Goal: Task Accomplishment & Management: Manage account settings

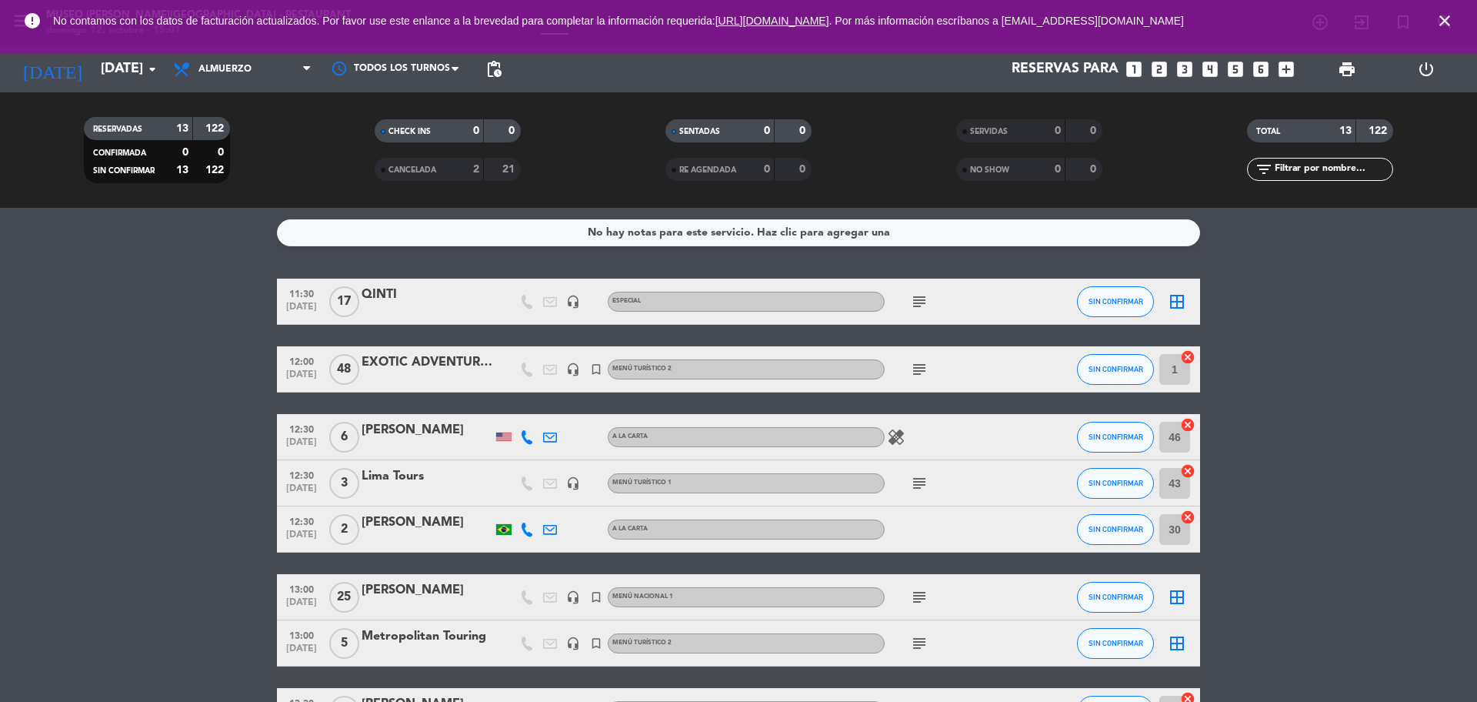
click at [1166, 70] on icon "looks_two" at bounding box center [1160, 69] width 20 height 20
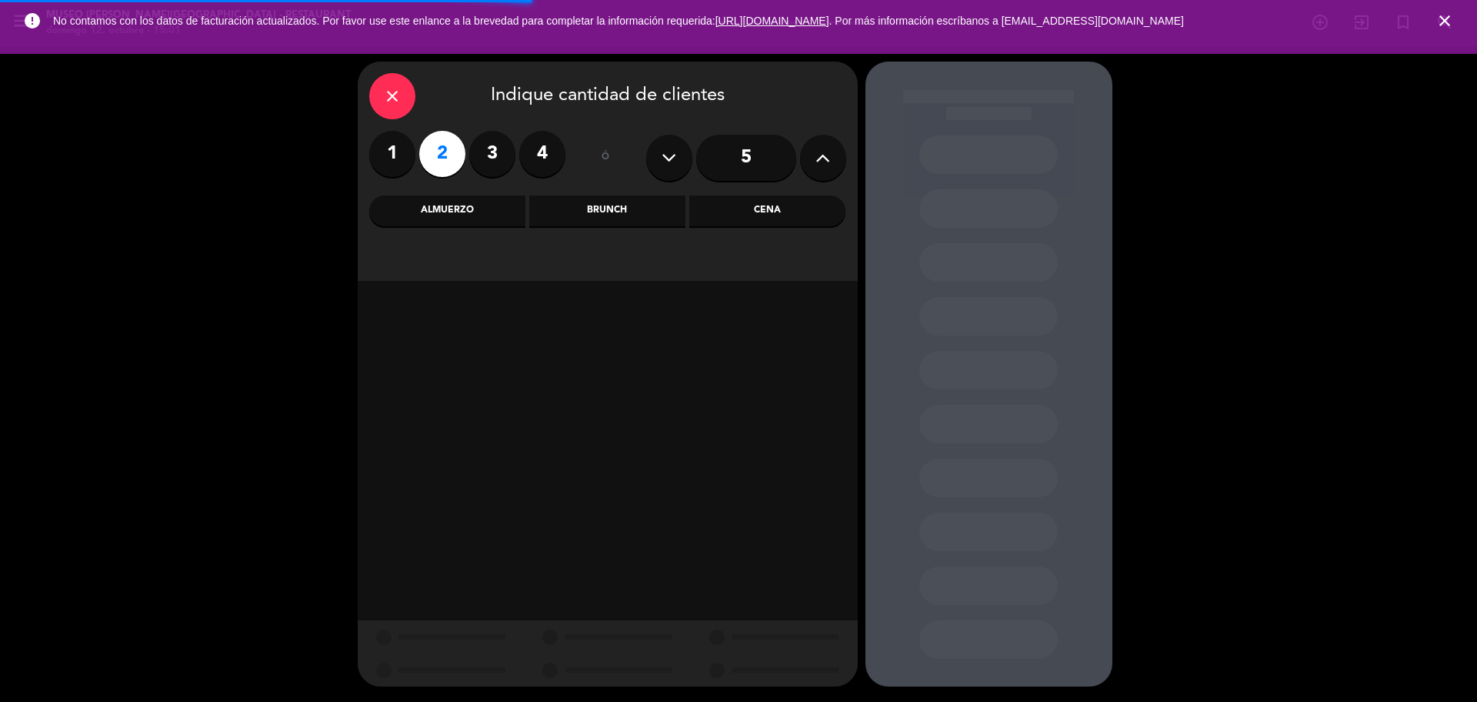
click at [459, 220] on div "Almuerzo" at bounding box center [447, 210] width 156 height 31
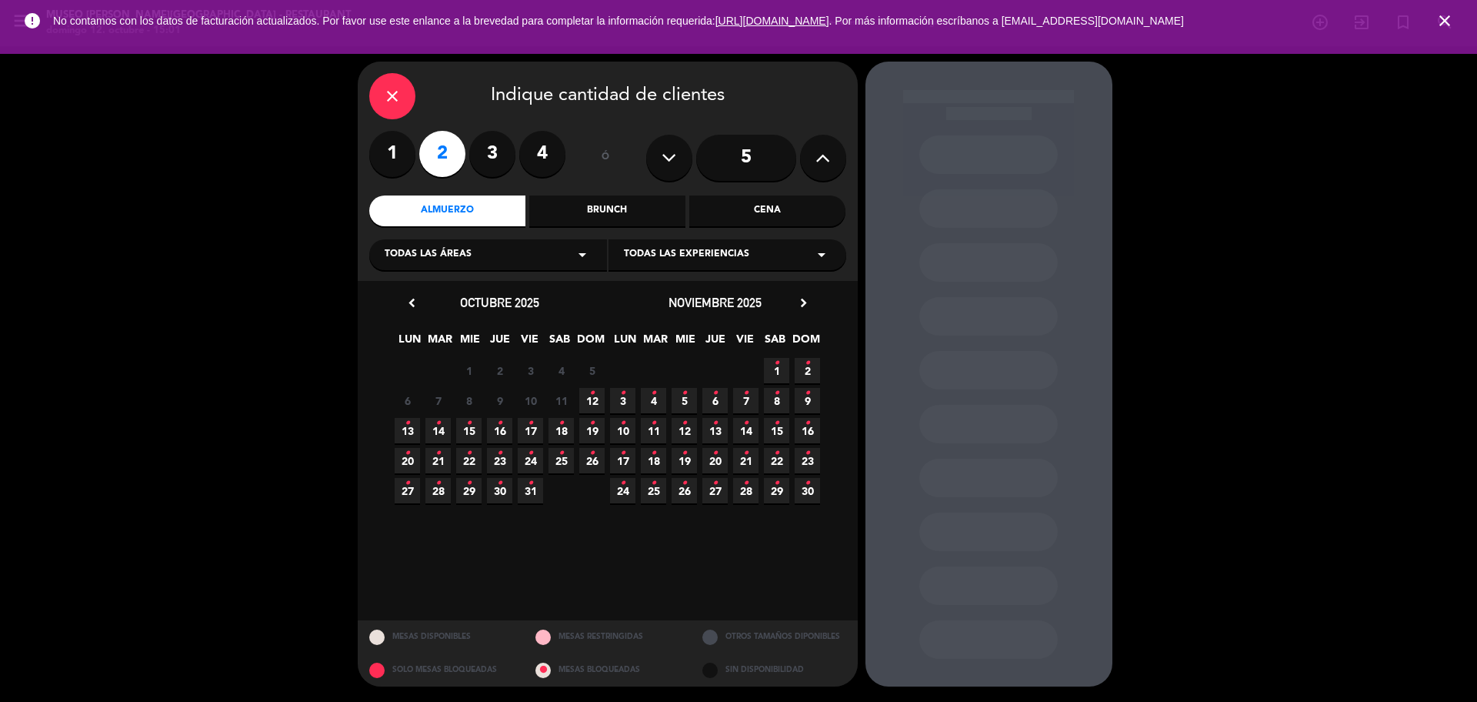
click at [593, 404] on icon "•" at bounding box center [591, 393] width 5 height 25
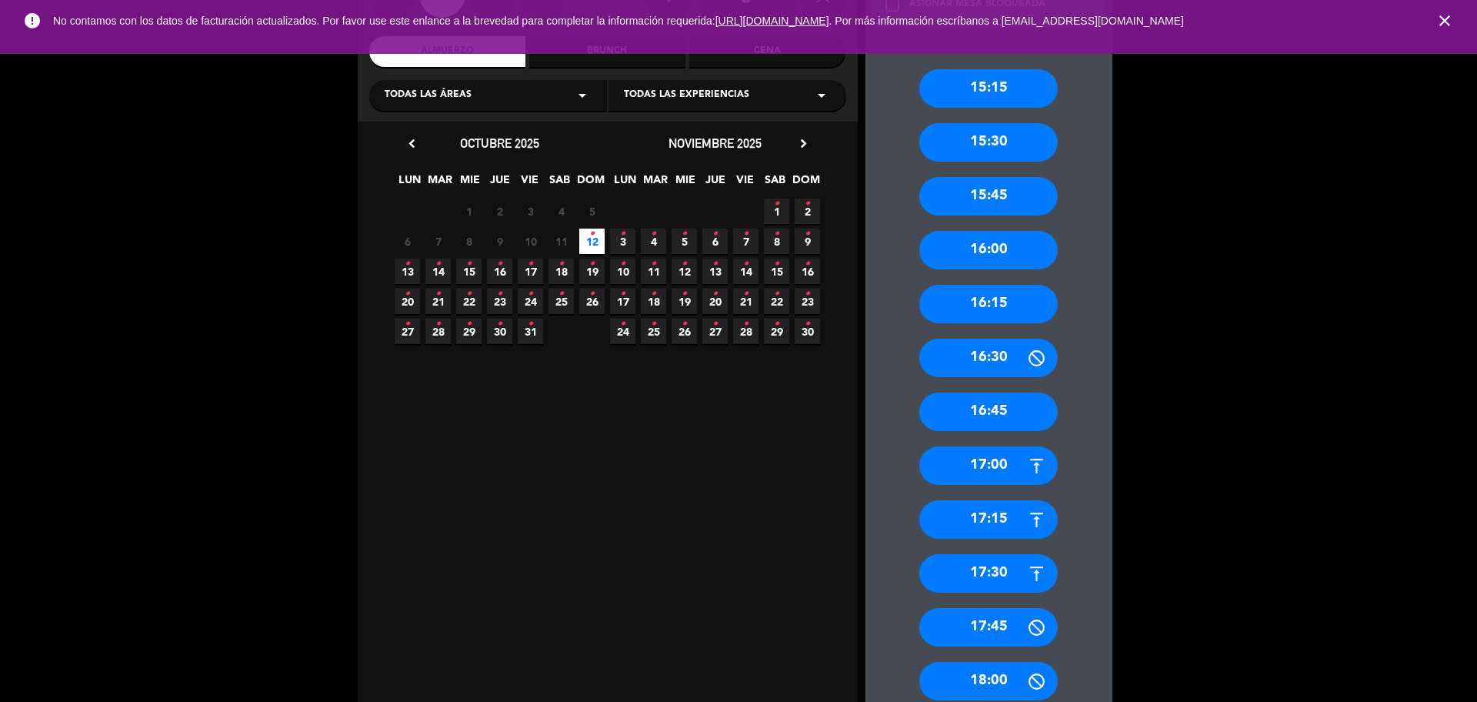
scroll to position [159, 0]
click at [1017, 407] on div "16:45" at bounding box center [988, 412] width 138 height 38
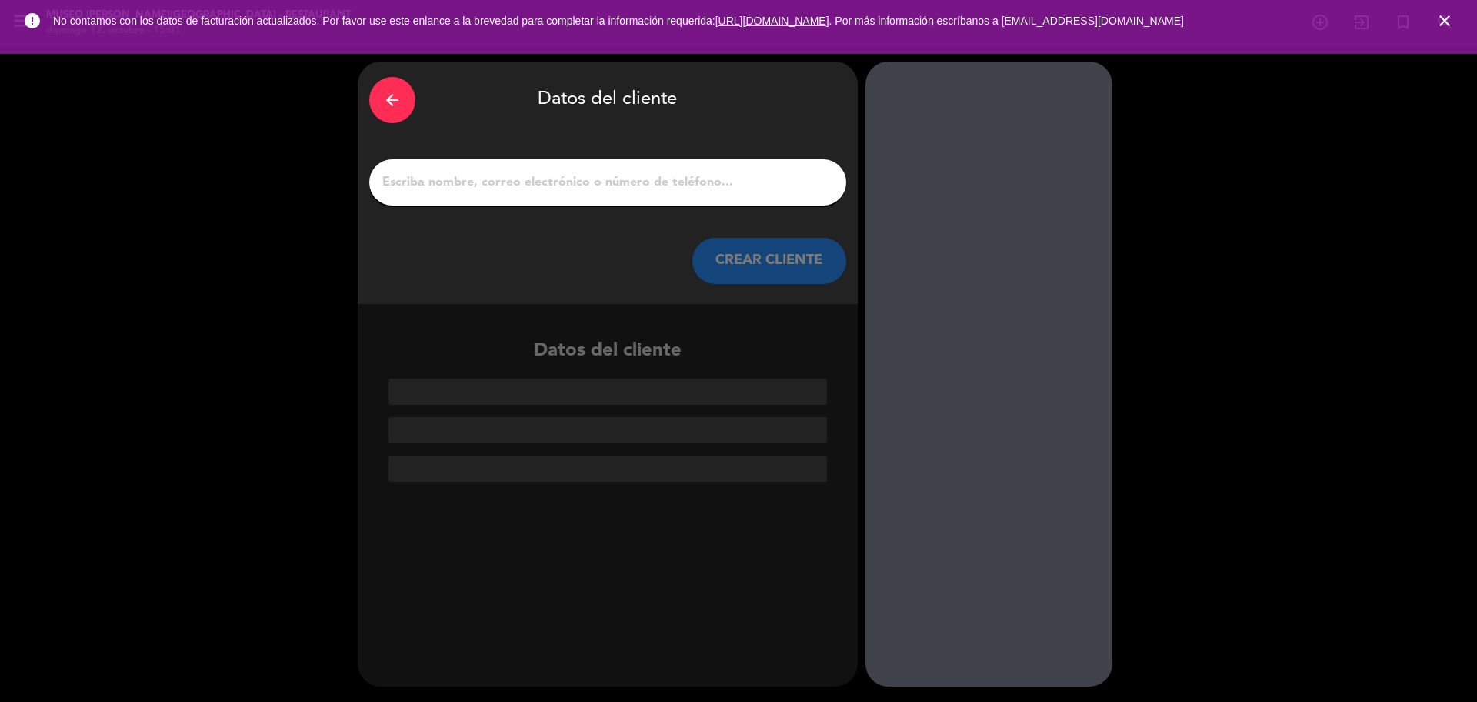
click at [515, 147] on div "arrow_back Datos del cliente CREAR CLIENTE" at bounding box center [608, 183] width 500 height 242
click at [516, 165] on div at bounding box center [607, 182] width 477 height 46
click at [522, 191] on input "1" at bounding box center [608, 183] width 454 height 22
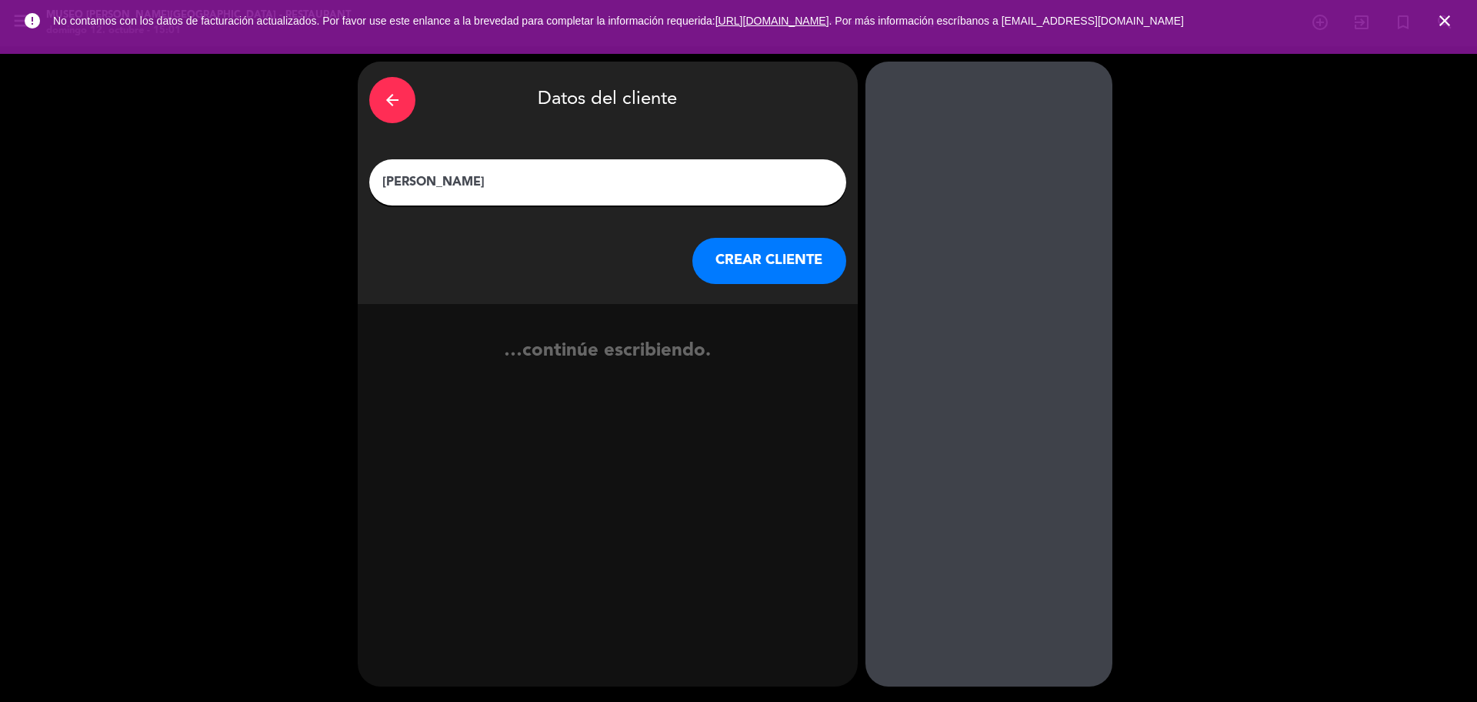
type input "[PERSON_NAME]"
click at [783, 259] on button "CREAR CLIENTE" at bounding box center [769, 261] width 154 height 46
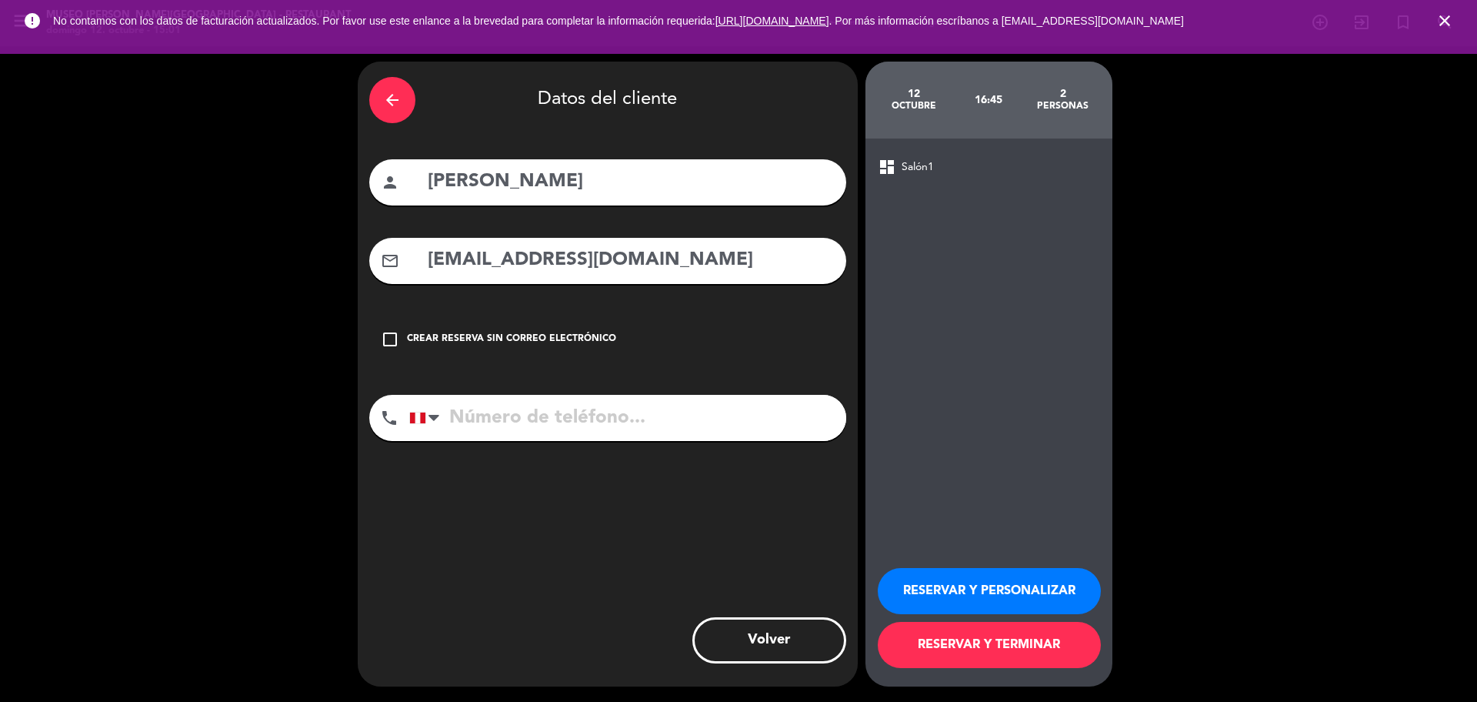
click at [783, 259] on input "[EMAIL_ADDRESS][DOMAIN_NAME]" at bounding box center [630, 261] width 409 height 32
type input "[EMAIL_ADDRESS][DOMAIN_NAME]"
click at [662, 412] on input "tel" at bounding box center [627, 418] width 437 height 46
type input "941273539"
click at [920, 582] on button "RESERVAR Y PERSONALIZAR" at bounding box center [989, 591] width 223 height 46
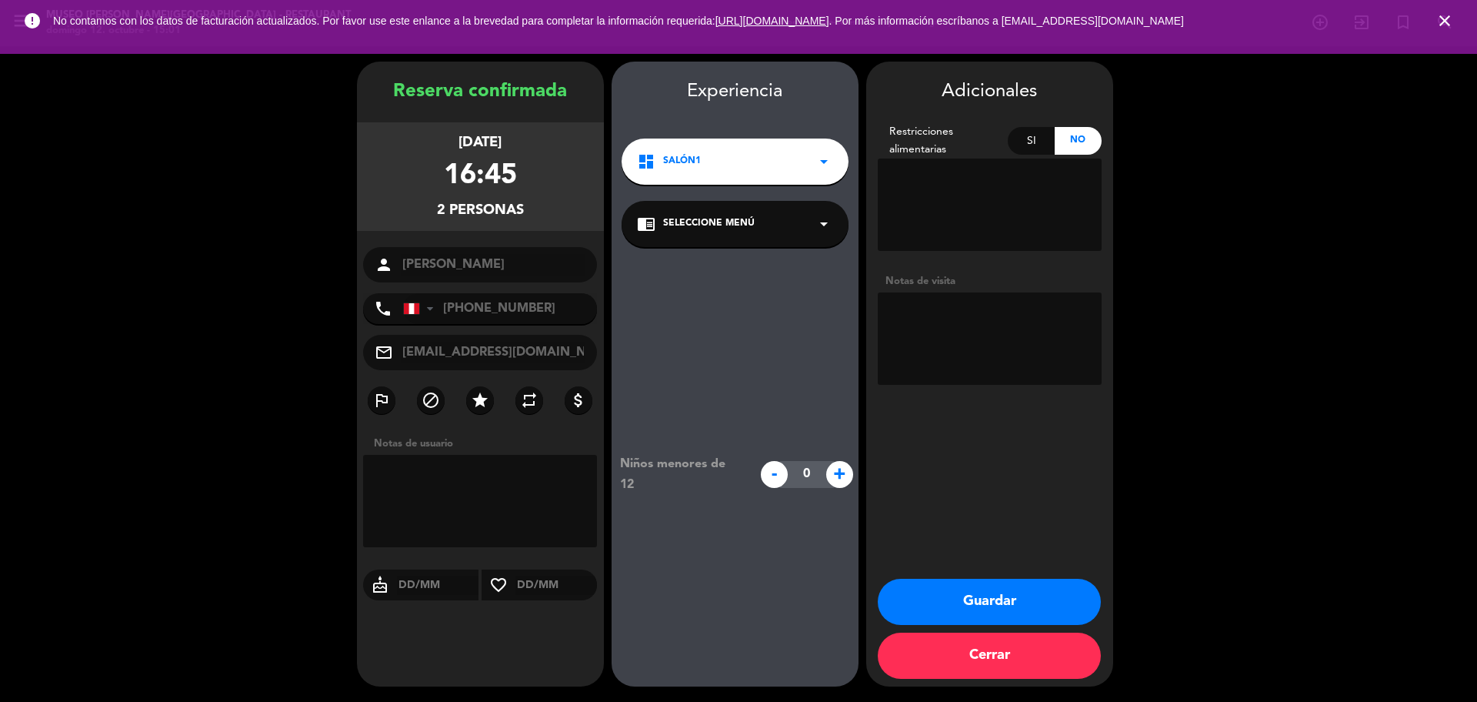
click at [739, 220] on span "Seleccione Menú" at bounding box center [709, 223] width 92 height 15
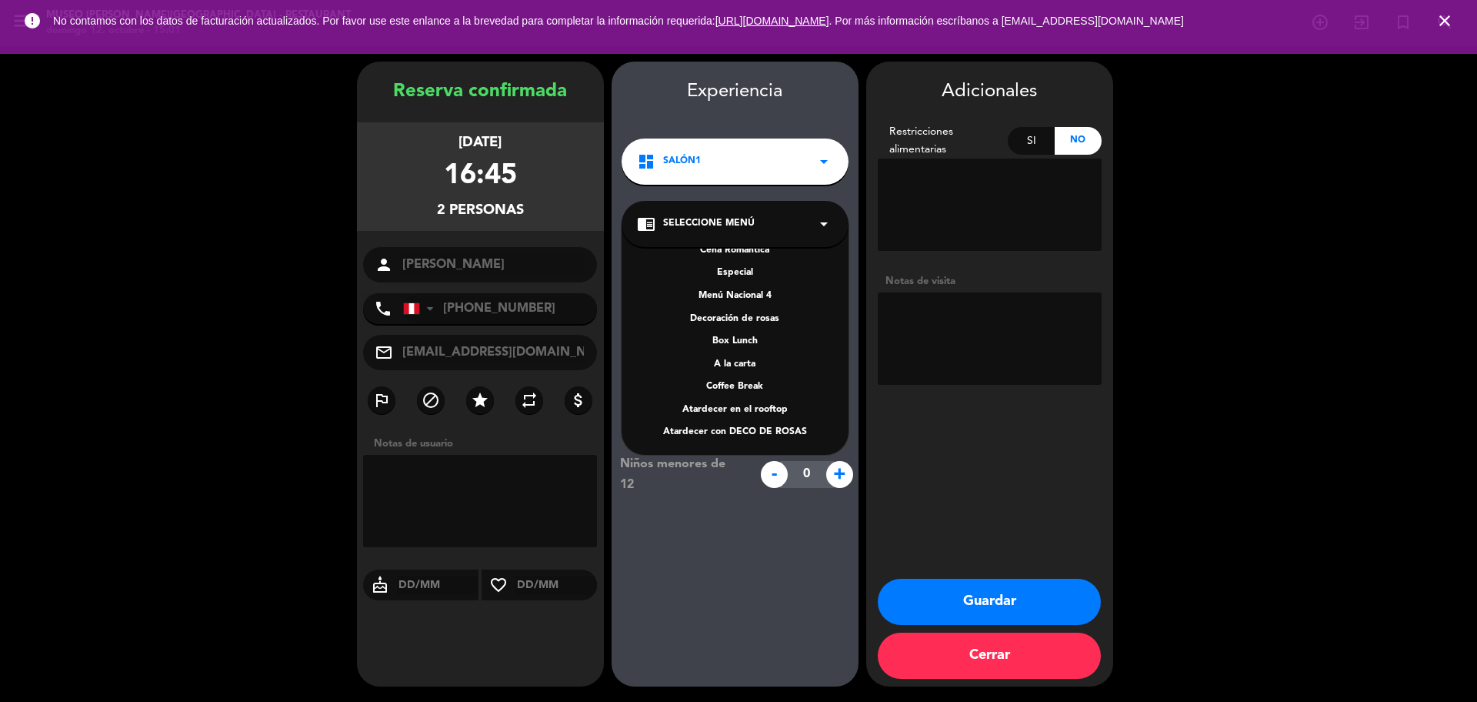
scroll to position [199, 0]
click at [746, 366] on div "A la carta" at bounding box center [735, 363] width 196 height 15
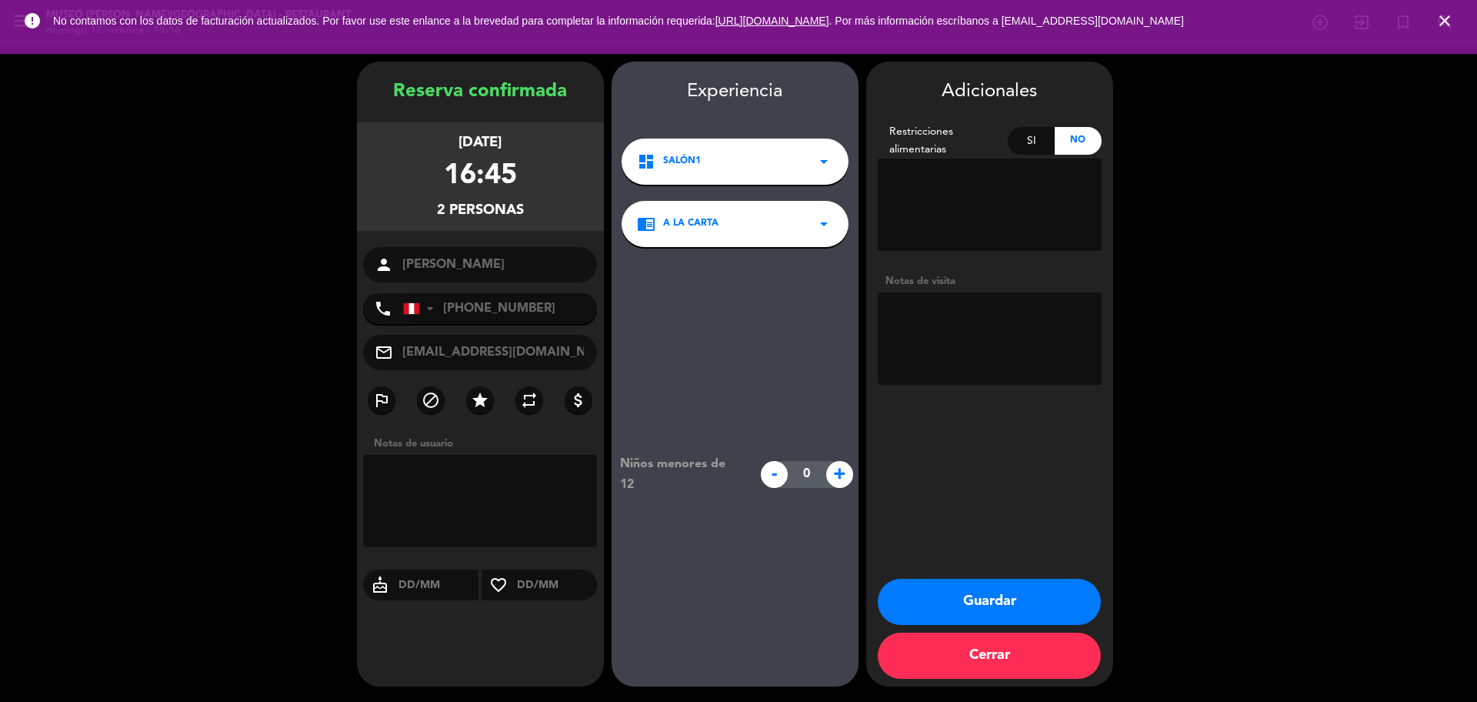
click at [921, 606] on button "Guardar" at bounding box center [989, 602] width 223 height 46
click at [1443, 28] on icon "close" at bounding box center [1445, 21] width 18 height 18
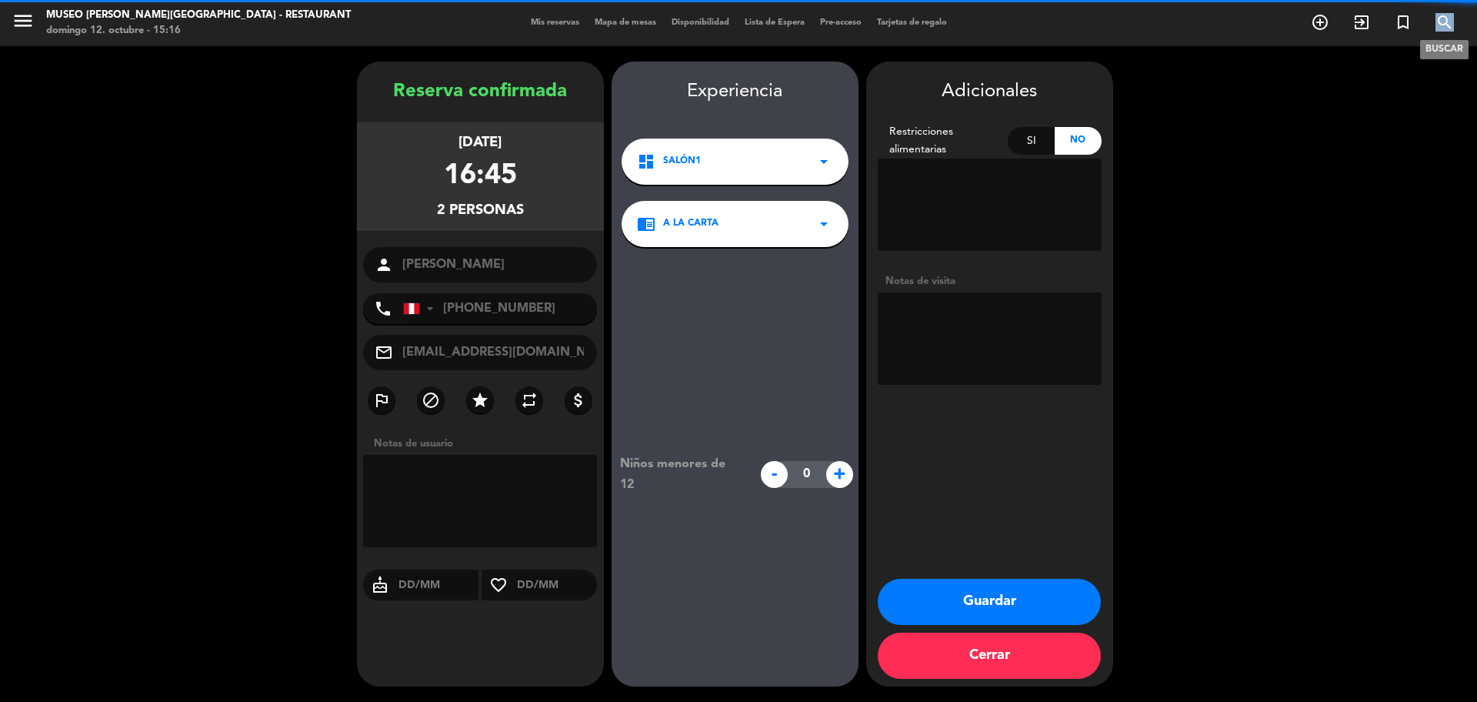
click at [1442, 28] on icon "search" at bounding box center [1445, 22] width 18 height 18
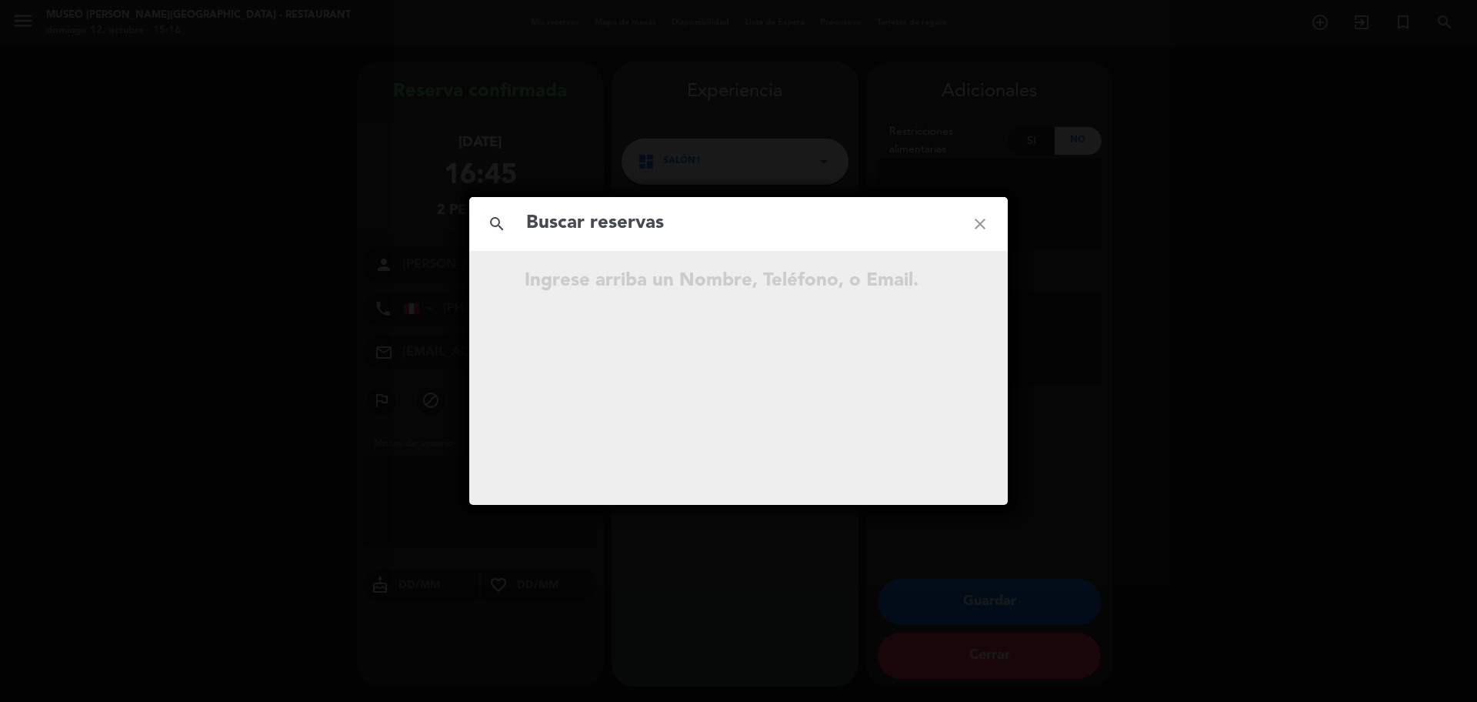
click at [688, 229] on input "text" at bounding box center [739, 224] width 428 height 32
click at [610, 228] on input "923 591 083" at bounding box center [739, 224] width 428 height 32
click at [605, 228] on input "923 591 083" at bounding box center [739, 224] width 428 height 32
type input "923591083"
click at [649, 222] on input "923591083" at bounding box center [739, 224] width 428 height 32
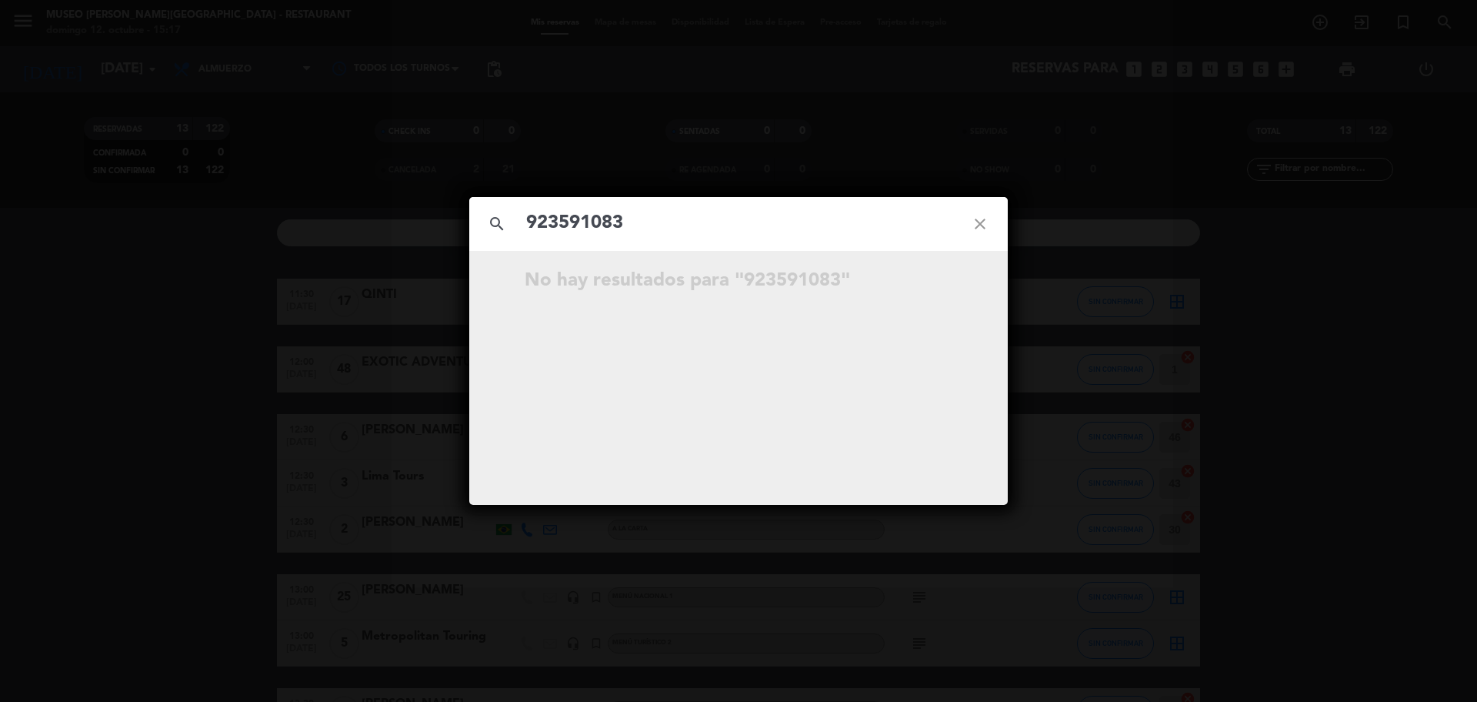
click at [660, 242] on div "search 923591083 close" at bounding box center [738, 224] width 539 height 54
drag, startPoint x: 626, startPoint y: 216, endPoint x: 449, endPoint y: 228, distance: 178.1
click at [449, 228] on div "search 923591083 close No hay resultados para "923591083"" at bounding box center [738, 351] width 1477 height 702
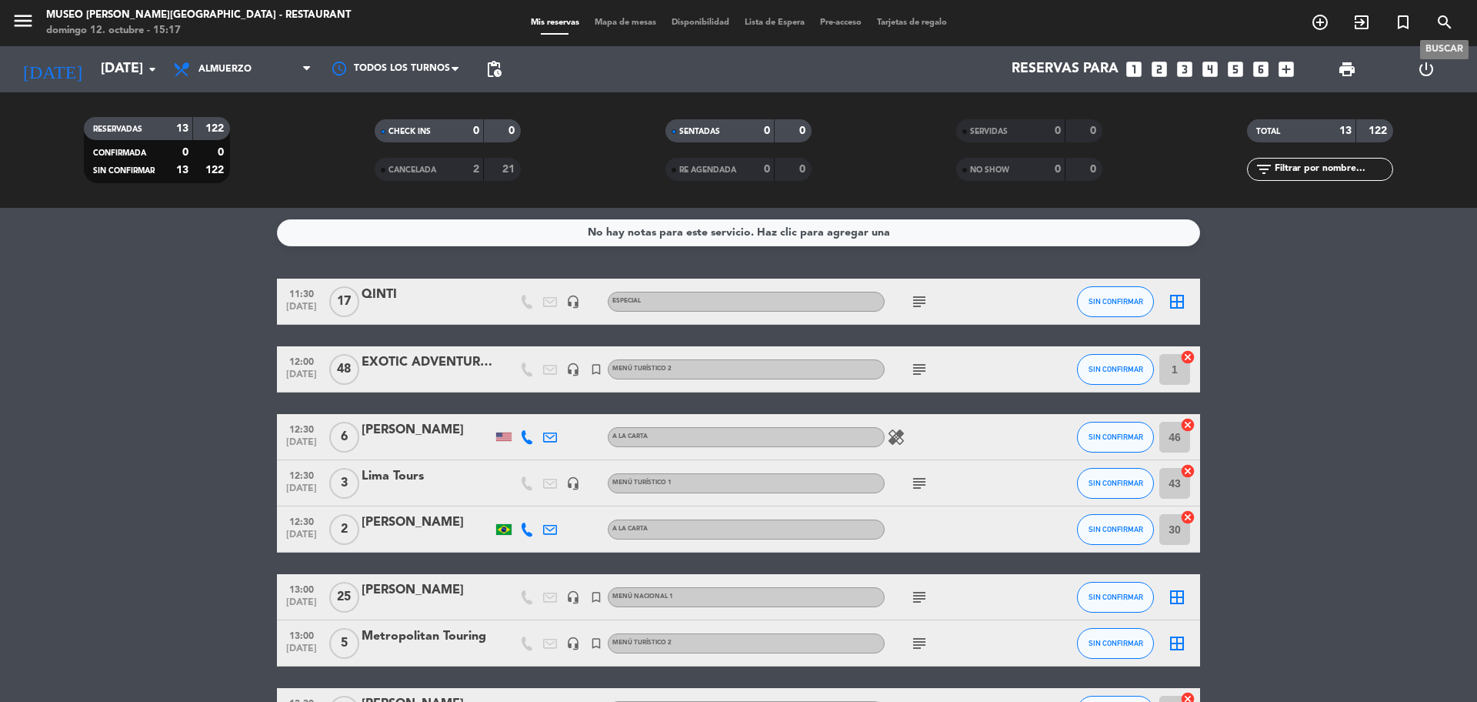
click at [1447, 35] on span "search" at bounding box center [1445, 22] width 42 height 26
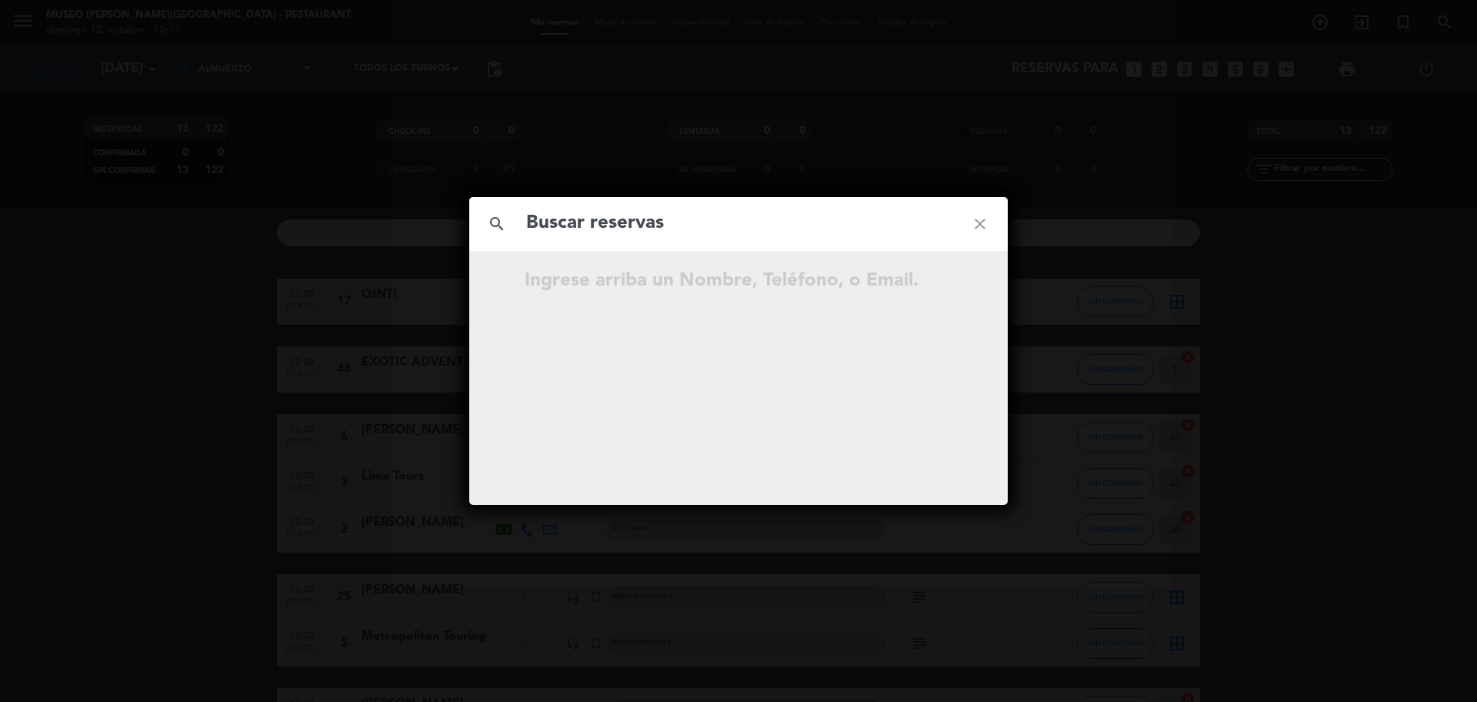
click at [764, 221] on input "text" at bounding box center [739, 224] width 428 height 32
type input "[PERSON_NAME]"
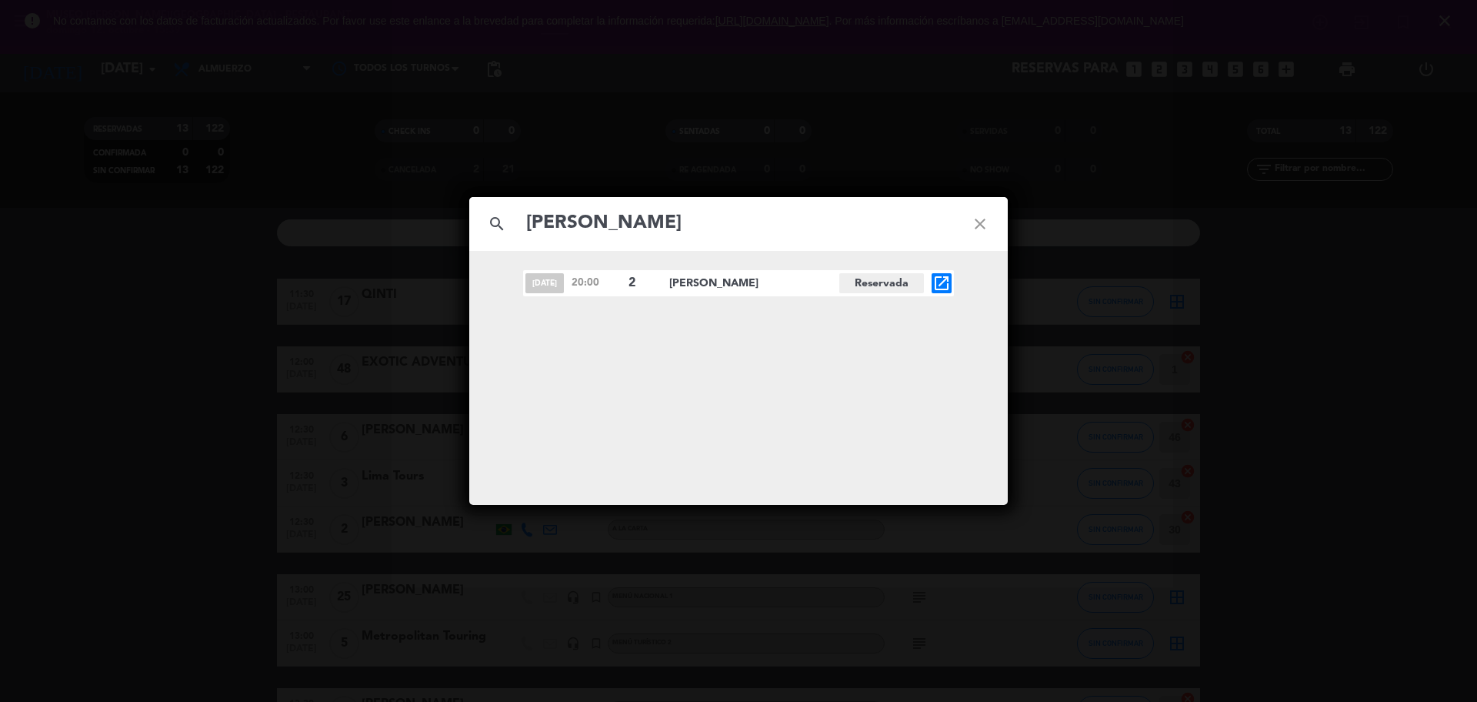
click at [979, 215] on icon "close" at bounding box center [980, 223] width 55 height 55
click at [982, 222] on icon "close" at bounding box center [980, 223] width 55 height 55
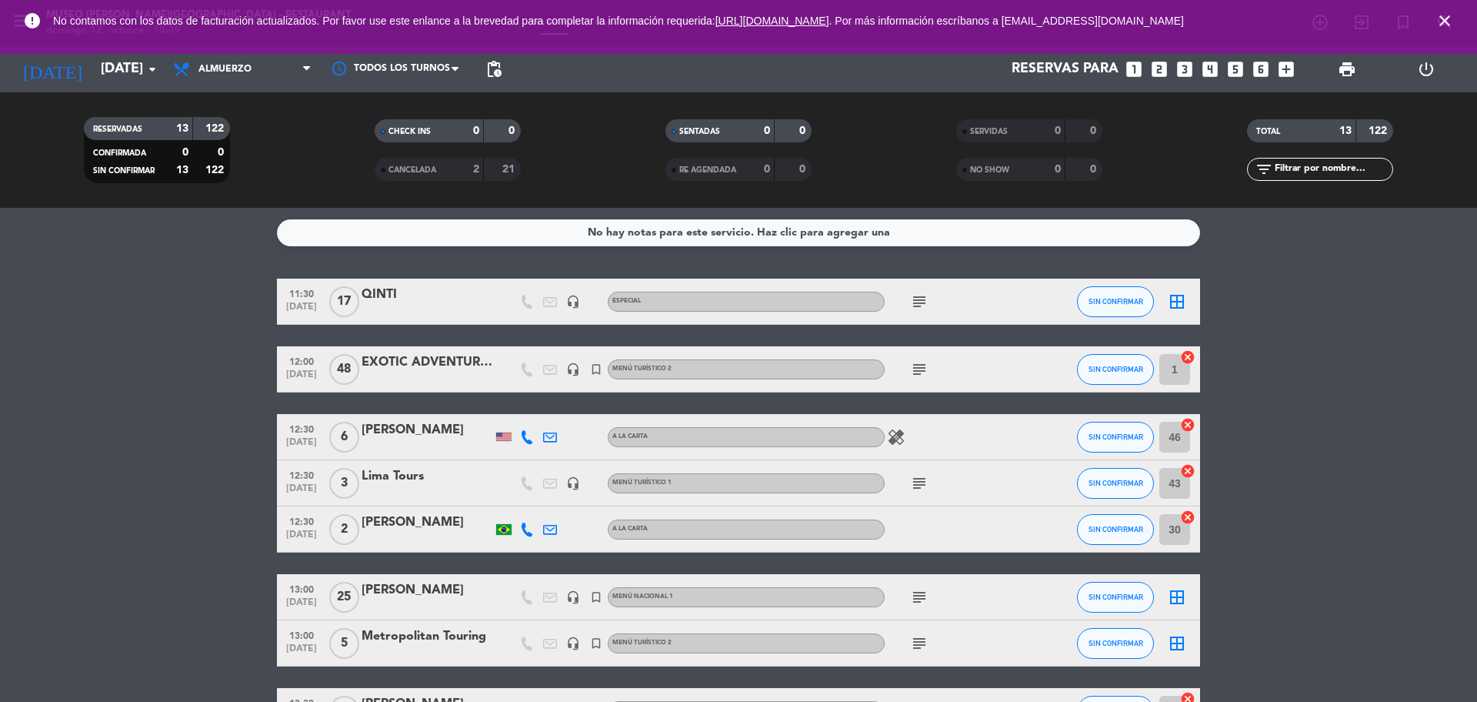
click at [1448, 22] on icon "close" at bounding box center [1445, 21] width 18 height 18
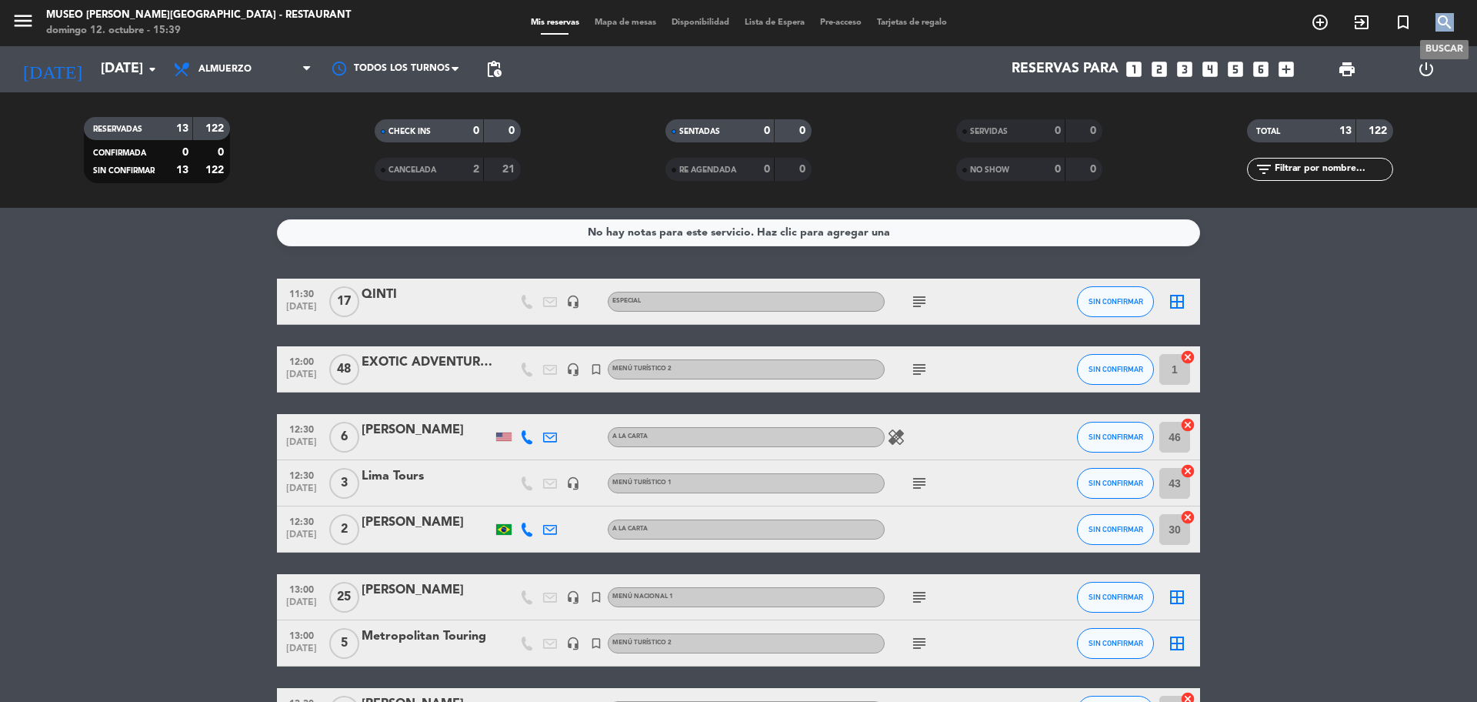
click at [1448, 22] on icon "search" at bounding box center [1445, 22] width 18 height 18
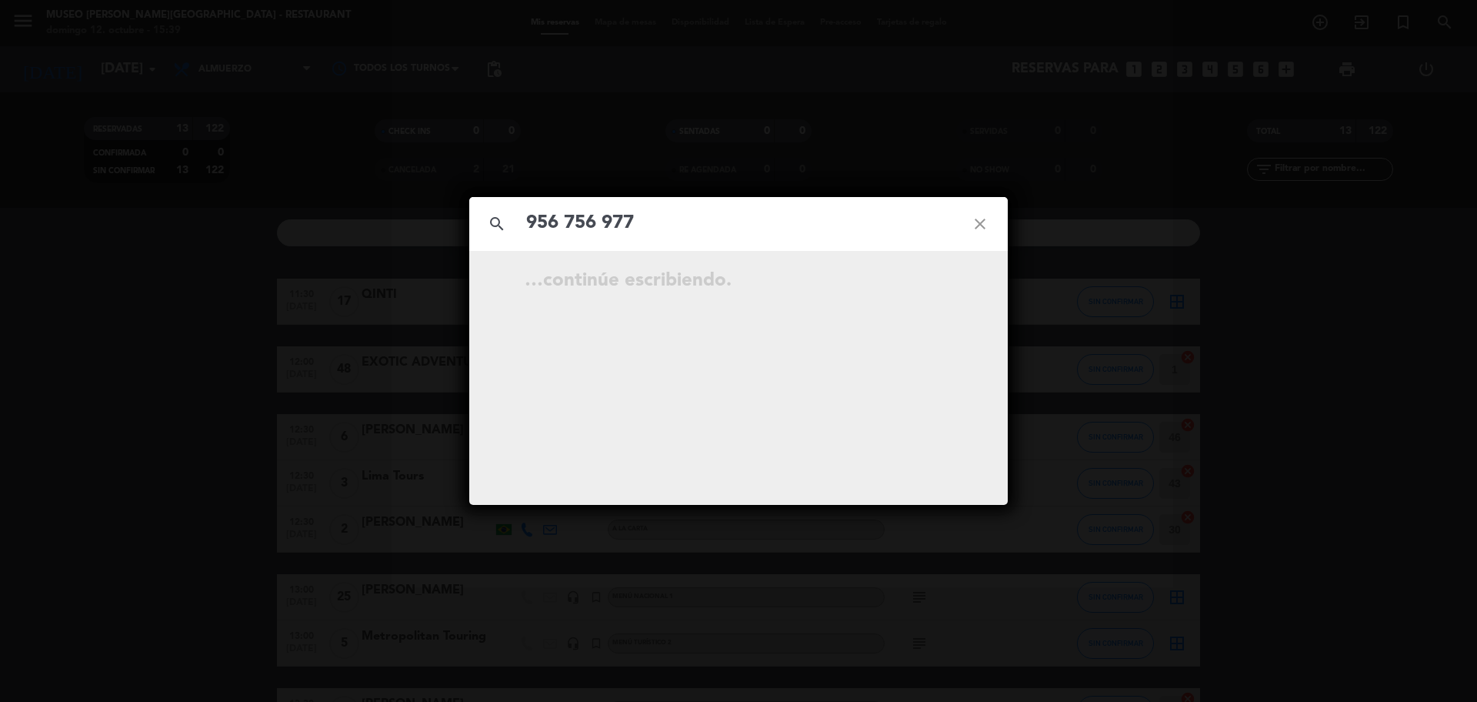
click at [603, 225] on input "956 756 977" at bounding box center [739, 224] width 428 height 32
type input "956756977"
click at [982, 230] on icon "close" at bounding box center [980, 223] width 55 height 55
click at [982, 223] on icon "close" at bounding box center [980, 223] width 55 height 55
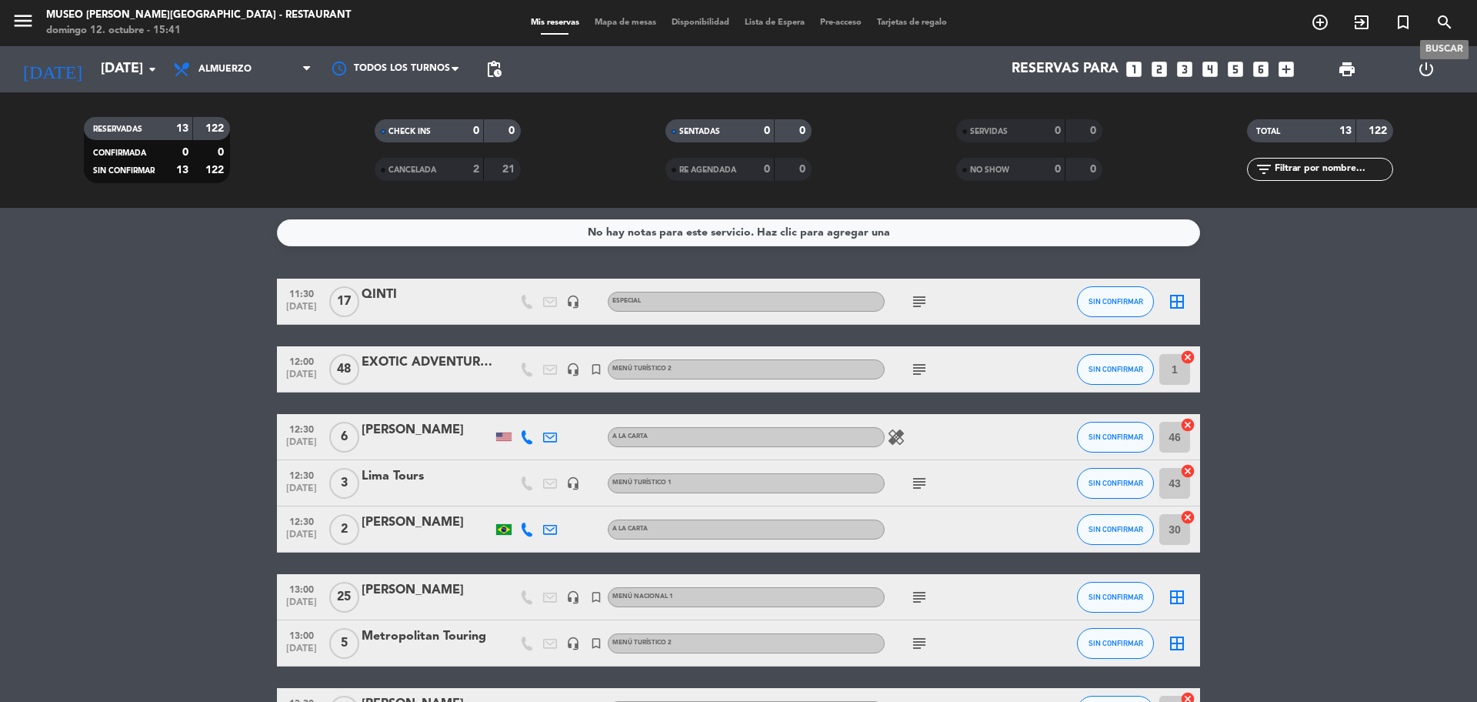
click at [1450, 26] on icon "search" at bounding box center [1445, 22] width 18 height 18
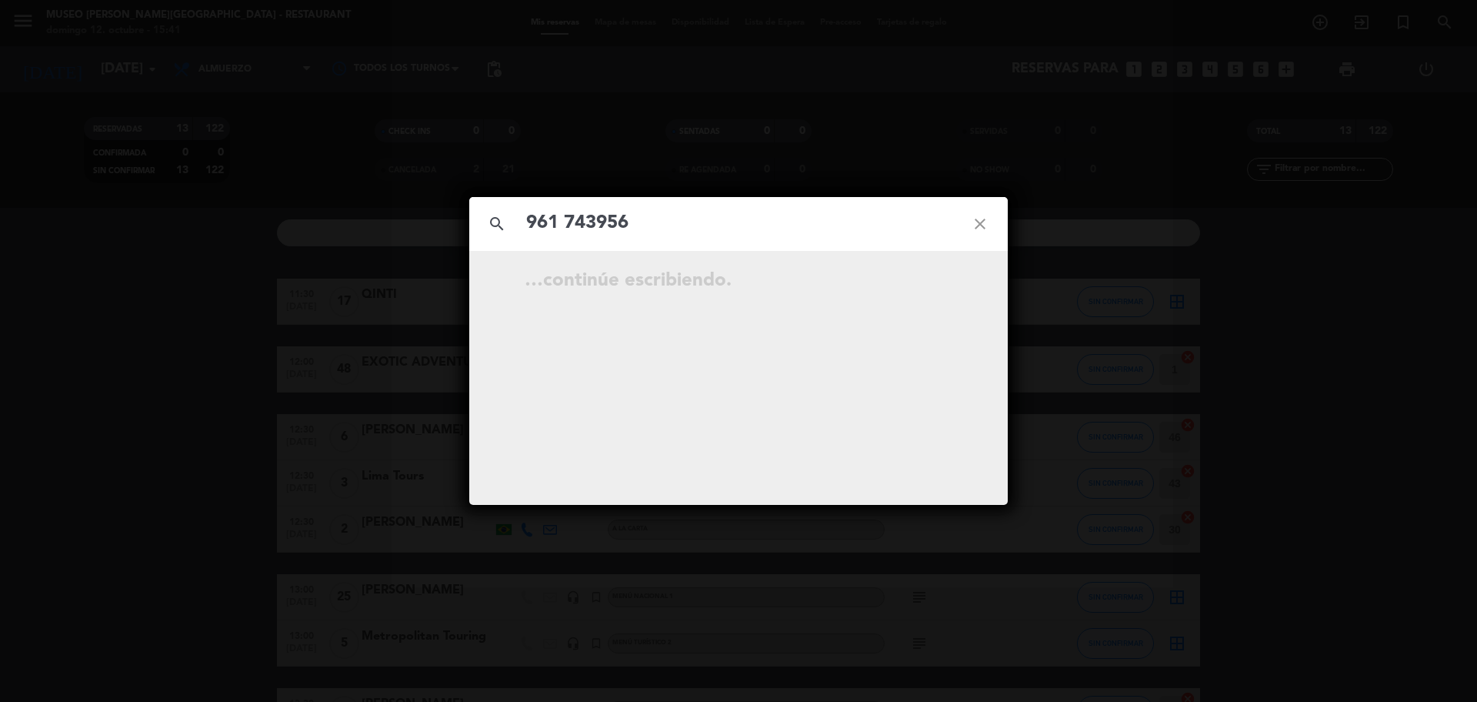
type input "961 74956"
drag, startPoint x: 843, startPoint y: 215, endPoint x: 299, endPoint y: 268, distance: 546.6
click at [299, 268] on div "search 961 74956 close …continúe escribiendo." at bounding box center [738, 351] width 1477 height 702
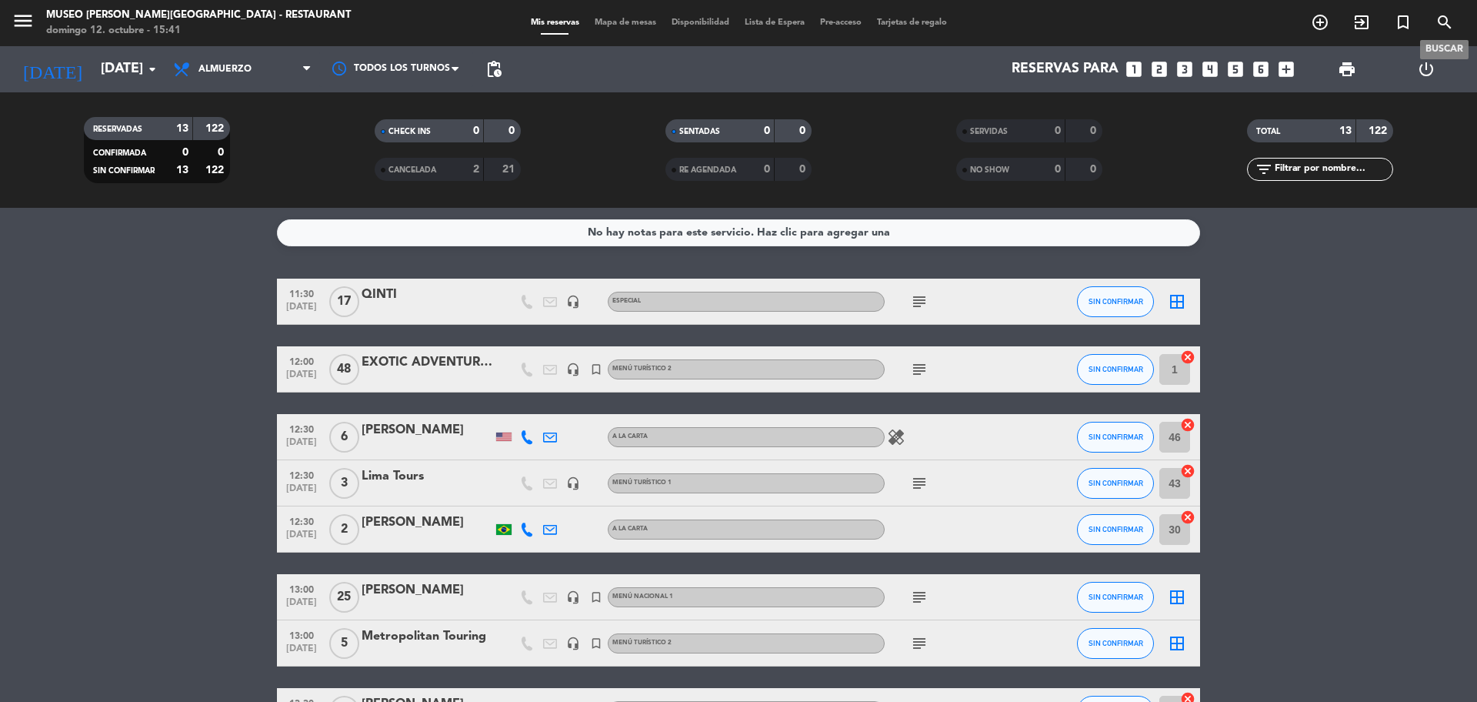
click at [1450, 17] on icon "search" at bounding box center [1445, 22] width 18 height 18
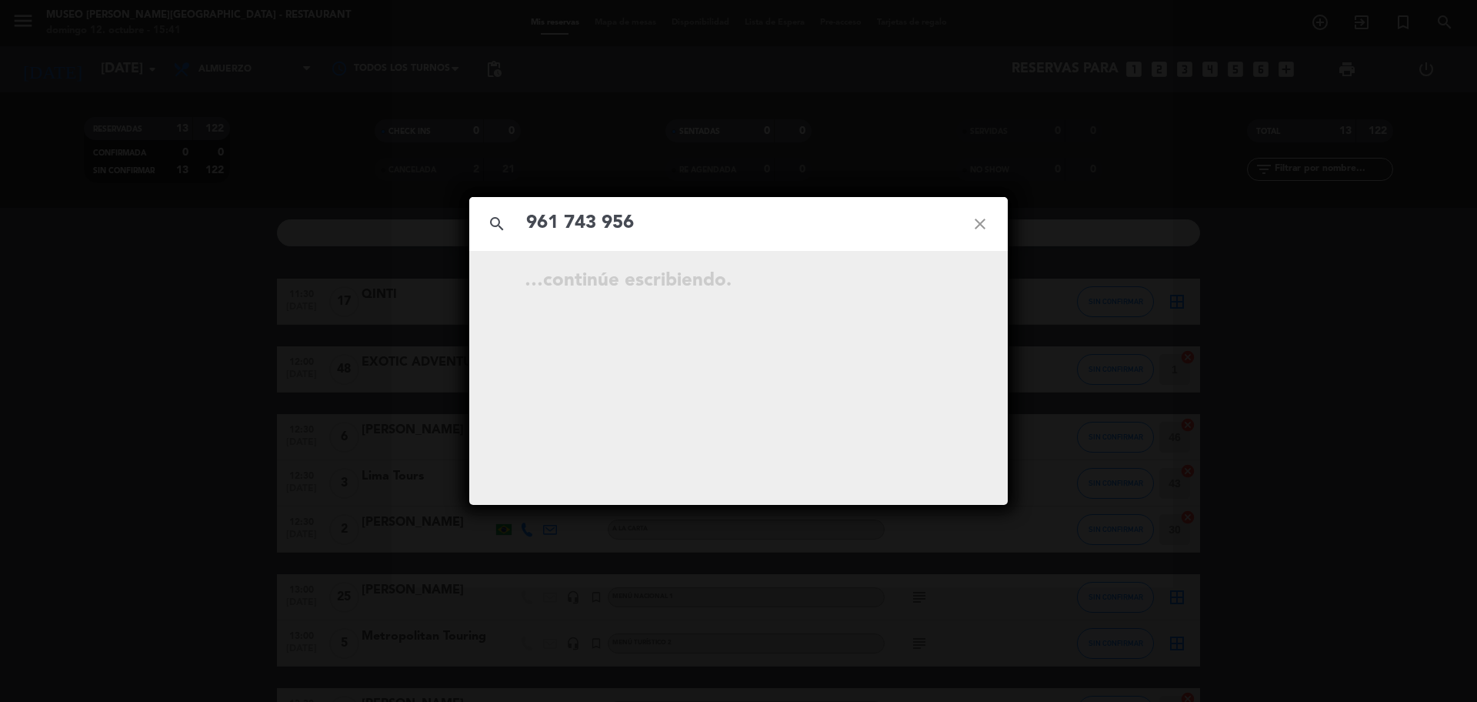
click at [599, 225] on input "961 743 956" at bounding box center [739, 224] width 428 height 32
type input "961743956"
click at [933, 286] on icon "open_in_new" at bounding box center [942, 283] width 18 height 18
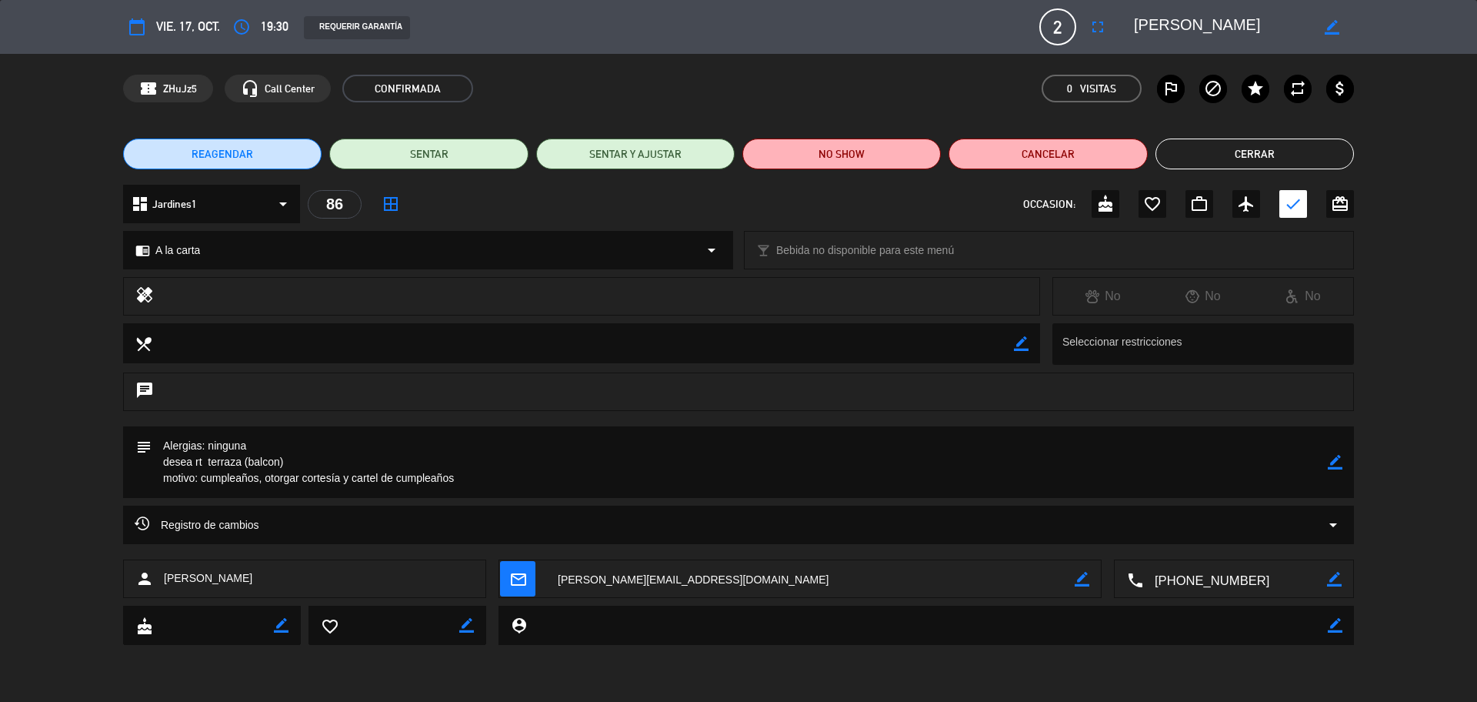
click at [1337, 459] on icon "border_color" at bounding box center [1335, 462] width 15 height 15
click at [261, 442] on textarea at bounding box center [740, 462] width 1176 height 72
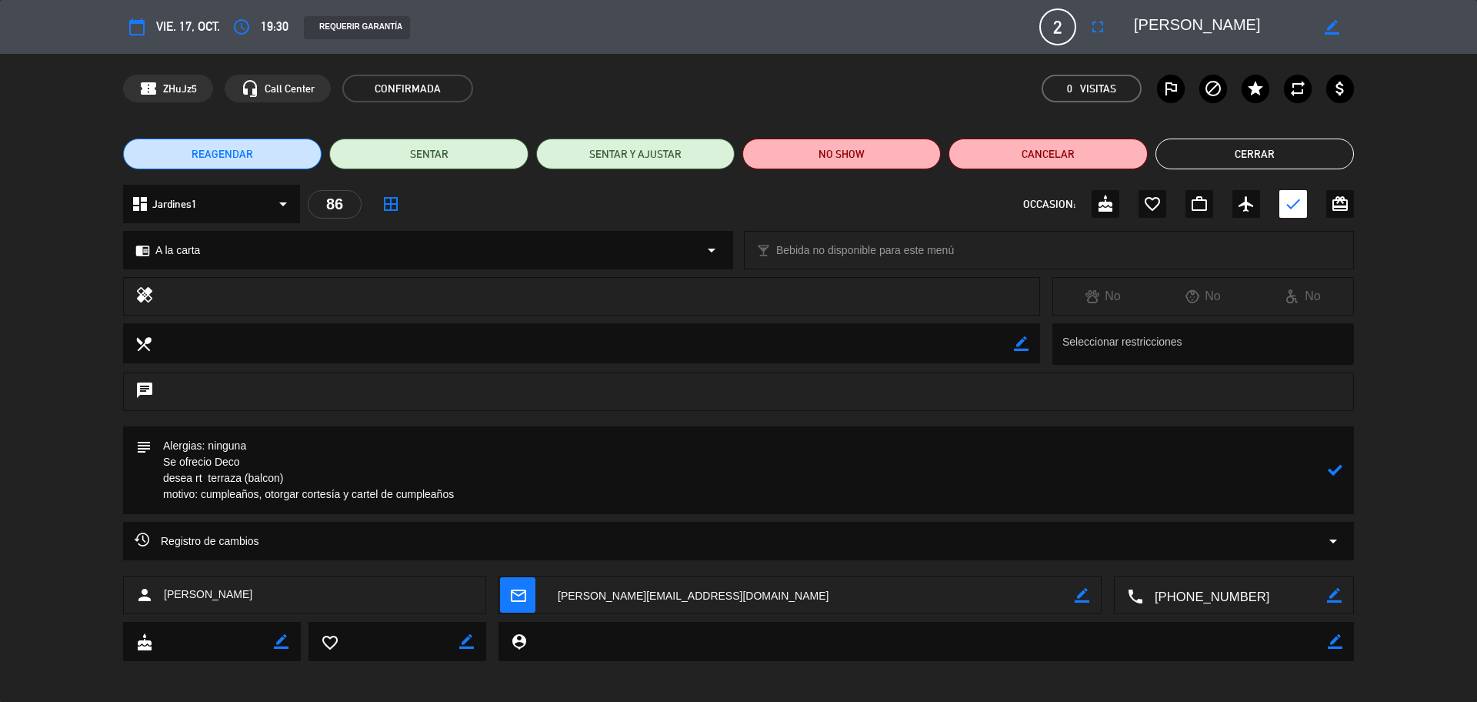
type textarea "Alergias: ninguna Se ofrecio Deco desea rt terraza (balcon) motivo: cumpleaños,…"
click at [1333, 476] on icon at bounding box center [1335, 469] width 15 height 15
click at [1227, 146] on button "Cerrar" at bounding box center [1255, 153] width 199 height 31
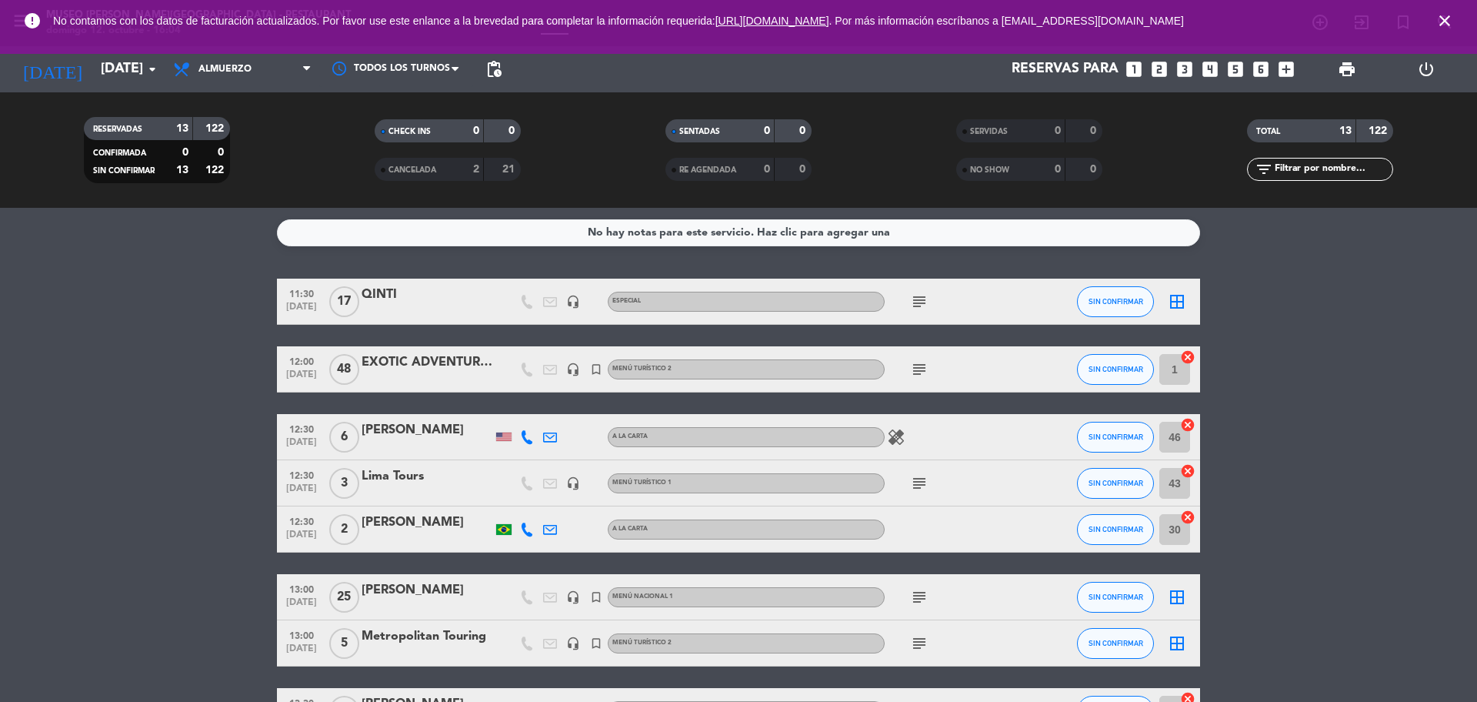
click at [1442, 18] on icon "close" at bounding box center [1445, 21] width 18 height 18
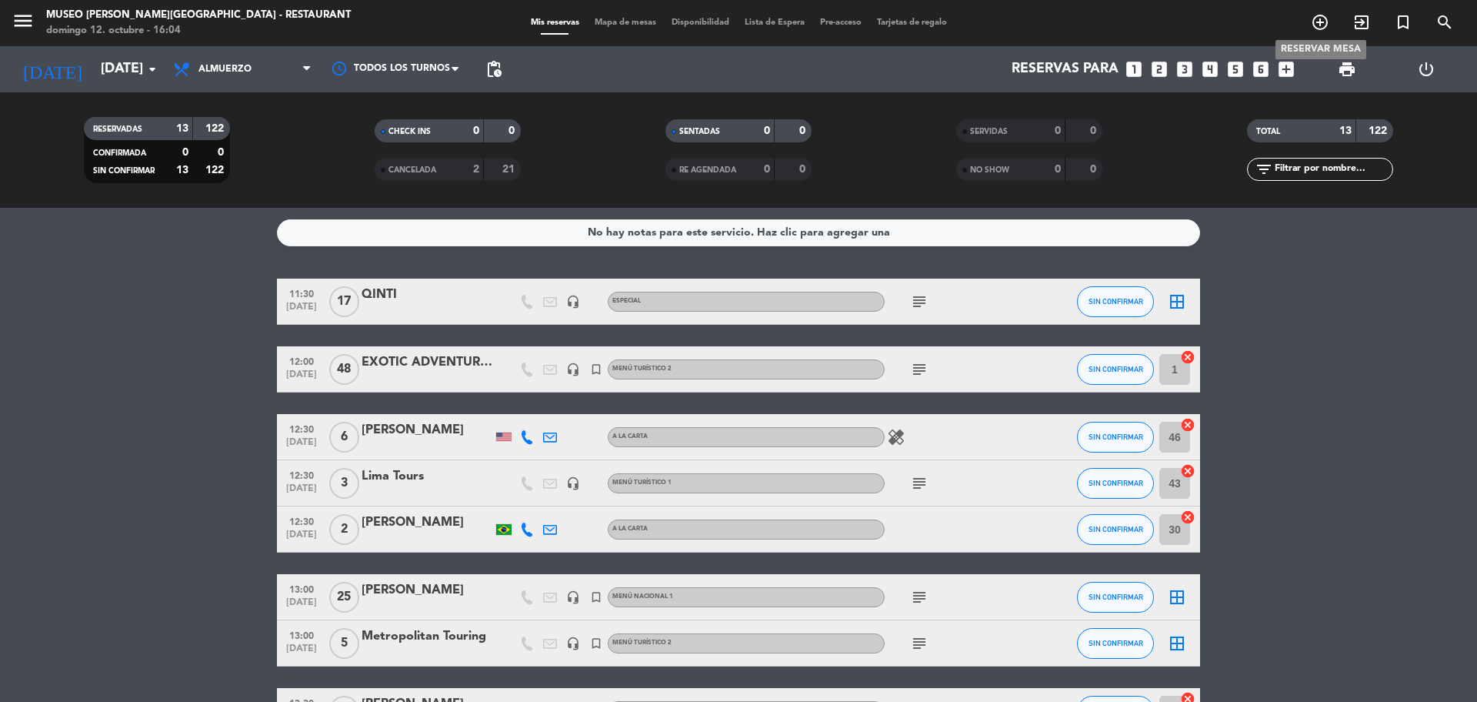
click at [1326, 24] on icon "add_circle_outline" at bounding box center [1320, 22] width 18 height 18
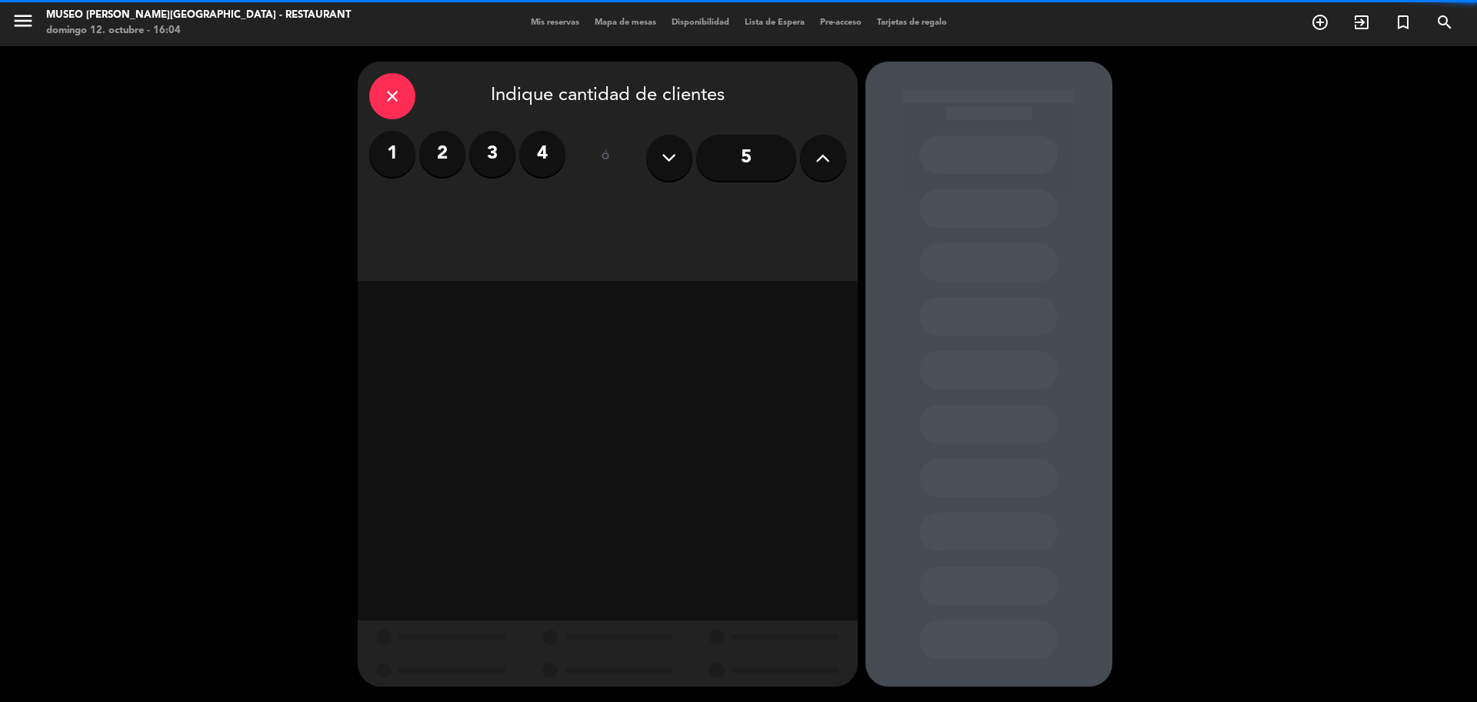
click at [534, 151] on label "4" at bounding box center [542, 154] width 46 height 46
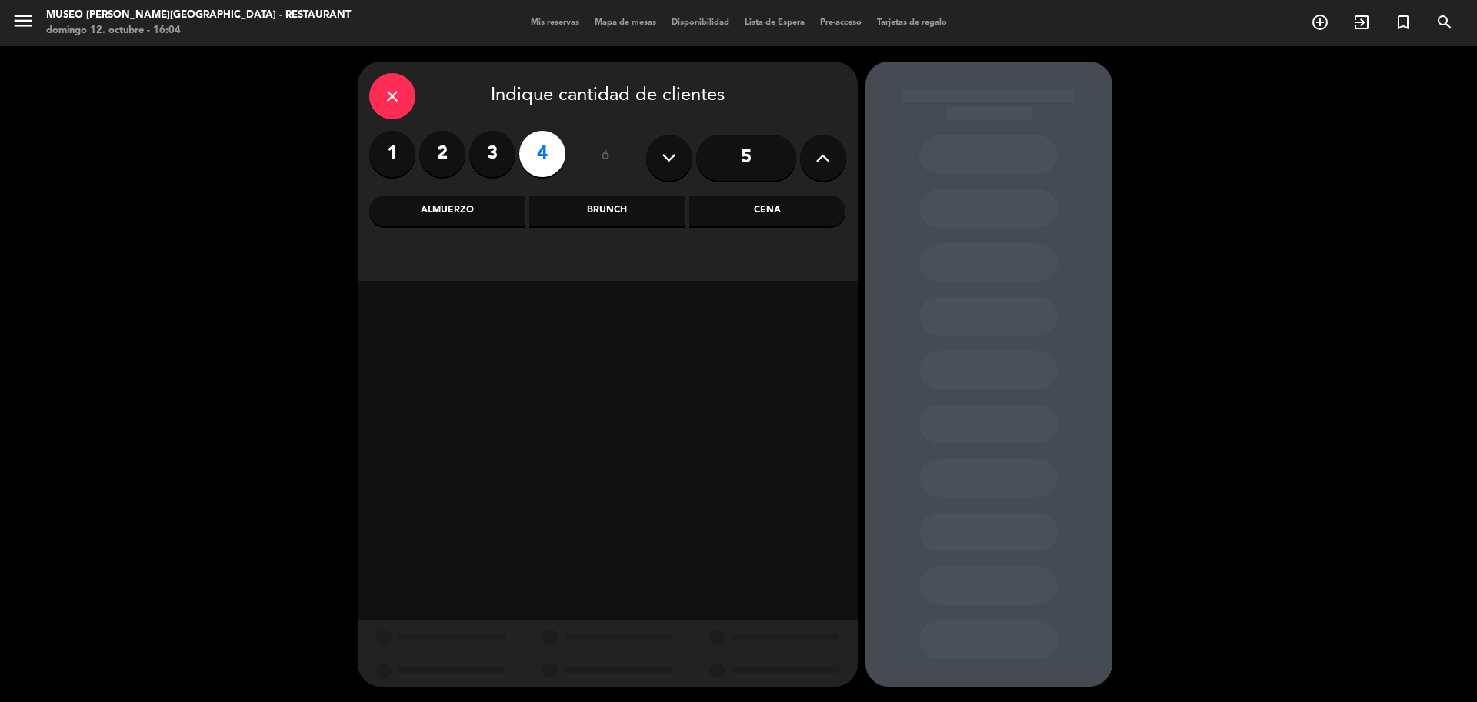
click at [476, 210] on div "Almuerzo" at bounding box center [447, 210] width 156 height 31
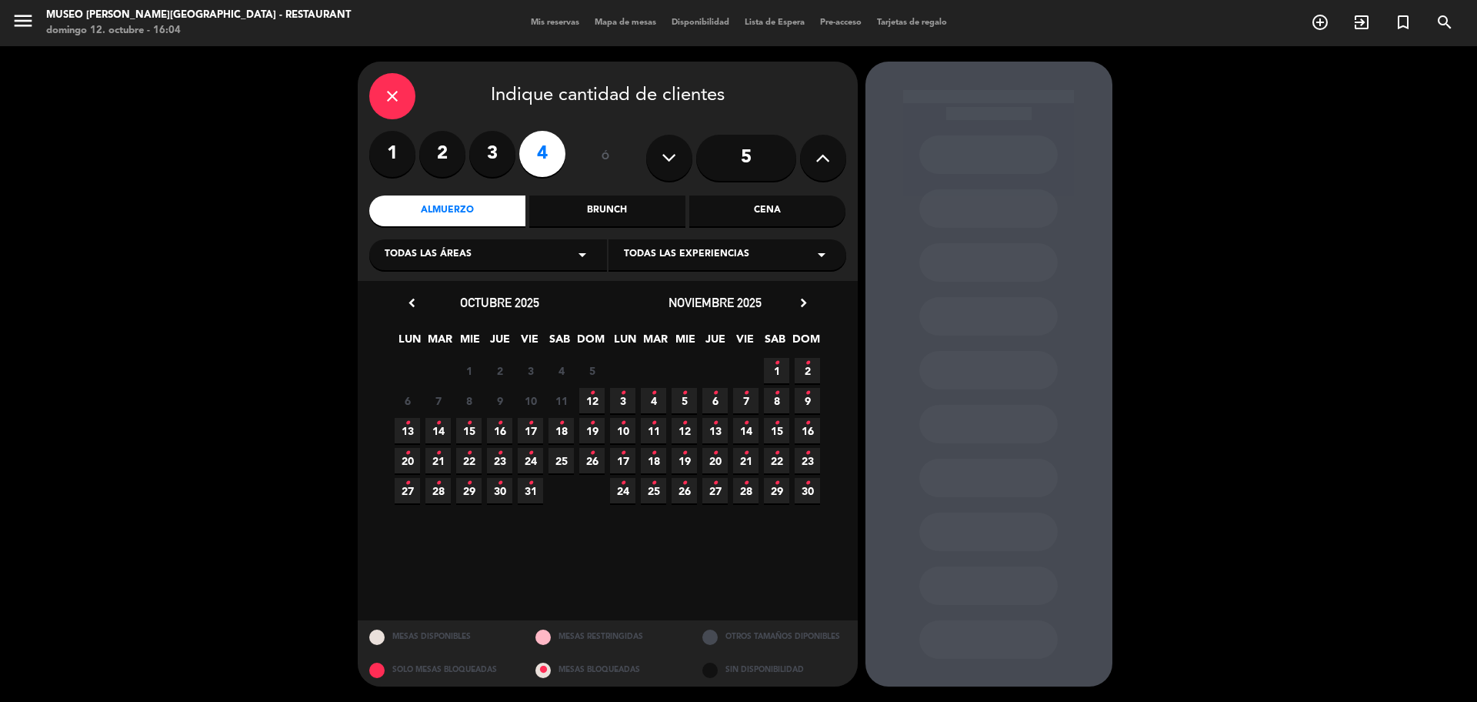
click at [587, 399] on span "12 •" at bounding box center [591, 400] width 25 height 25
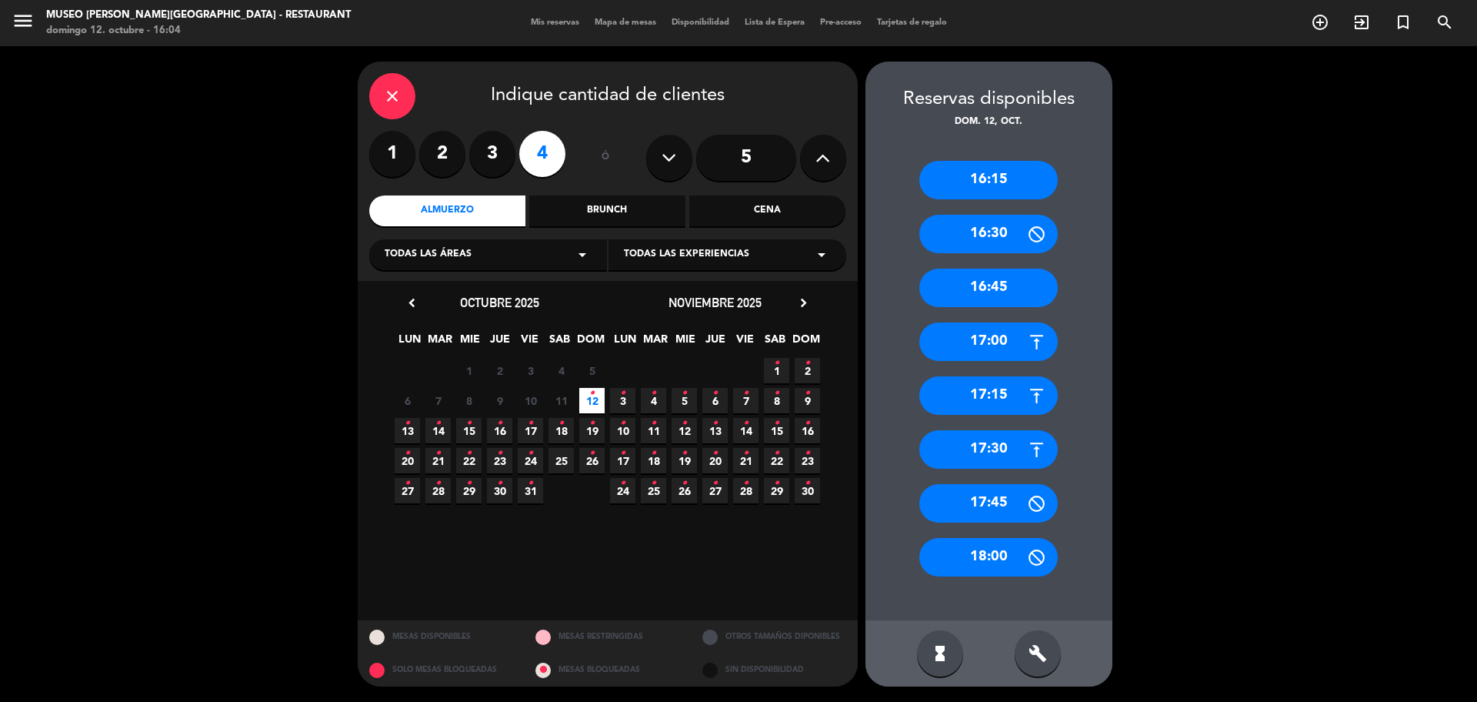
click at [979, 292] on div "16:45" at bounding box center [988, 288] width 138 height 38
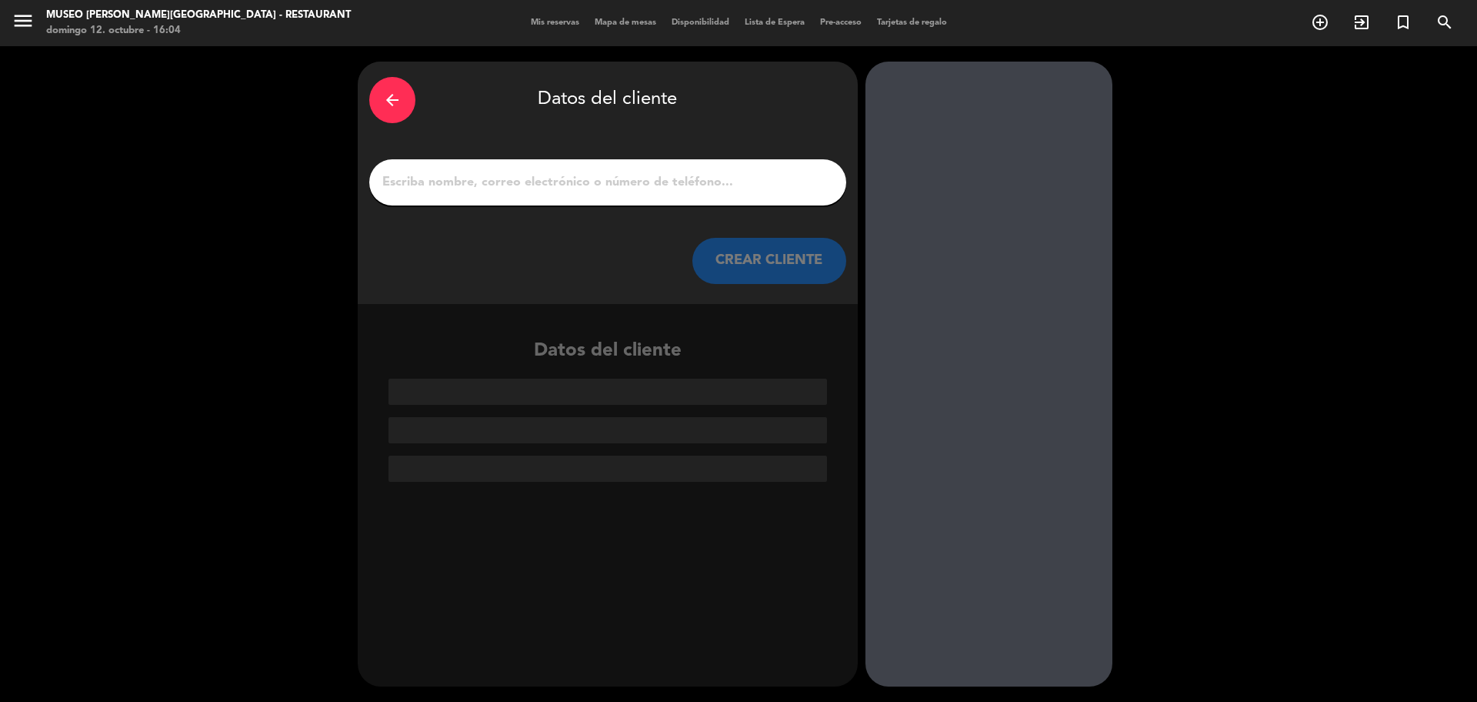
click at [520, 185] on input "1" at bounding box center [608, 183] width 454 height 22
paste input "Maes Pinedo"
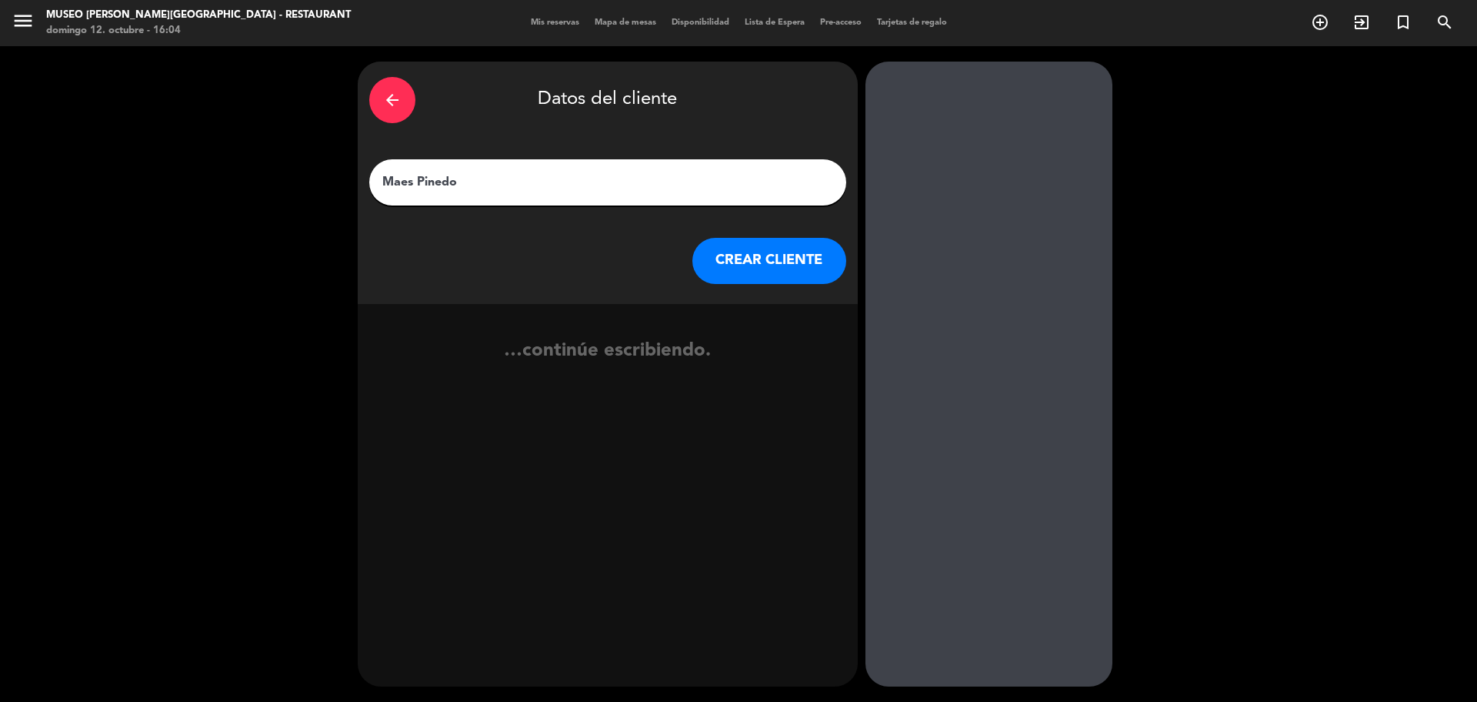
type input "Maes Pinedo"
click at [765, 252] on button "CREAR CLIENTE" at bounding box center [769, 261] width 154 height 46
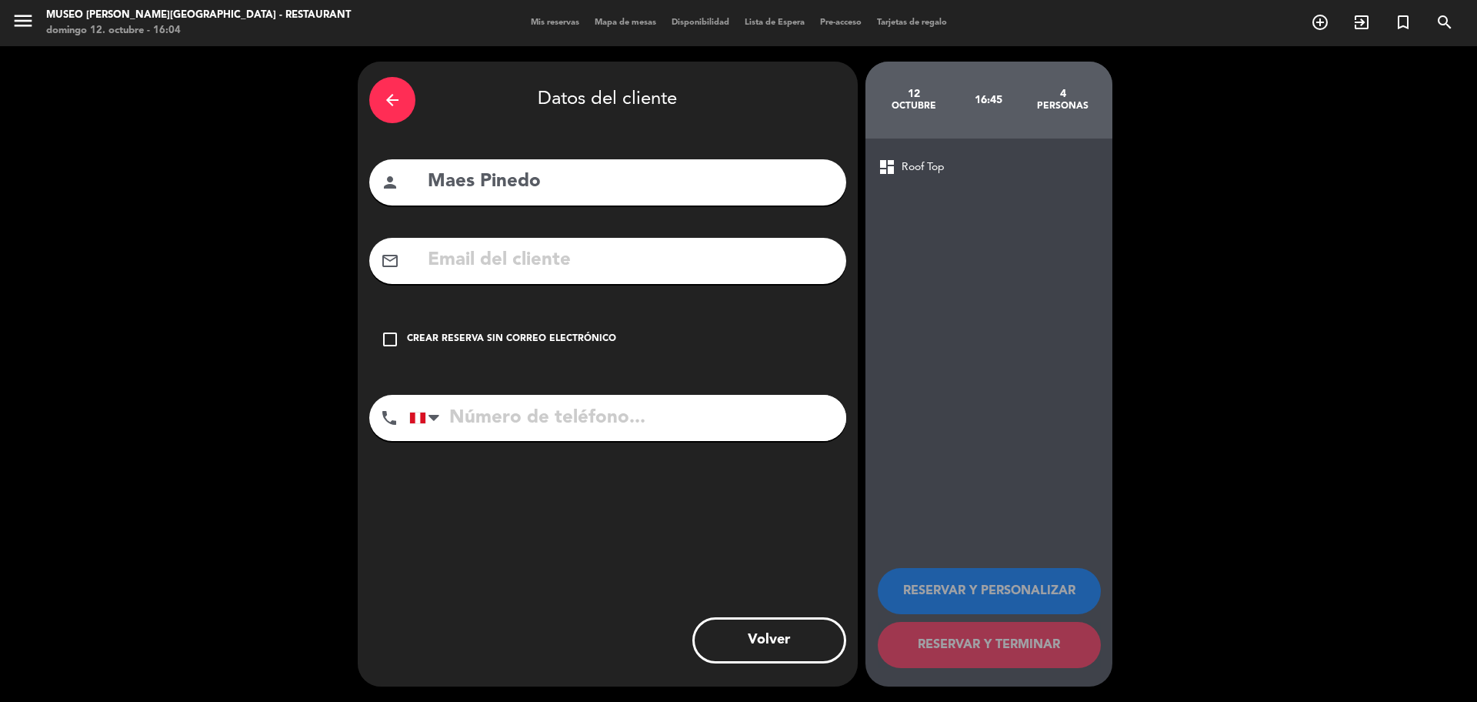
click at [534, 262] on input "text" at bounding box center [630, 261] width 409 height 32
paste input "[EMAIL_ADDRESS][DOMAIN_NAME]"
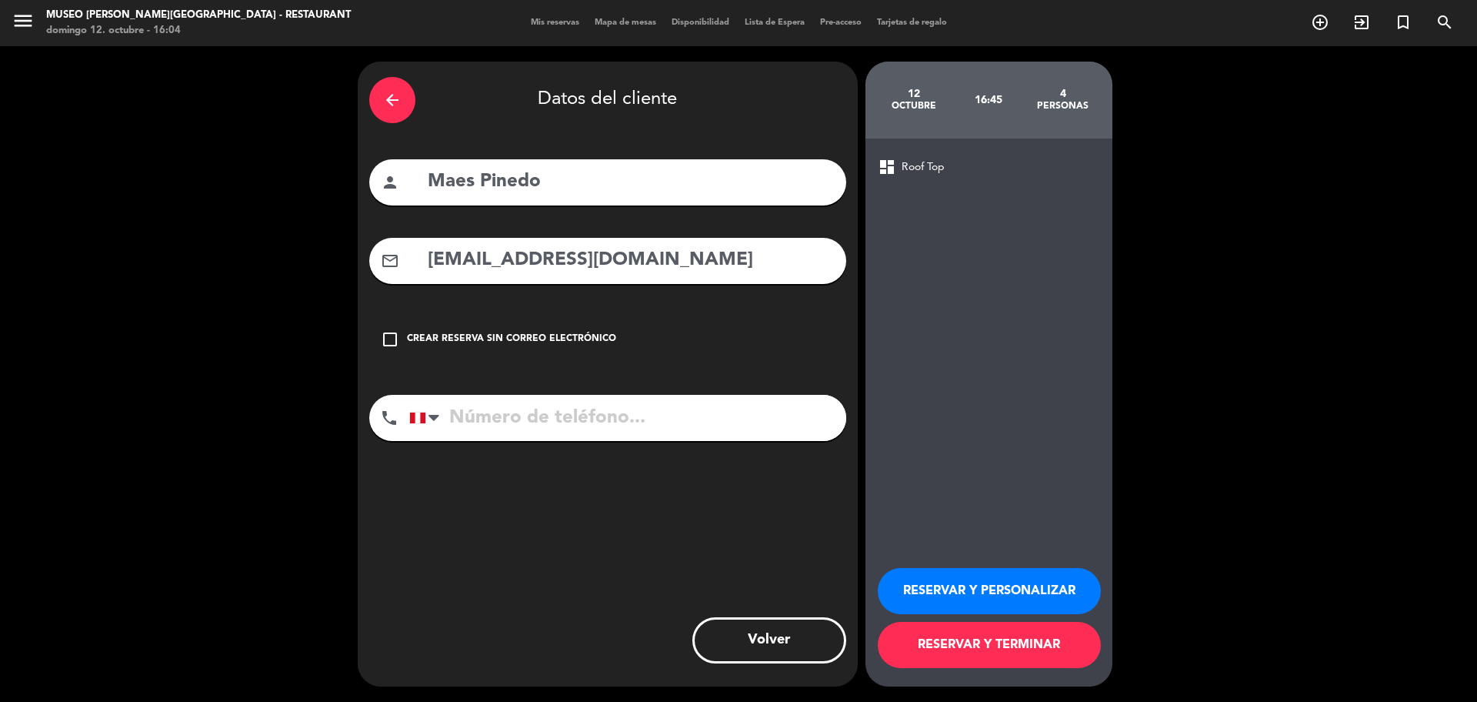
type input "[EMAIL_ADDRESS][DOMAIN_NAME]"
click at [612, 407] on input "tel" at bounding box center [627, 418] width 437 height 46
paste input "934017084"
type input "934017084"
click at [922, 582] on button "RESERVAR Y PERSONALIZAR" at bounding box center [989, 591] width 223 height 46
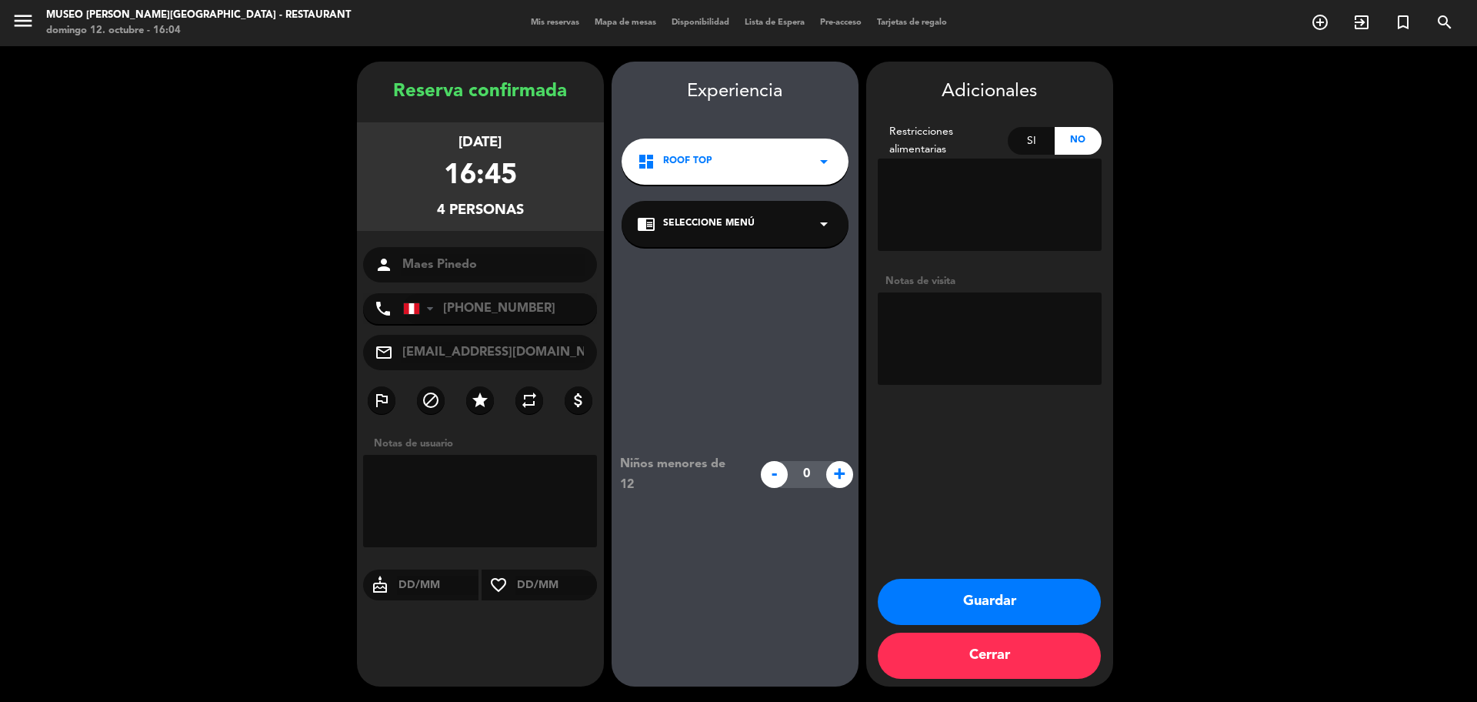
click at [796, 229] on div "chrome_reader_mode Seleccione Menú arrow_drop_down" at bounding box center [735, 224] width 227 height 46
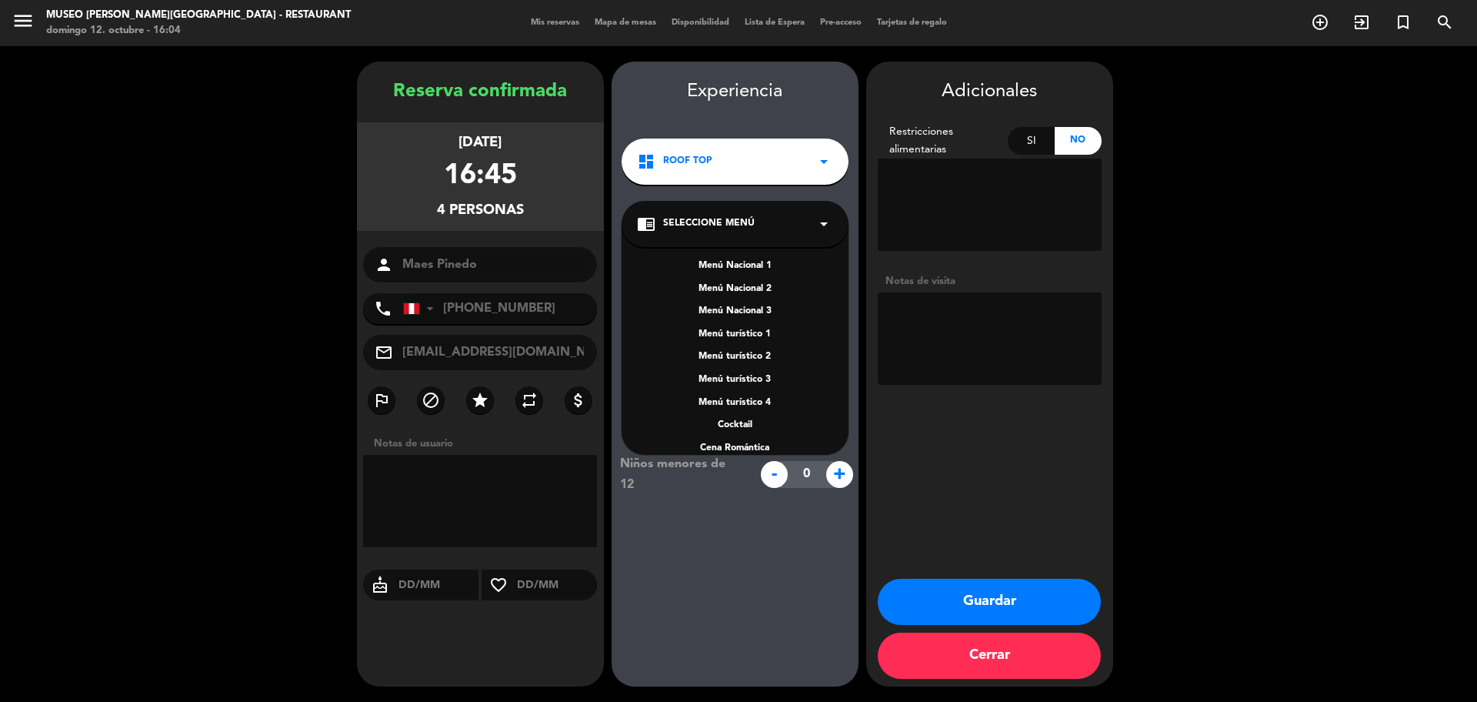
scroll to position [132, 0]
click at [745, 430] on div "A la carta" at bounding box center [735, 430] width 196 height 15
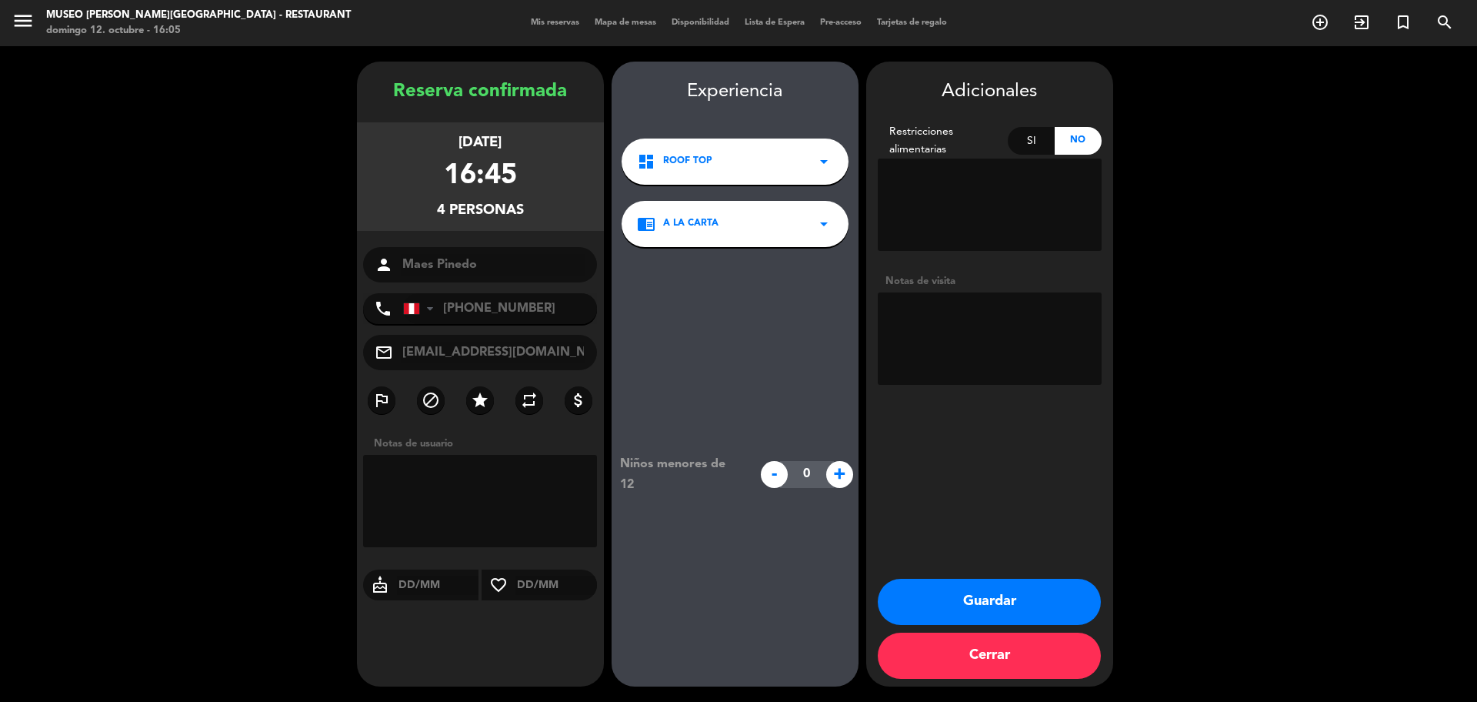
click at [1014, 295] on textarea at bounding box center [990, 338] width 224 height 92
type textarea "cumpleaños"
click at [1075, 598] on button "Guardar" at bounding box center [989, 602] width 223 height 46
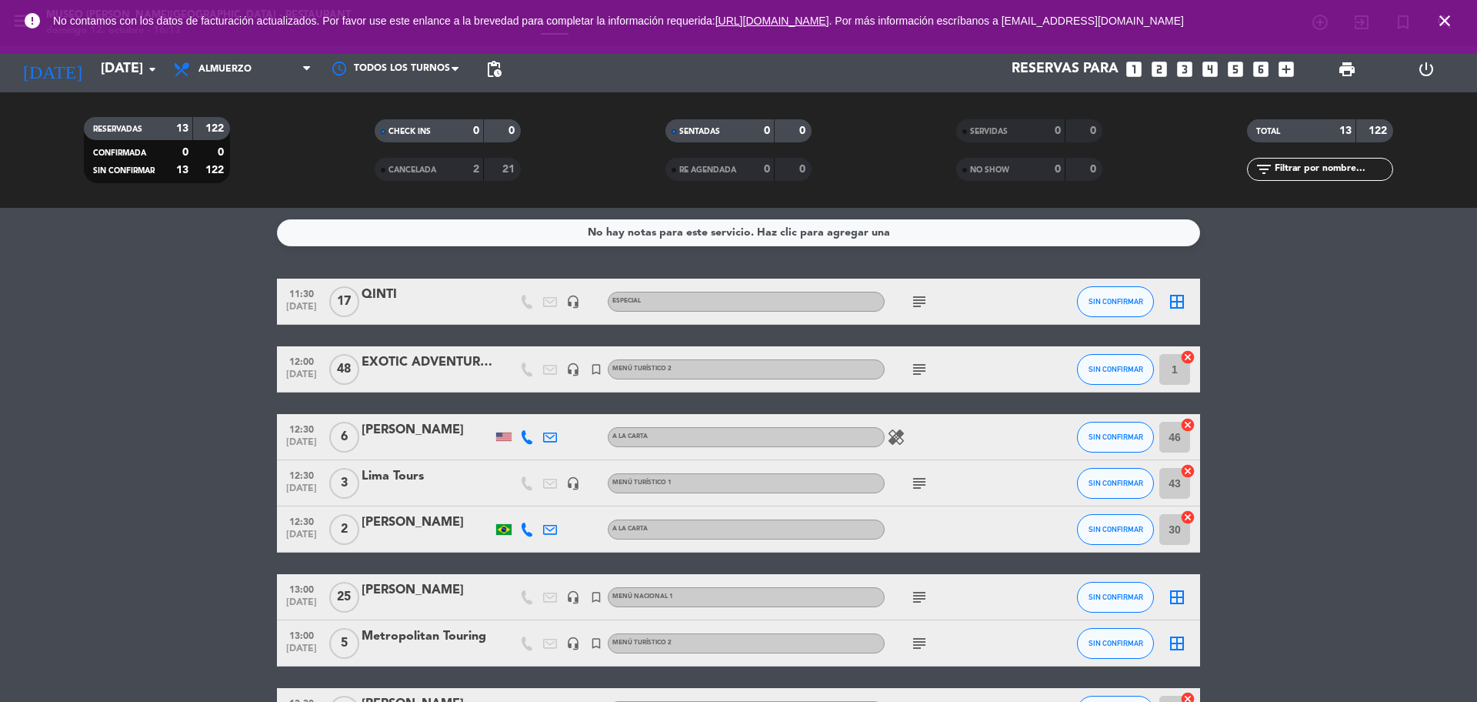
click at [1449, 19] on icon "close" at bounding box center [1445, 21] width 18 height 18
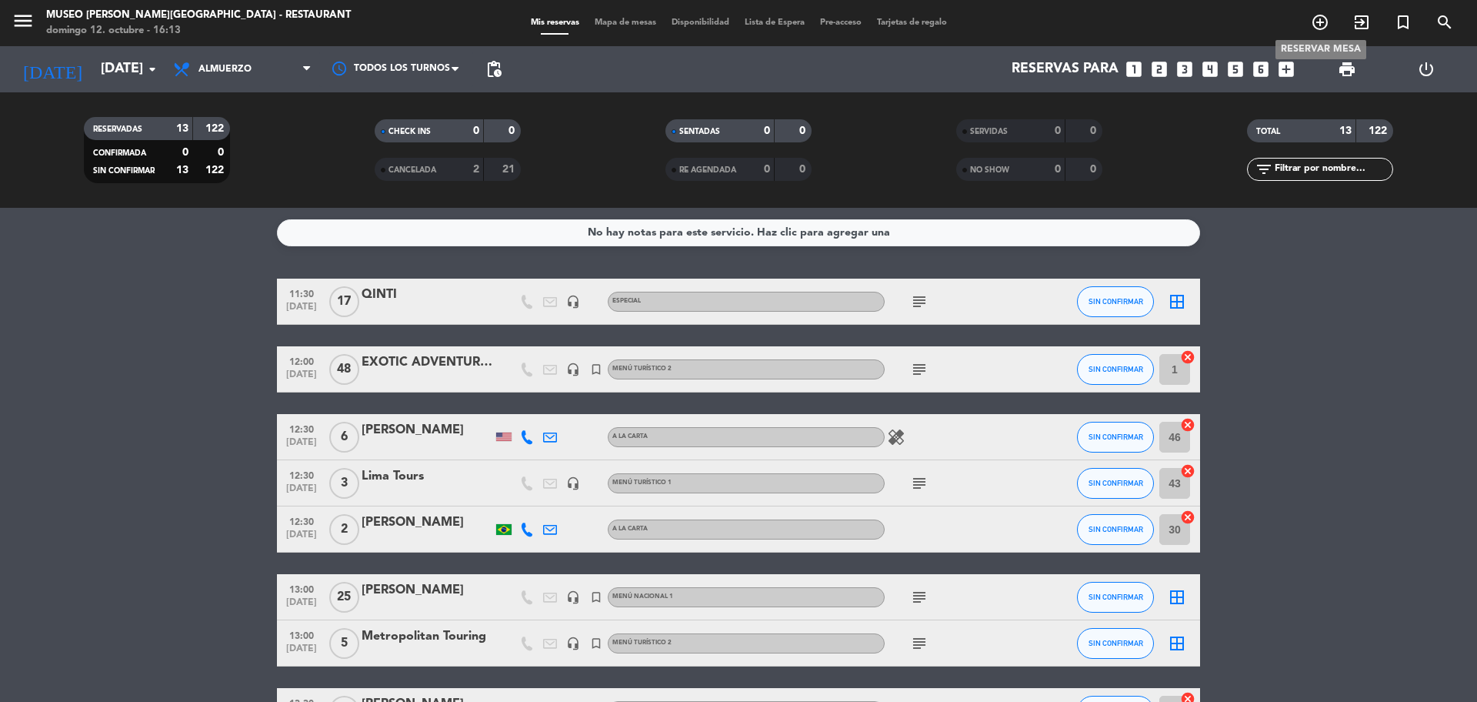
click at [1315, 25] on icon "add_circle_outline" at bounding box center [1320, 22] width 18 height 18
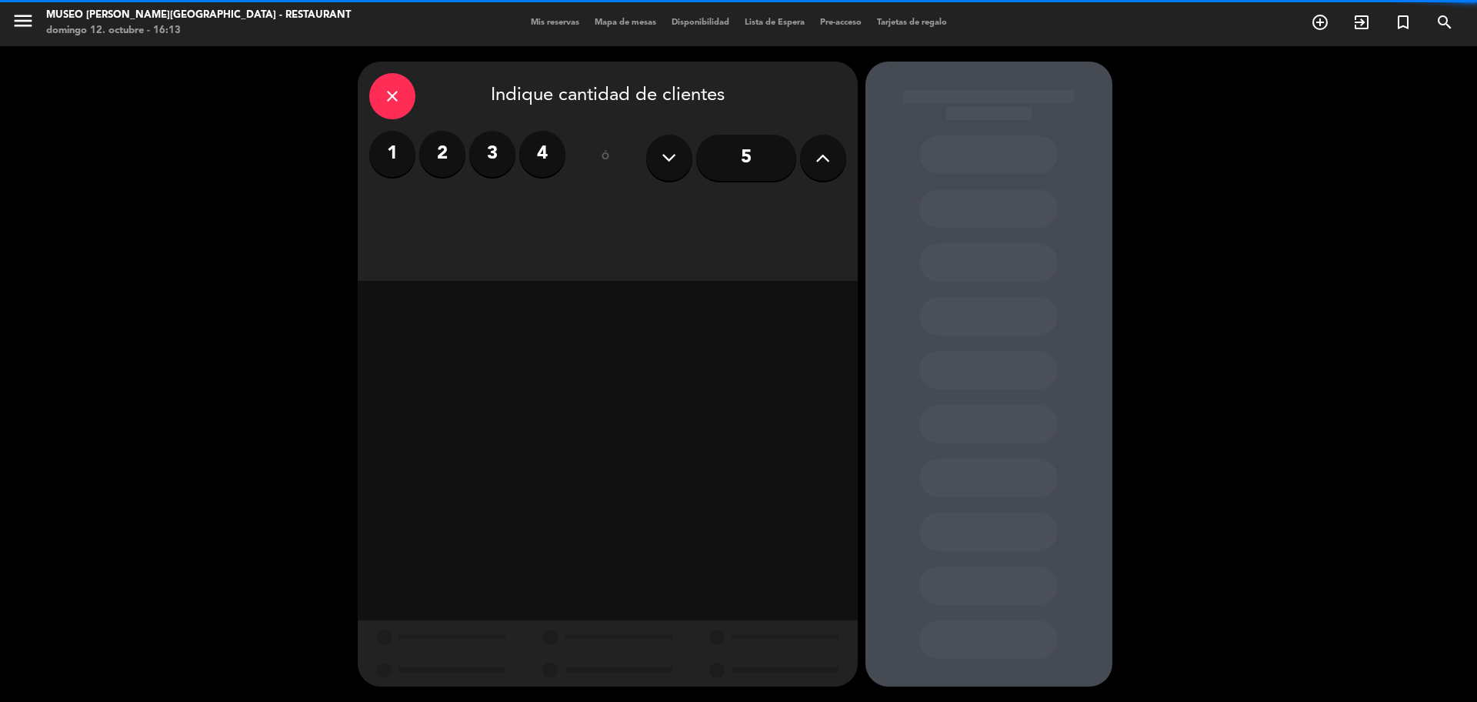
click at [435, 154] on label "2" at bounding box center [442, 154] width 46 height 46
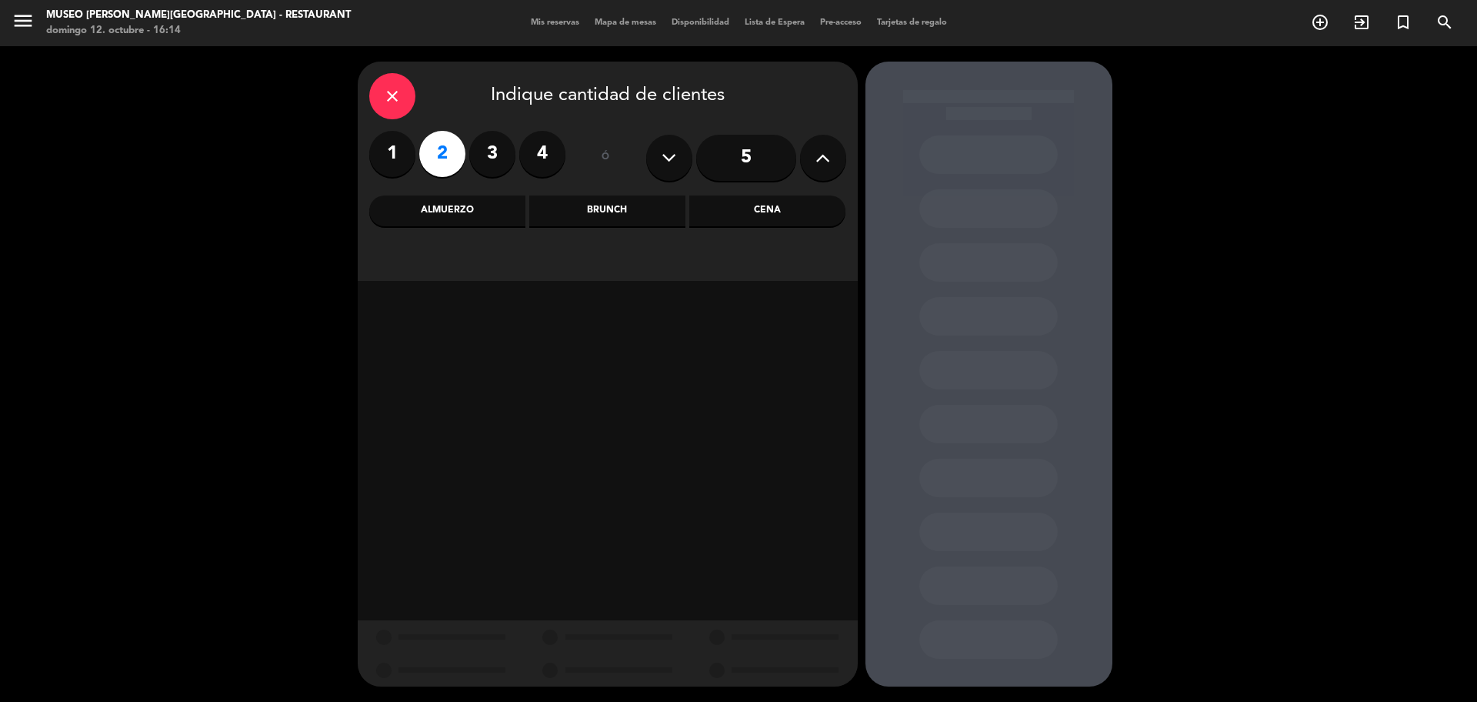
click at [431, 209] on div "Almuerzo" at bounding box center [447, 210] width 156 height 31
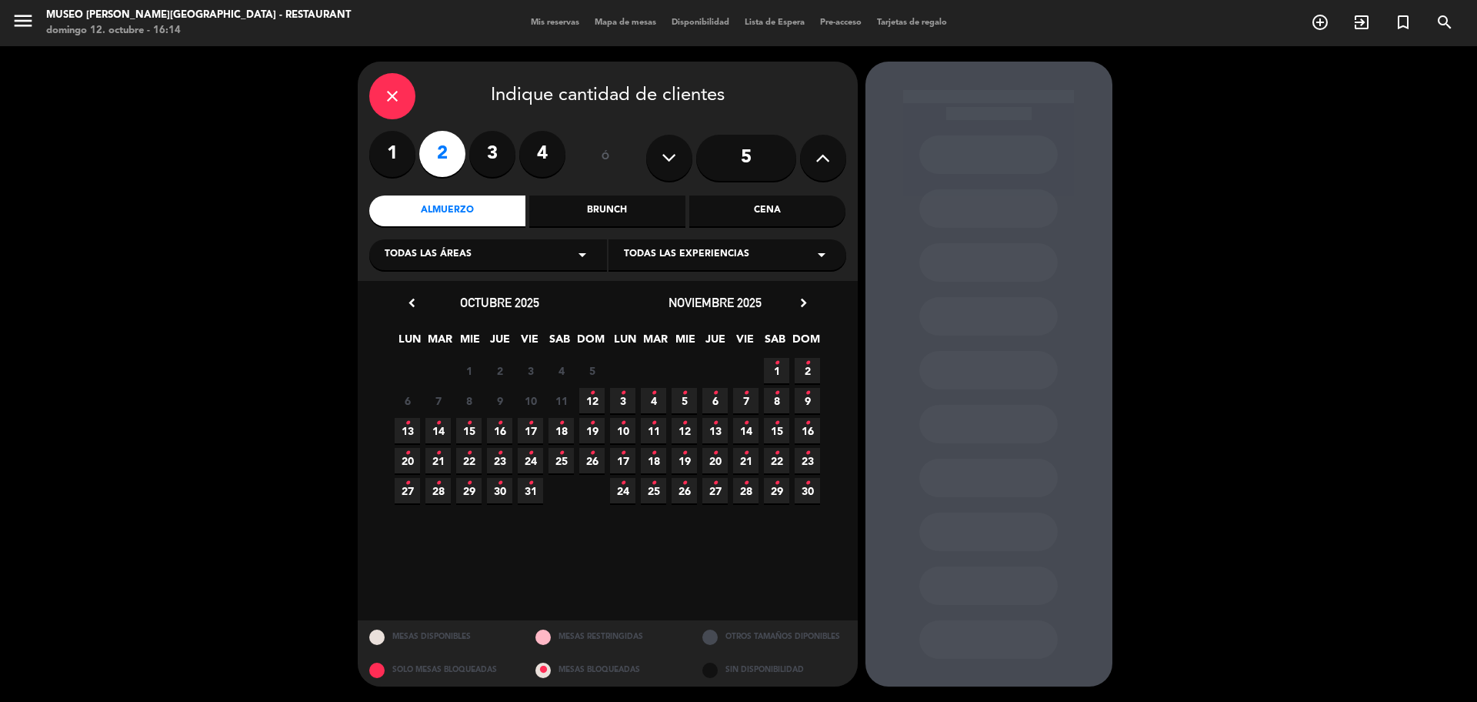
click at [589, 406] on span "12 •" at bounding box center [591, 400] width 25 height 25
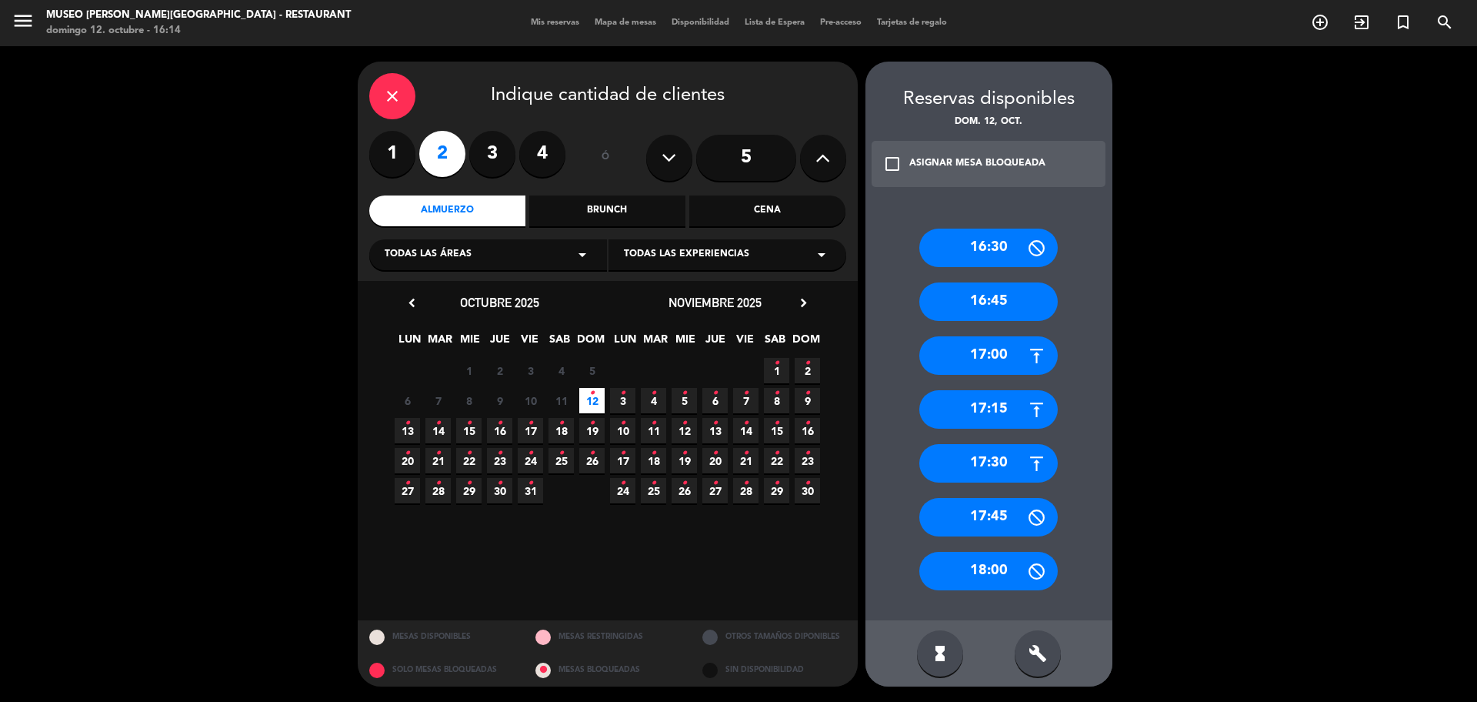
click at [986, 475] on div "17:30" at bounding box center [988, 463] width 138 height 38
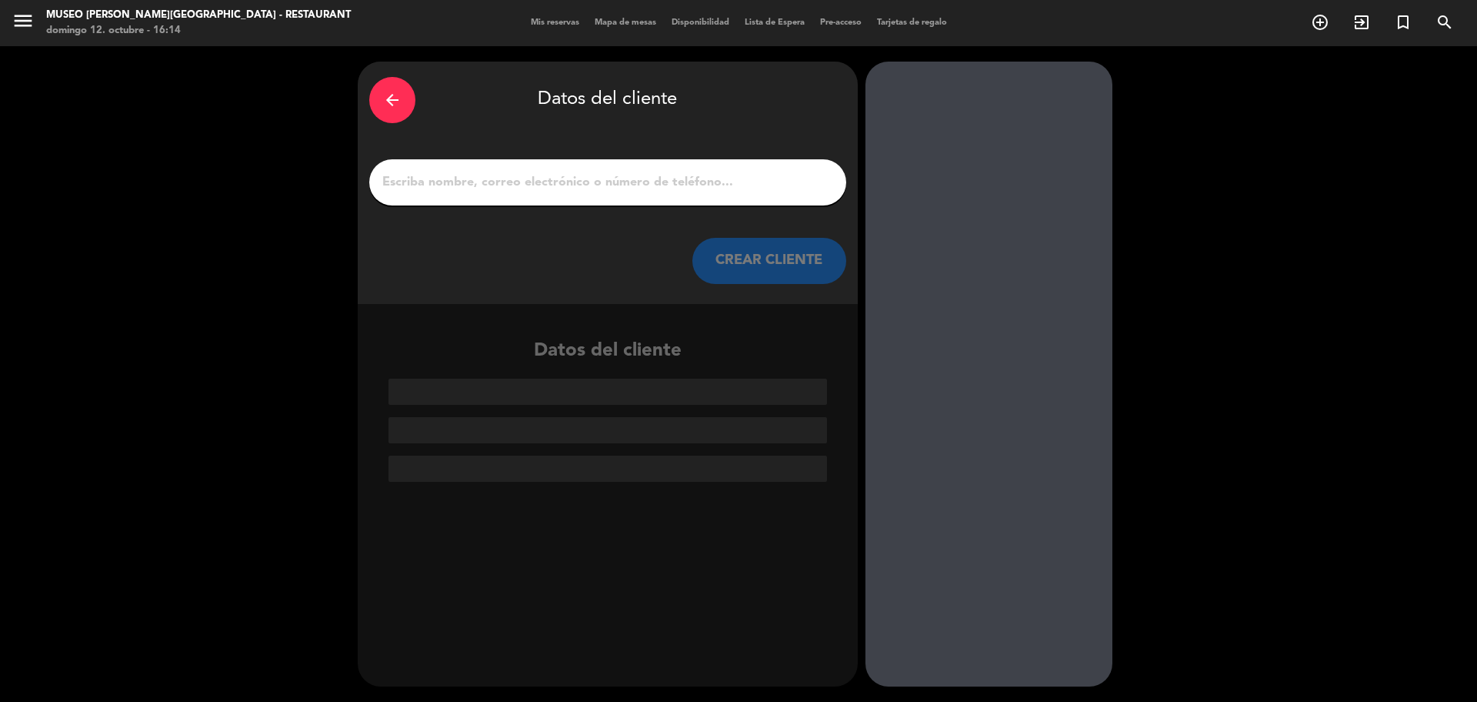
click at [674, 186] on input "1" at bounding box center [608, 183] width 454 height 22
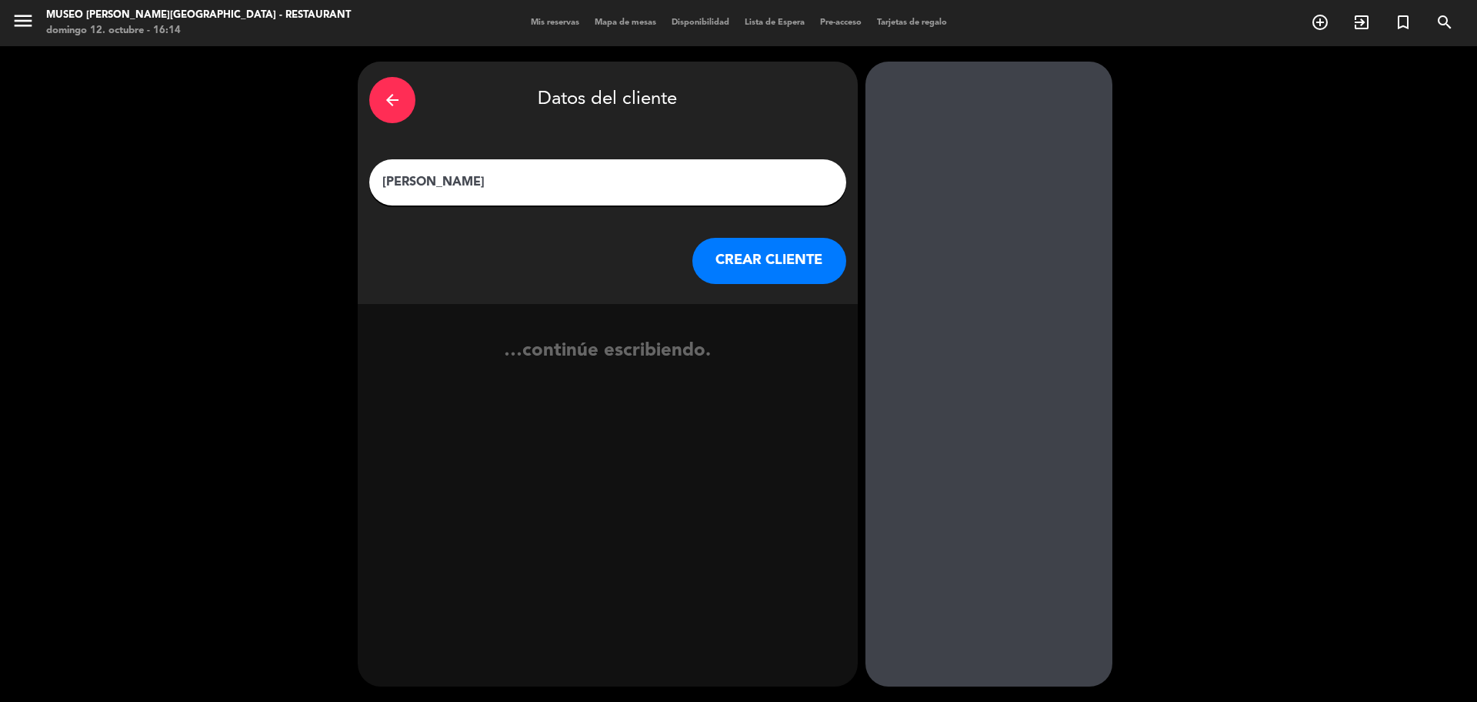
type input "[PERSON_NAME]"
click at [728, 262] on button "CREAR CLIENTE" at bounding box center [769, 261] width 154 height 46
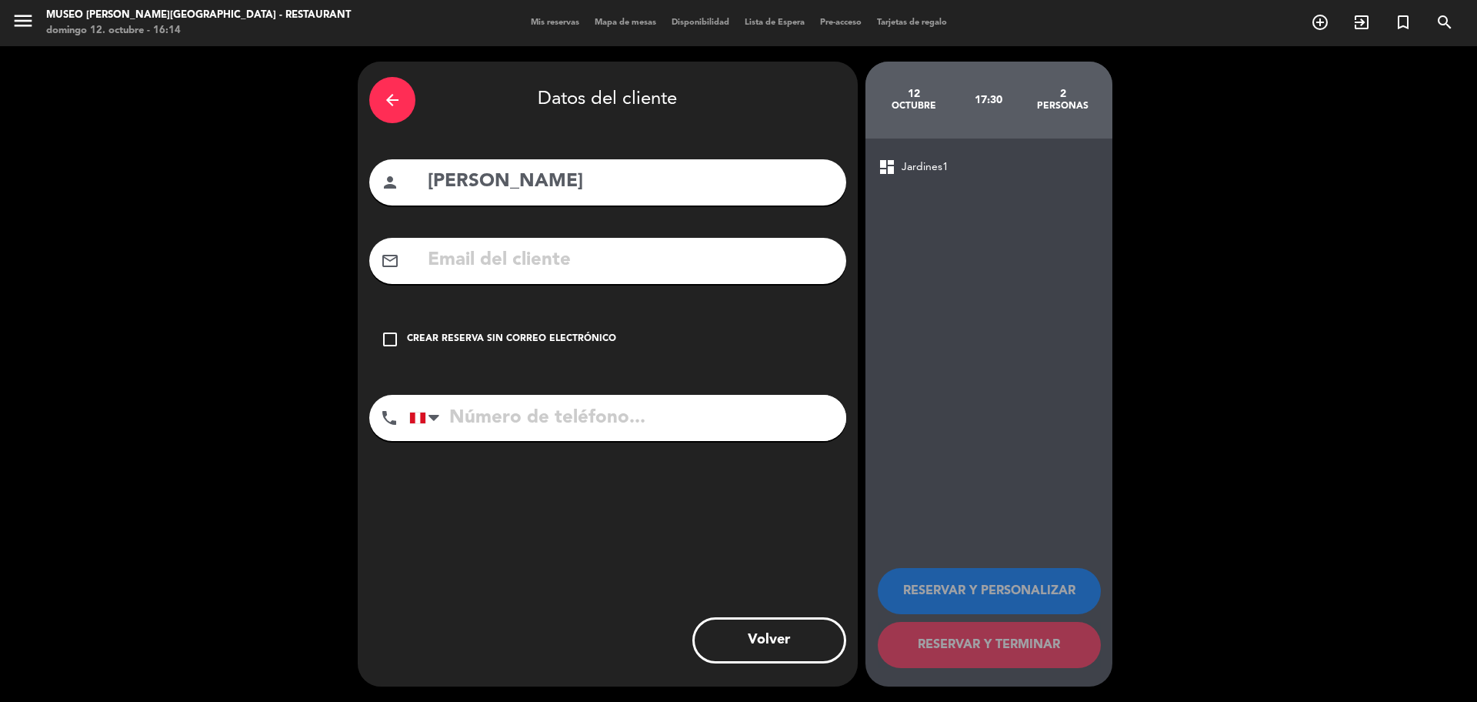
click at [382, 350] on div "check_box_outline_blank Crear reserva sin correo electrónico" at bounding box center [607, 339] width 477 height 46
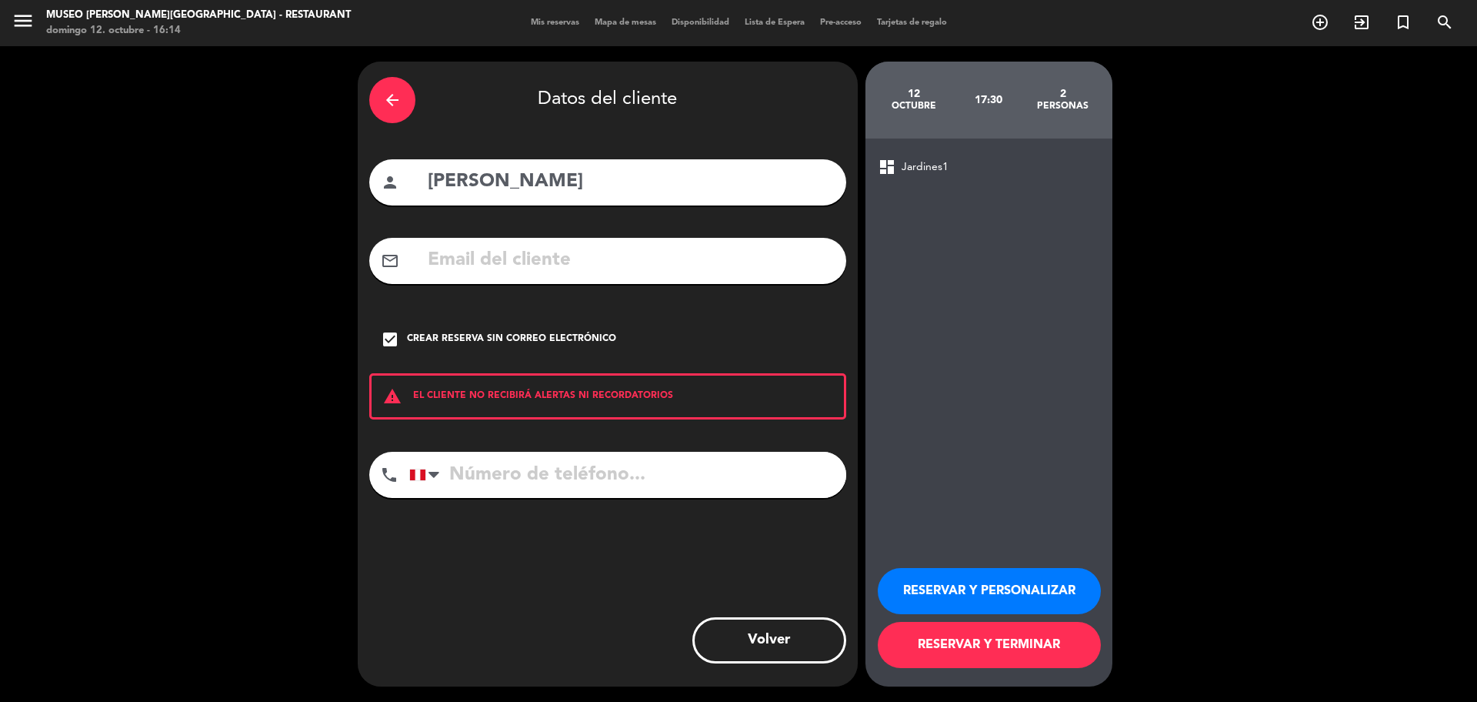
click at [513, 479] on input "tel" at bounding box center [627, 475] width 437 height 46
type input "931501731"
click at [995, 591] on button "RESERVAR Y PERSONALIZAR" at bounding box center [989, 591] width 223 height 46
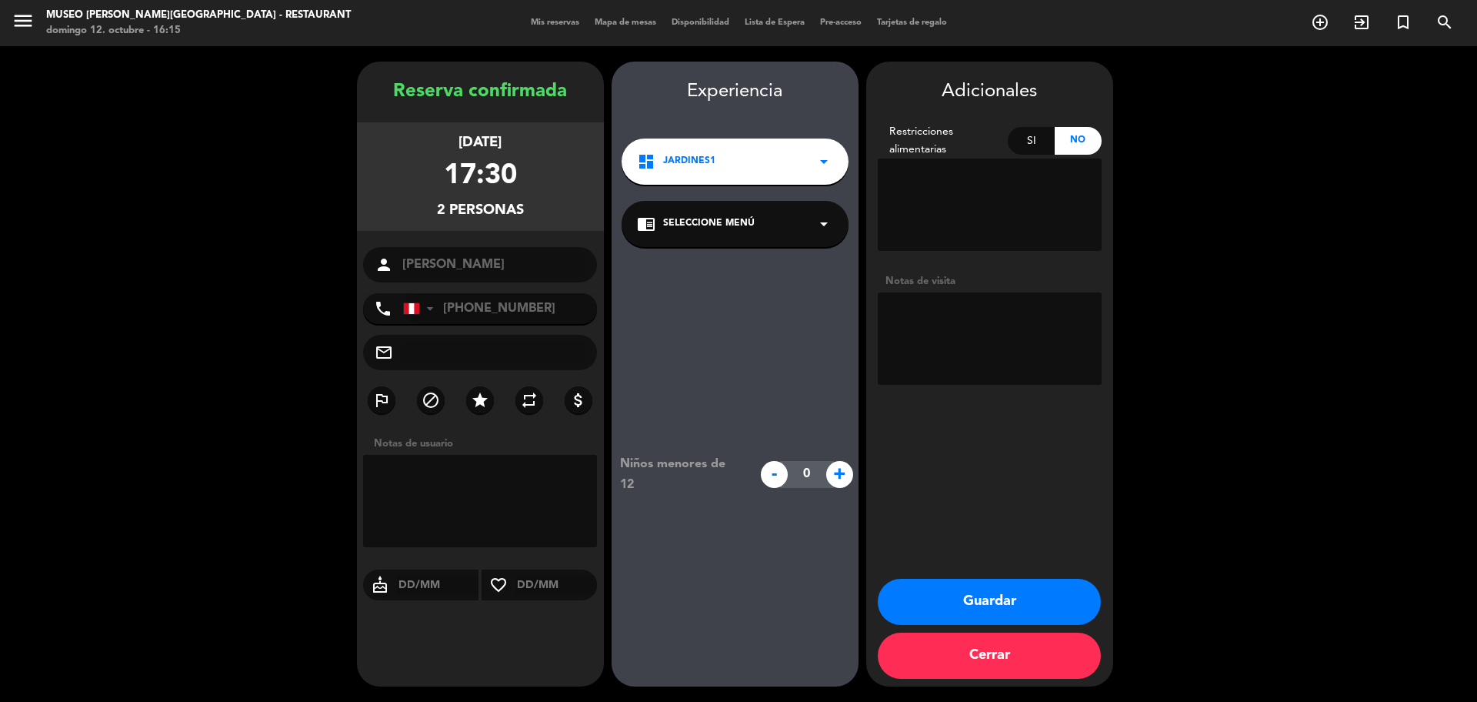
click at [822, 229] on icon "arrow_drop_down" at bounding box center [824, 224] width 18 height 18
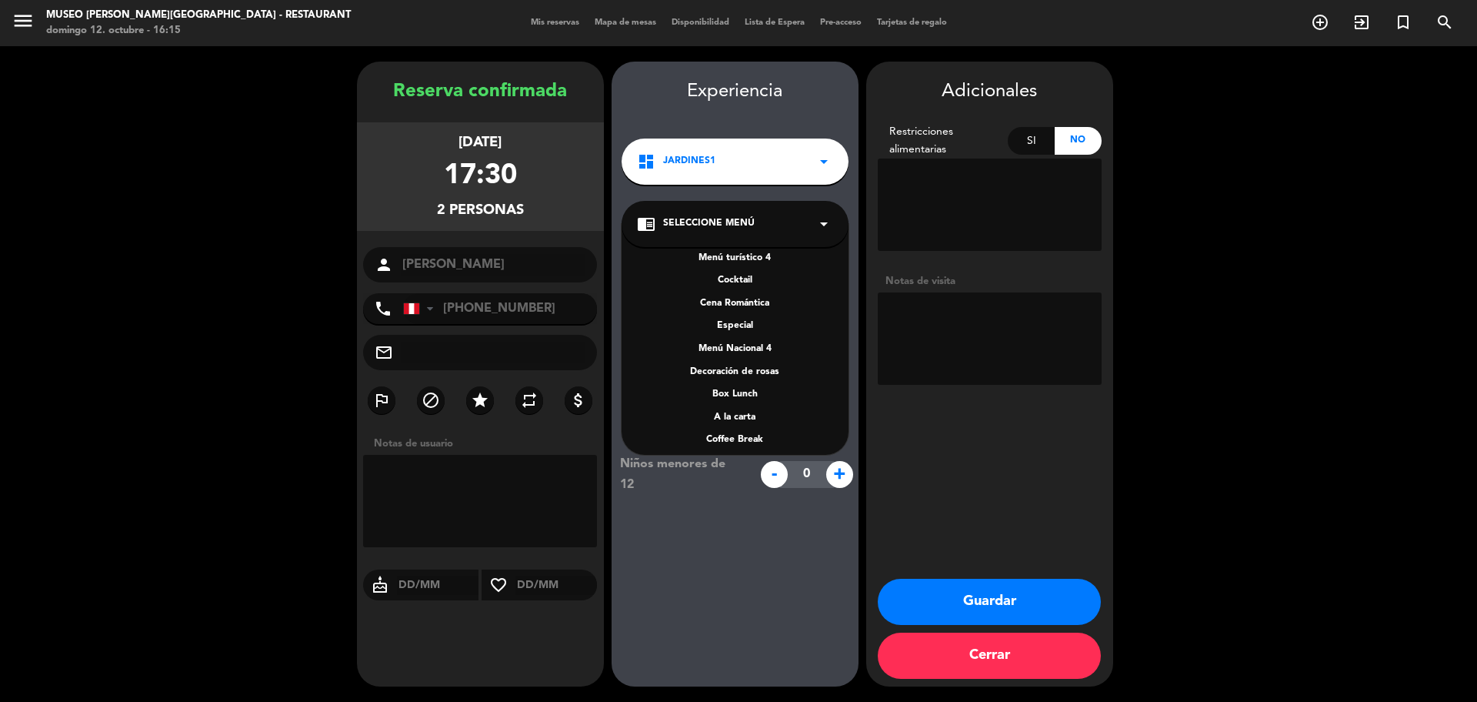
scroll to position [175, 0]
click at [736, 388] on div "A la carta" at bounding box center [735, 386] width 196 height 15
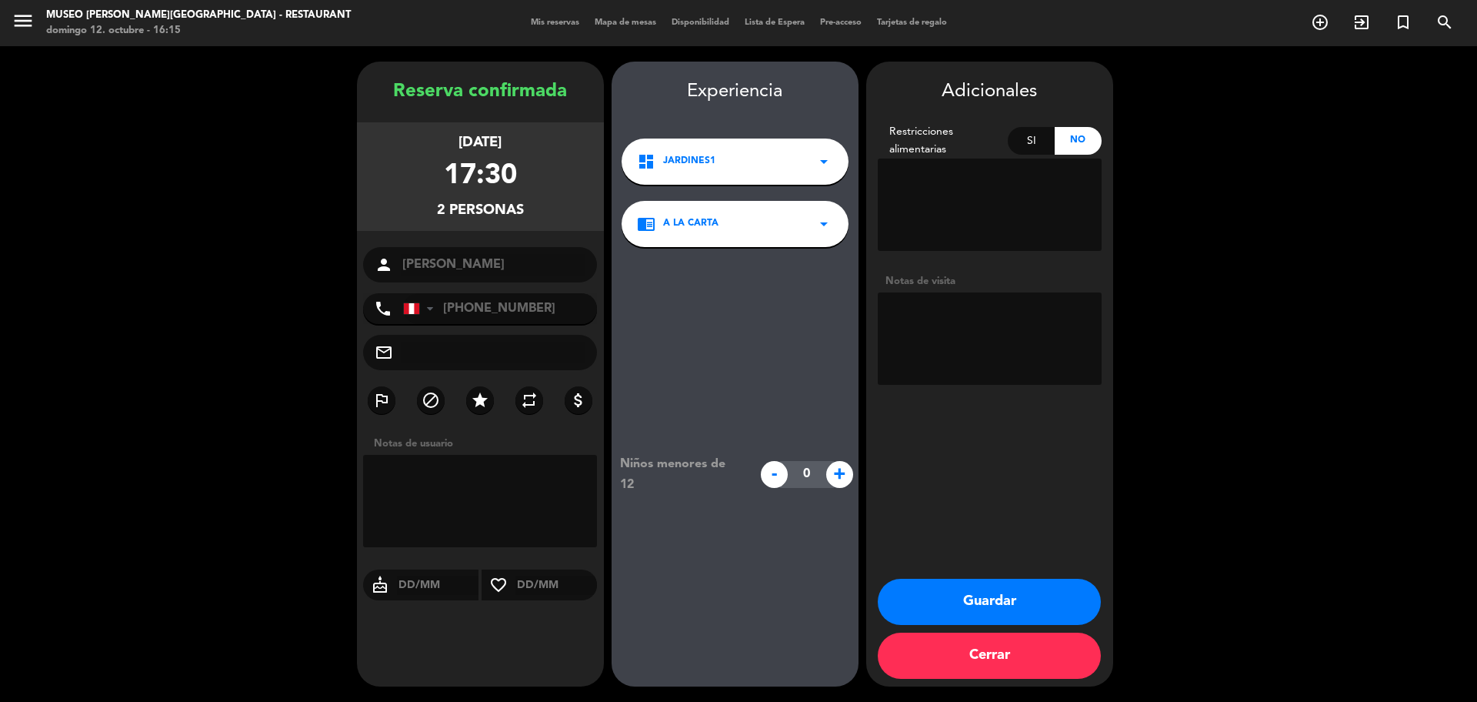
click at [981, 314] on textarea at bounding box center [990, 338] width 224 height 92
click at [976, 319] on textarea at bounding box center [990, 338] width 224 height 92
type textarea "cartel de aniversario"
click at [1014, 593] on button "Guardar" at bounding box center [989, 602] width 223 height 46
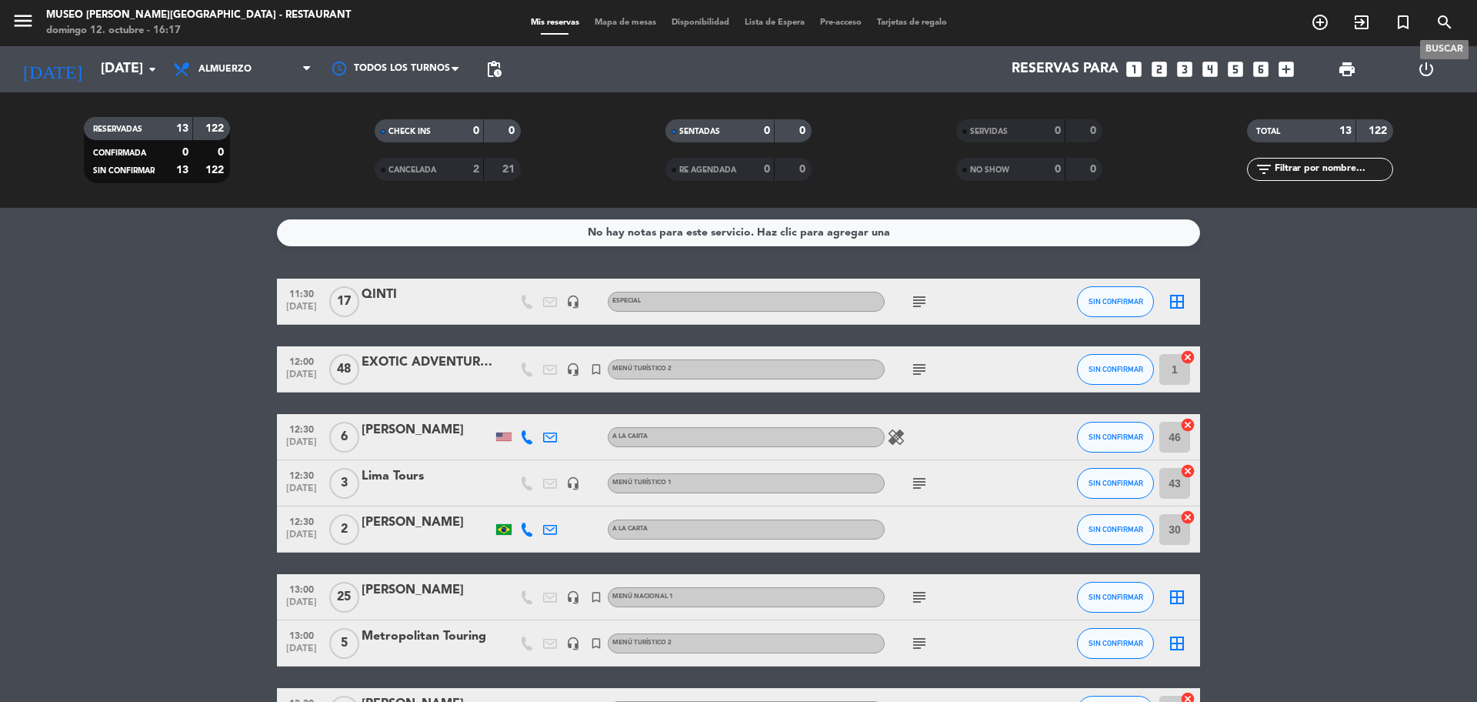
click at [1452, 30] on icon "search" at bounding box center [1445, 22] width 18 height 18
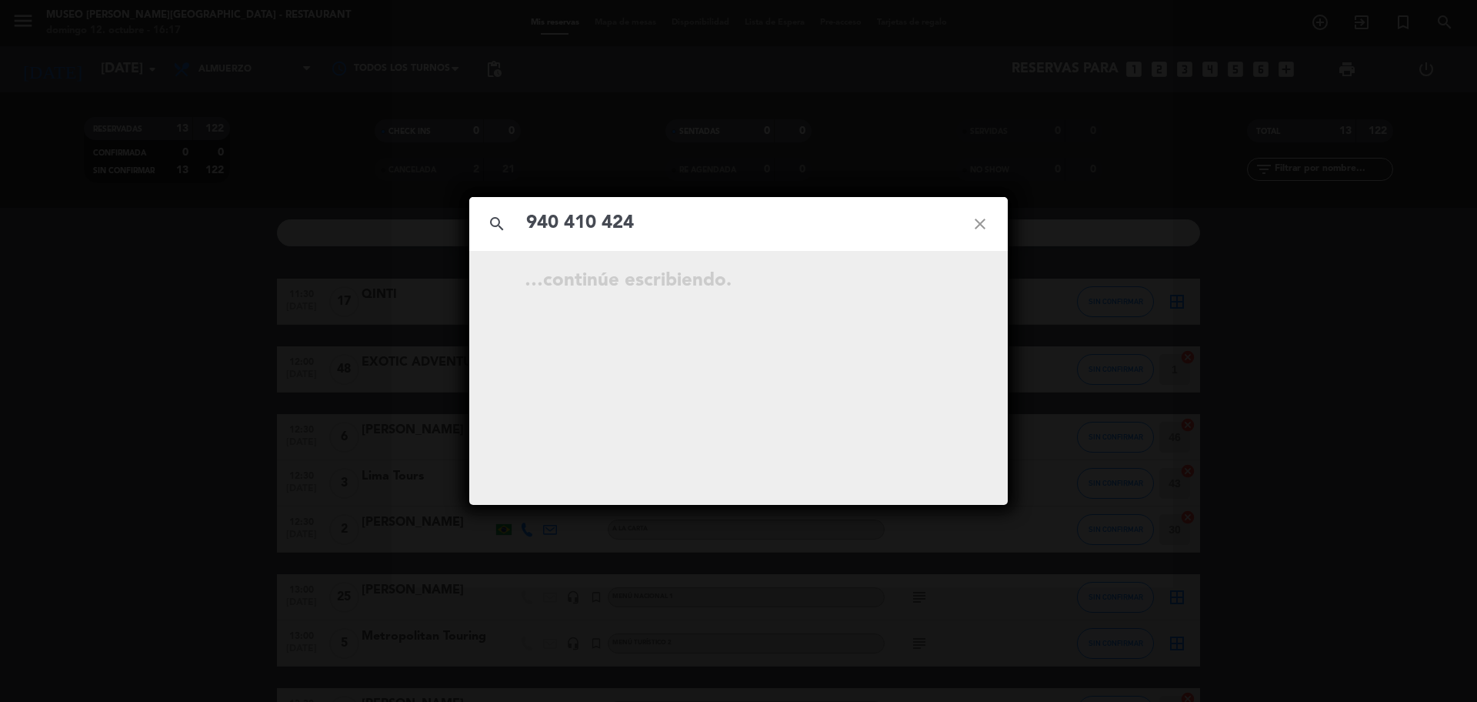
click at [608, 225] on input "940 410 424" at bounding box center [739, 224] width 428 height 32
type input "940 10424"
click at [974, 224] on icon "close" at bounding box center [980, 223] width 55 height 55
click at [859, 238] on input "text" at bounding box center [739, 224] width 428 height 32
paste input "940 410 424"
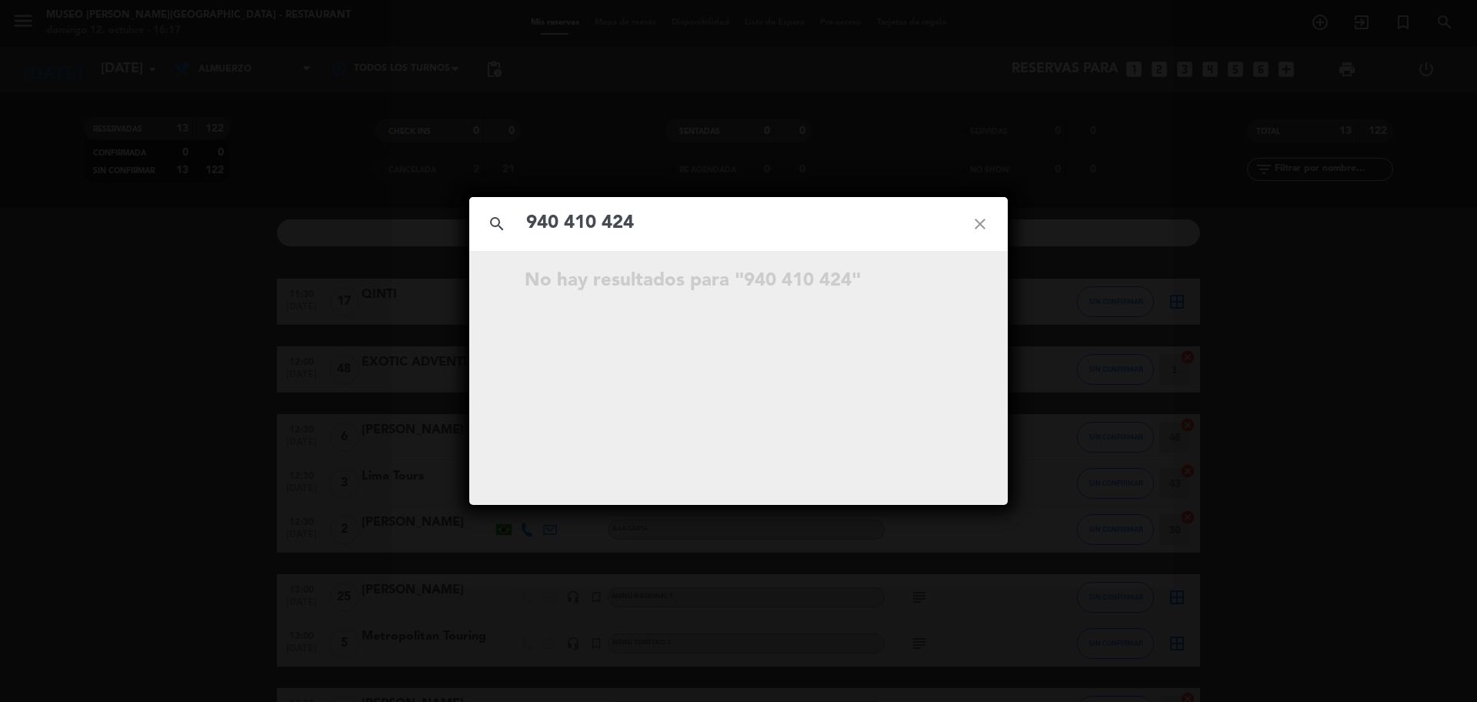
click at [605, 223] on input "940 410 424" at bounding box center [739, 224] width 428 height 32
type input "940410424"
drag, startPoint x: 778, startPoint y: 227, endPoint x: 462, endPoint y: 265, distance: 317.7
click at [462, 265] on div "search 940410424 close No hay resultados para "940410424"" at bounding box center [738, 351] width 1477 height 702
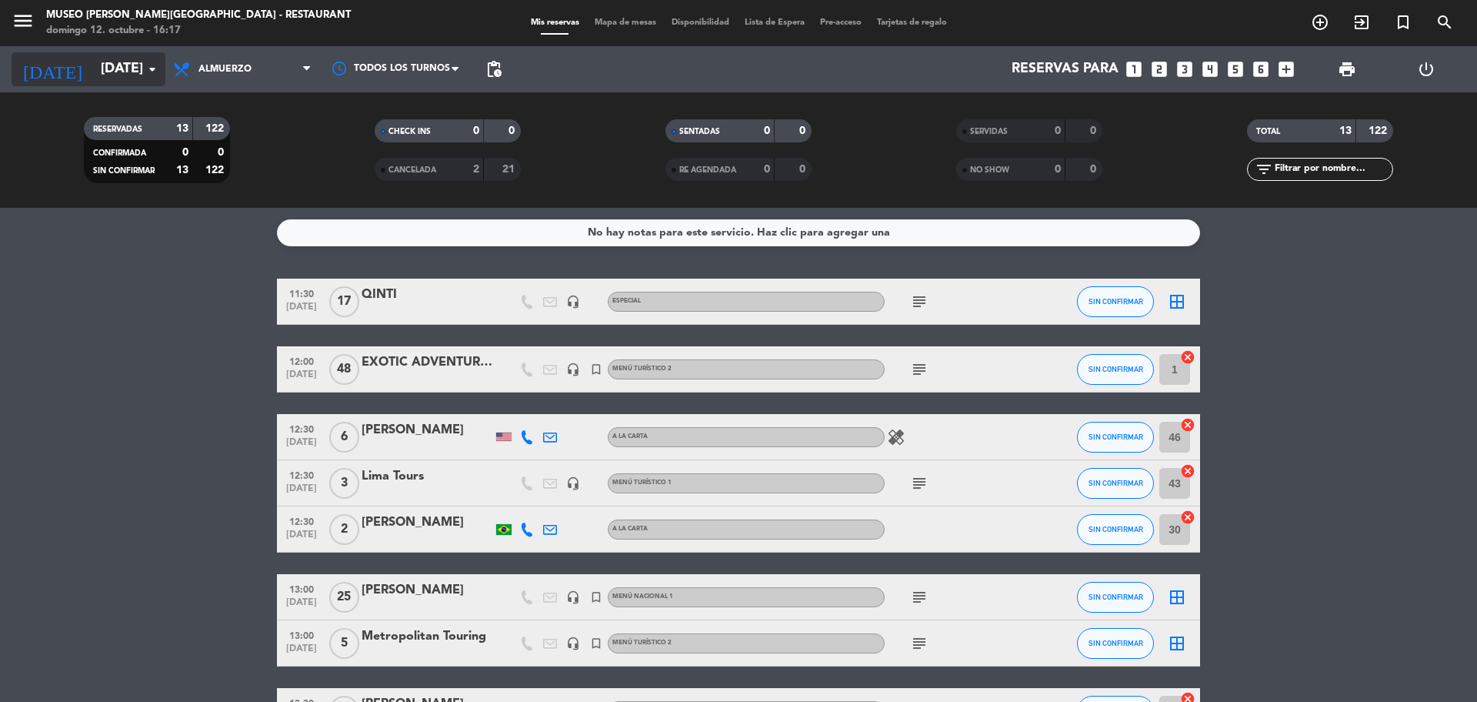
click at [125, 72] on input "[DATE]" at bounding box center [182, 69] width 179 height 31
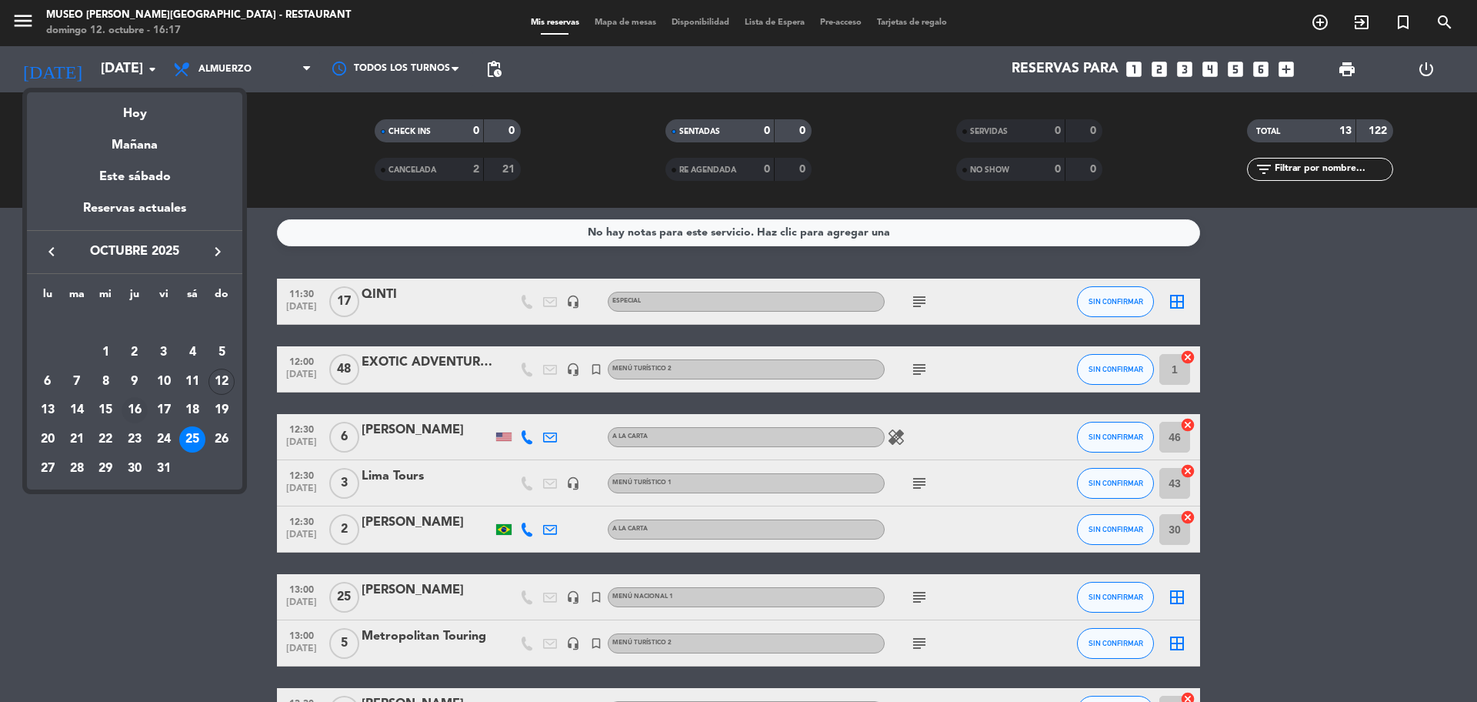
click at [141, 409] on div "16" at bounding box center [135, 410] width 26 height 26
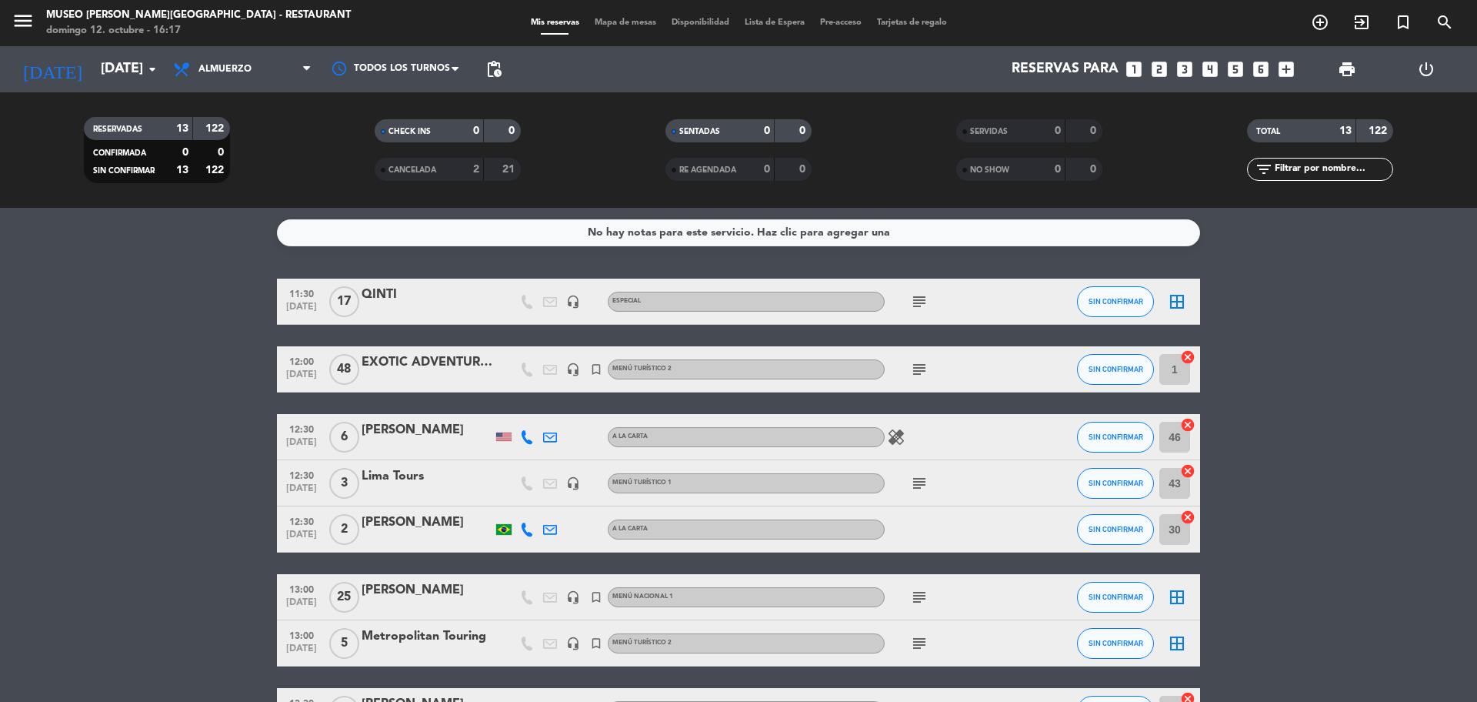
type input "[DEMOGRAPHIC_DATA][DATE]"
click at [219, 78] on span "Almuerzo" at bounding box center [242, 69] width 154 height 34
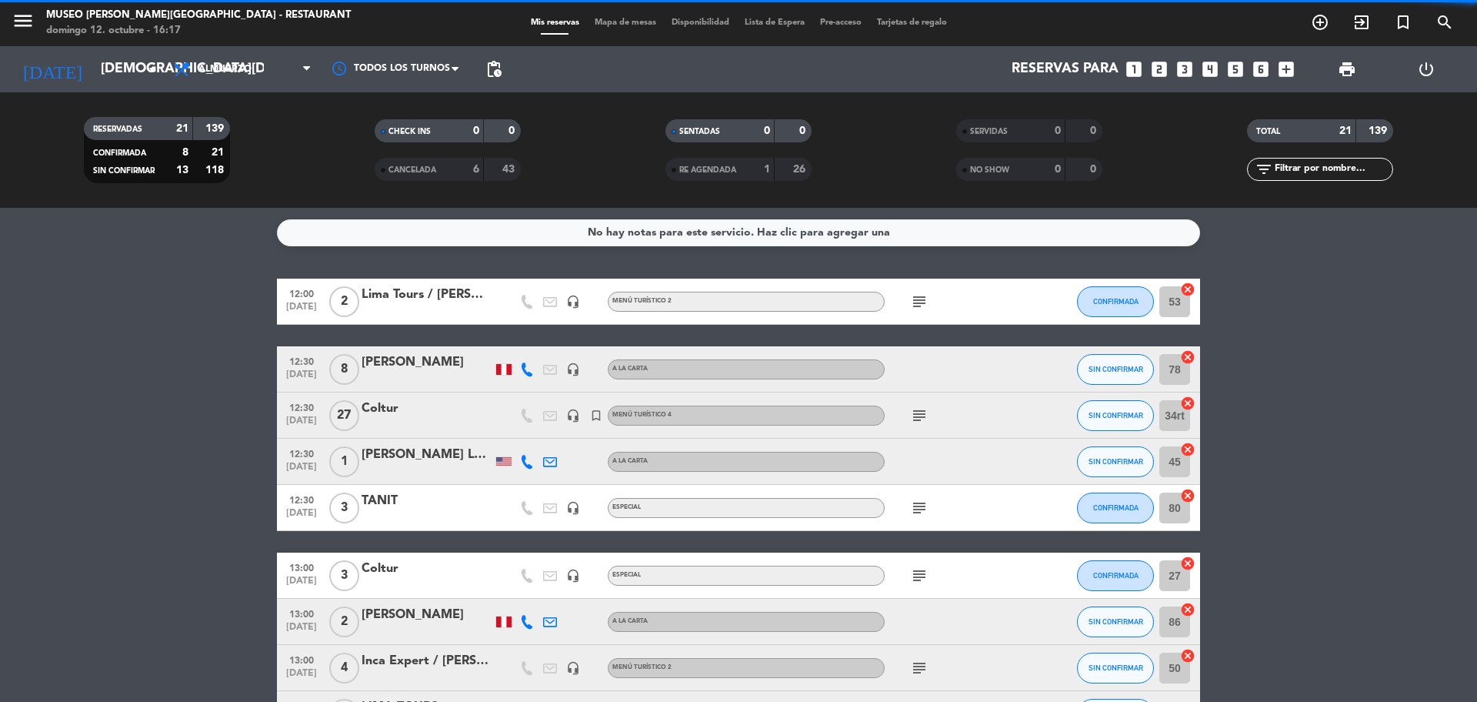
click at [228, 199] on div "RESERVADAS 21 139 CONFIRMADA 8 21 SIN CONFIRMAR 13 118 CHECK INS 0 0 CANCELADA …" at bounding box center [738, 149] width 1477 height 115
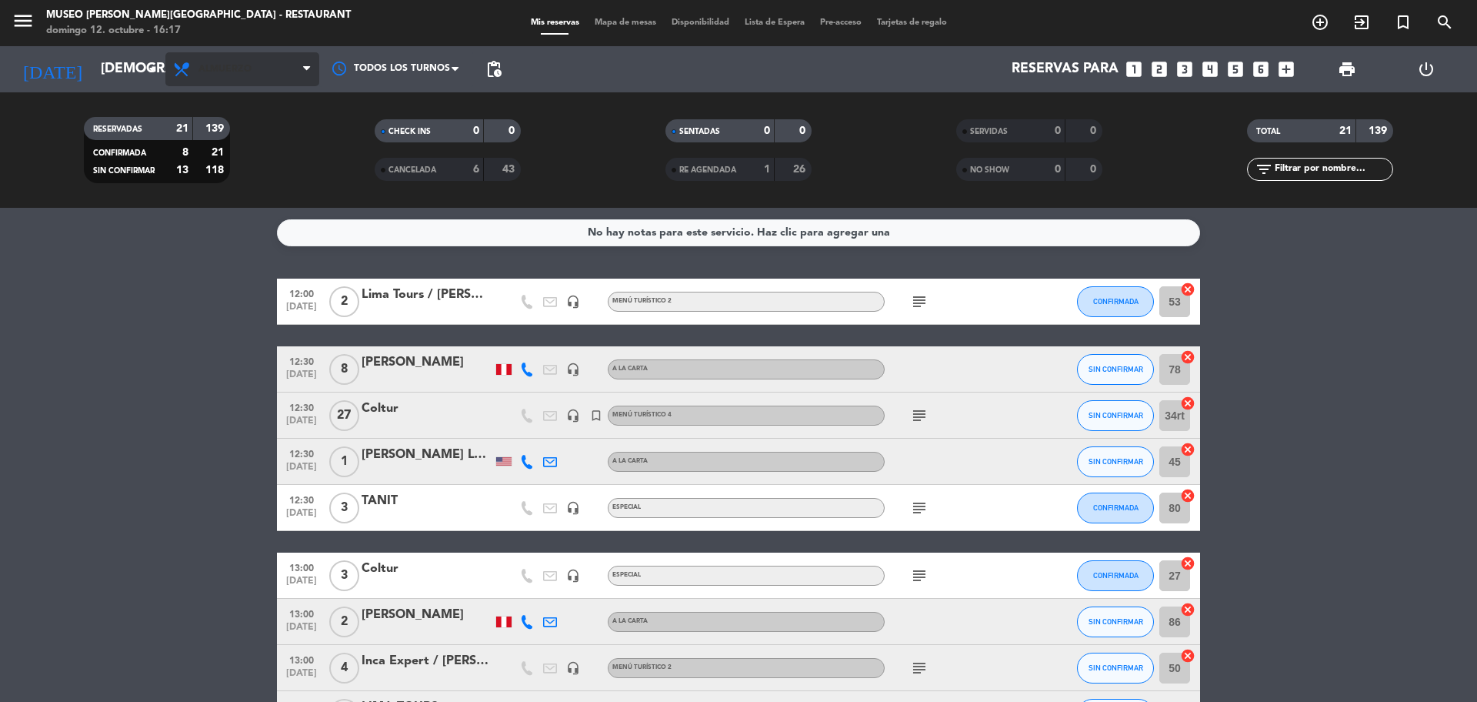
click at [230, 82] on span "Almuerzo" at bounding box center [242, 69] width 154 height 34
click at [242, 199] on div "menu [GEOGRAPHIC_DATA][PERSON_NAME] - Restaurant [DATE] 12. octubre - 16:17 Mis…" at bounding box center [738, 104] width 1477 height 208
click at [1286, 168] on input "text" at bounding box center [1332, 169] width 119 height 17
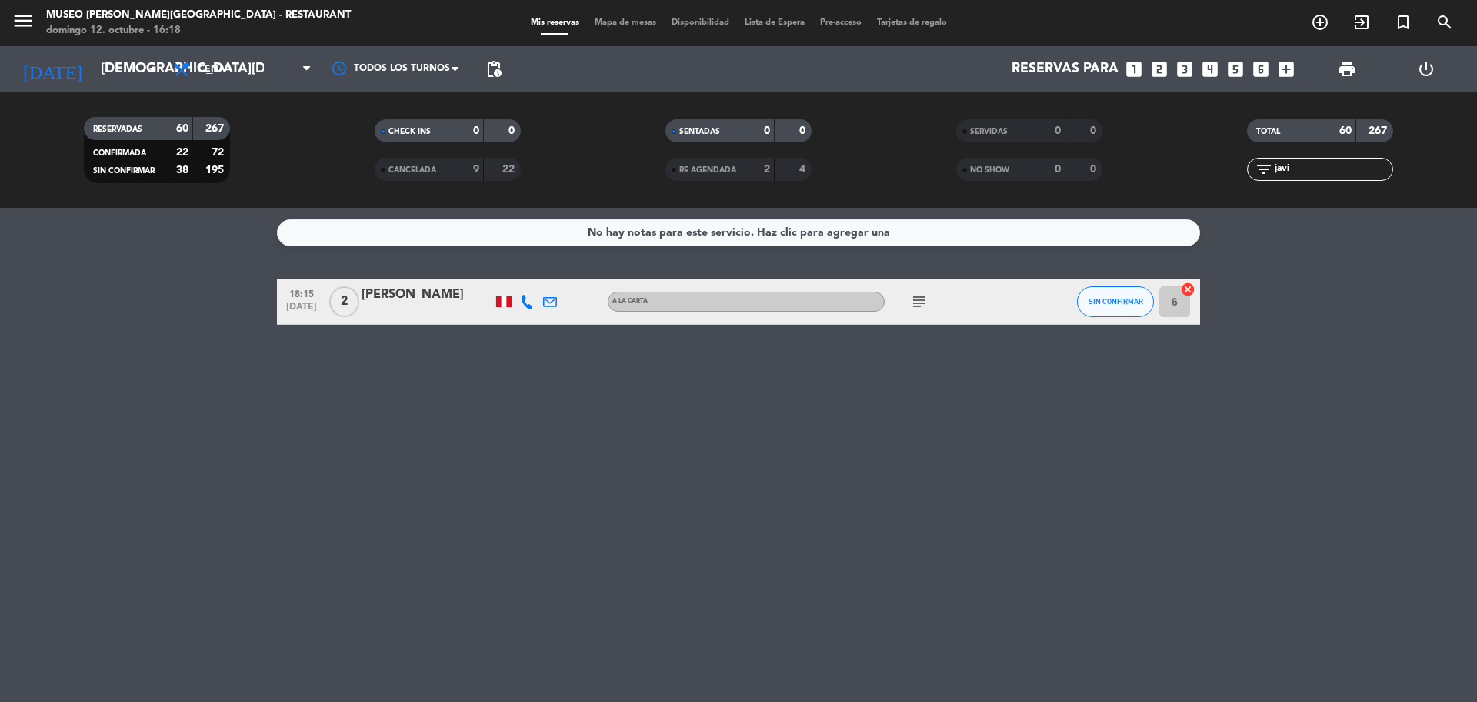
type input "javi"
click at [430, 292] on div "[PERSON_NAME]" at bounding box center [427, 295] width 131 height 20
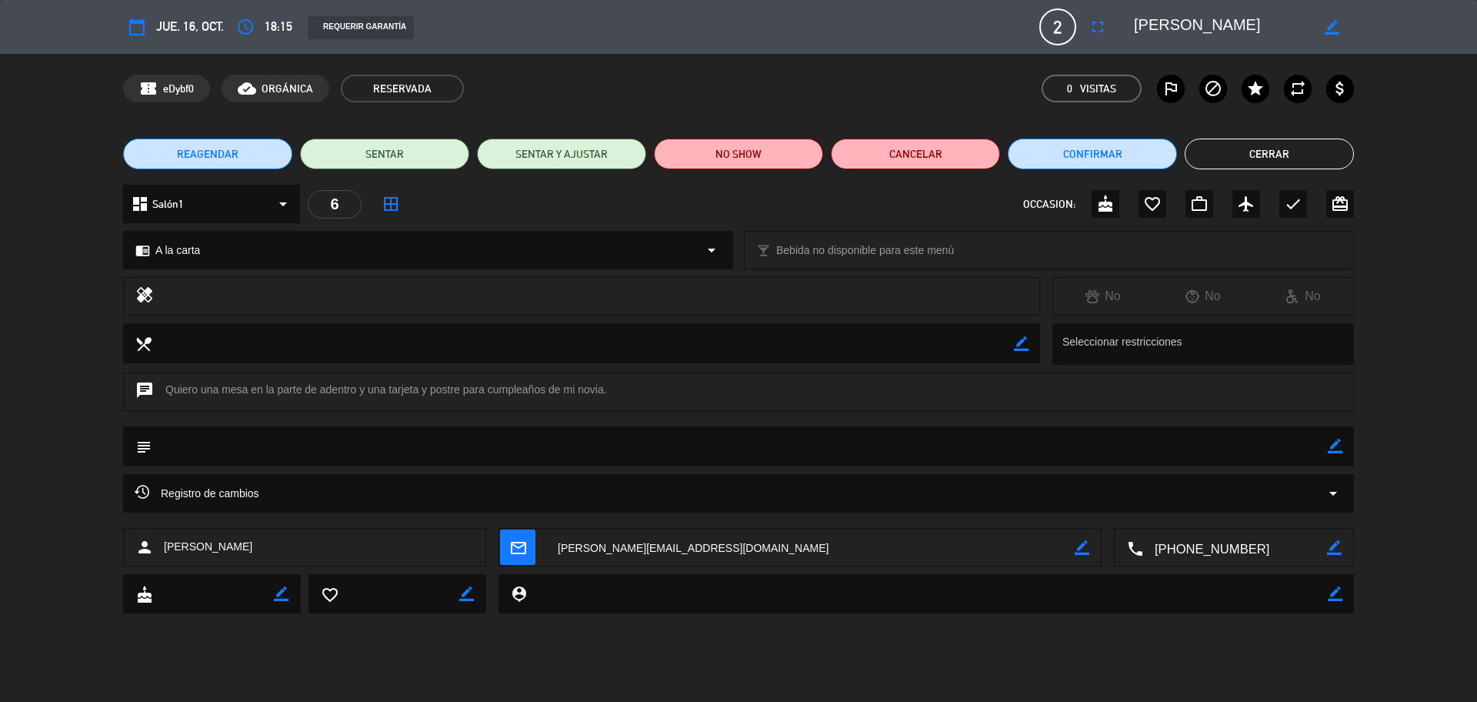
click at [1336, 449] on icon "border_color" at bounding box center [1335, 446] width 15 height 15
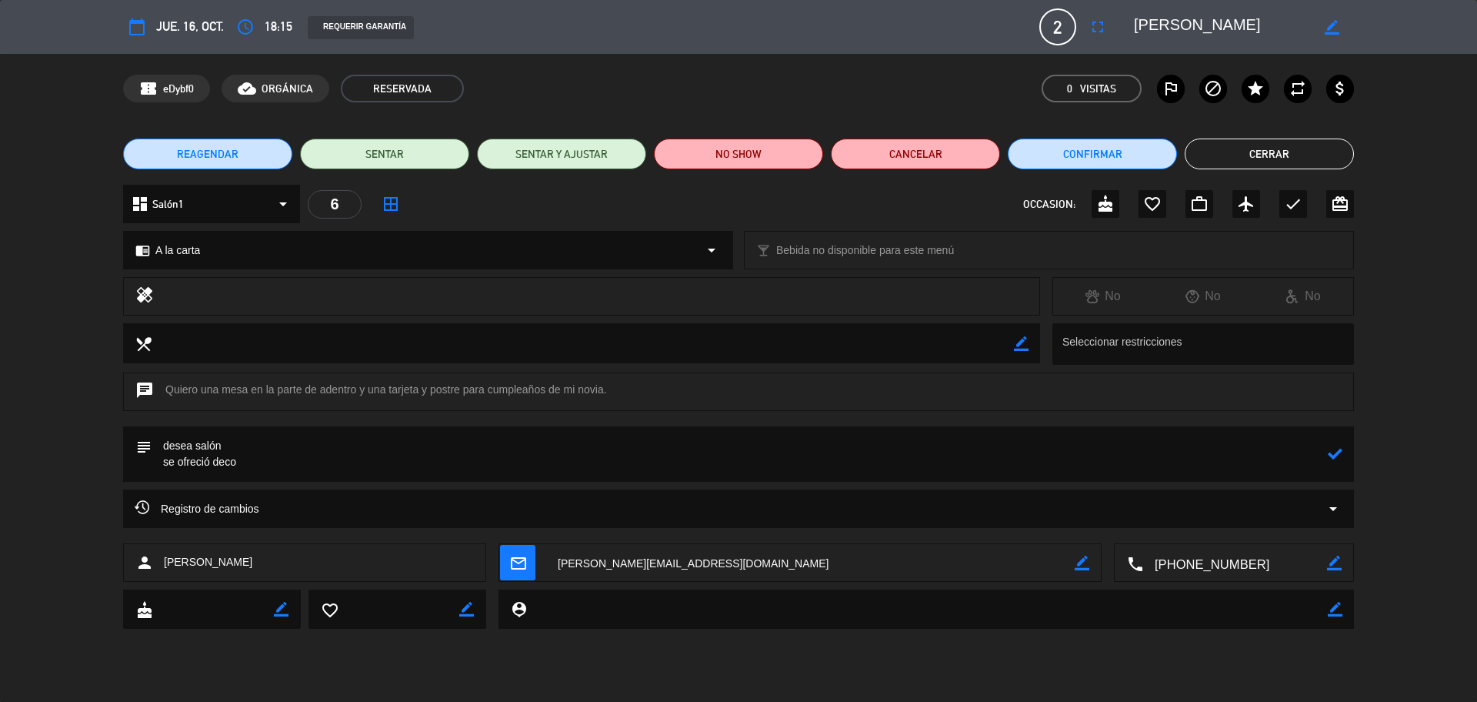
click at [1343, 459] on div "subject" at bounding box center [738, 453] width 1231 height 55
click at [1334, 455] on icon at bounding box center [1335, 453] width 15 height 15
click at [1333, 455] on icon "border_color" at bounding box center [1335, 453] width 15 height 15
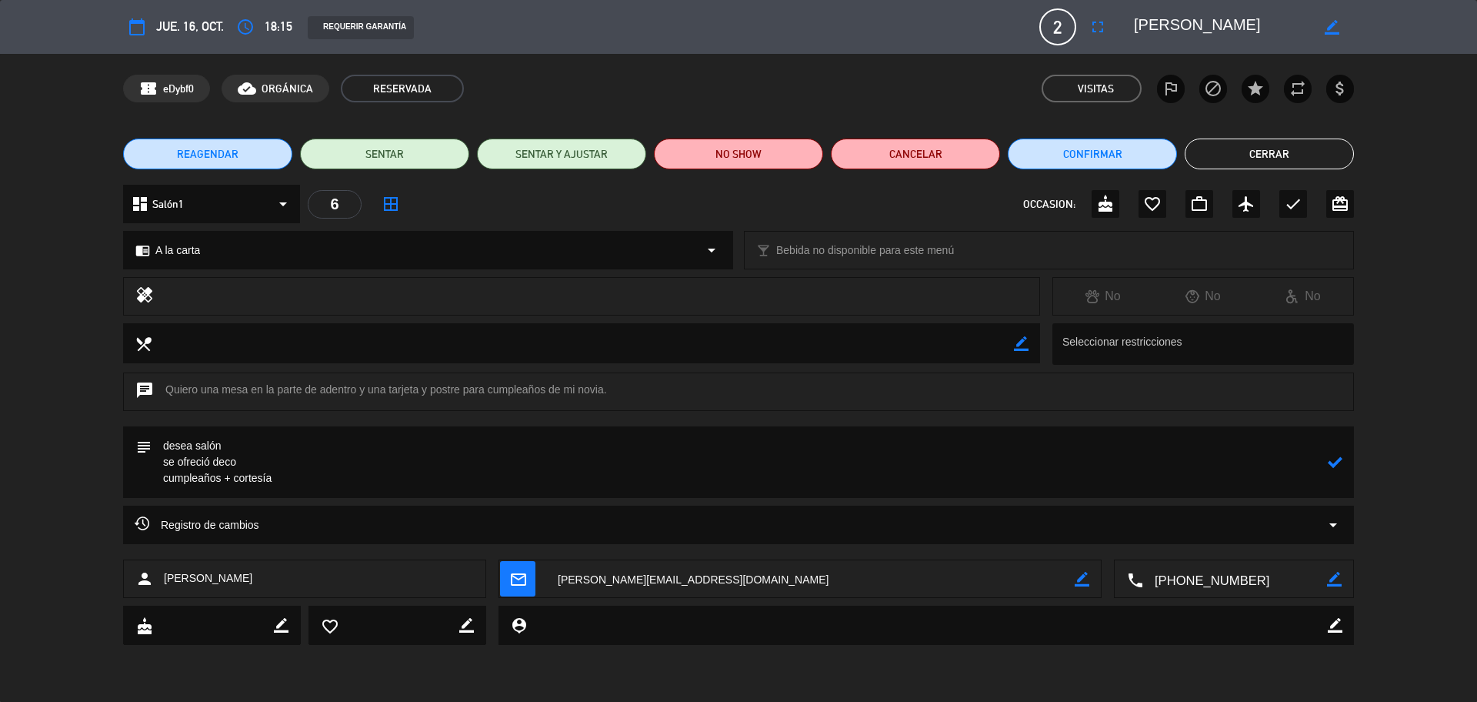
type textarea "desea salón se ofreció deco cumpleaños + cortesía"
click at [1334, 461] on icon at bounding box center [1335, 462] width 15 height 15
click at [1260, 155] on button "Cerrar" at bounding box center [1269, 153] width 169 height 31
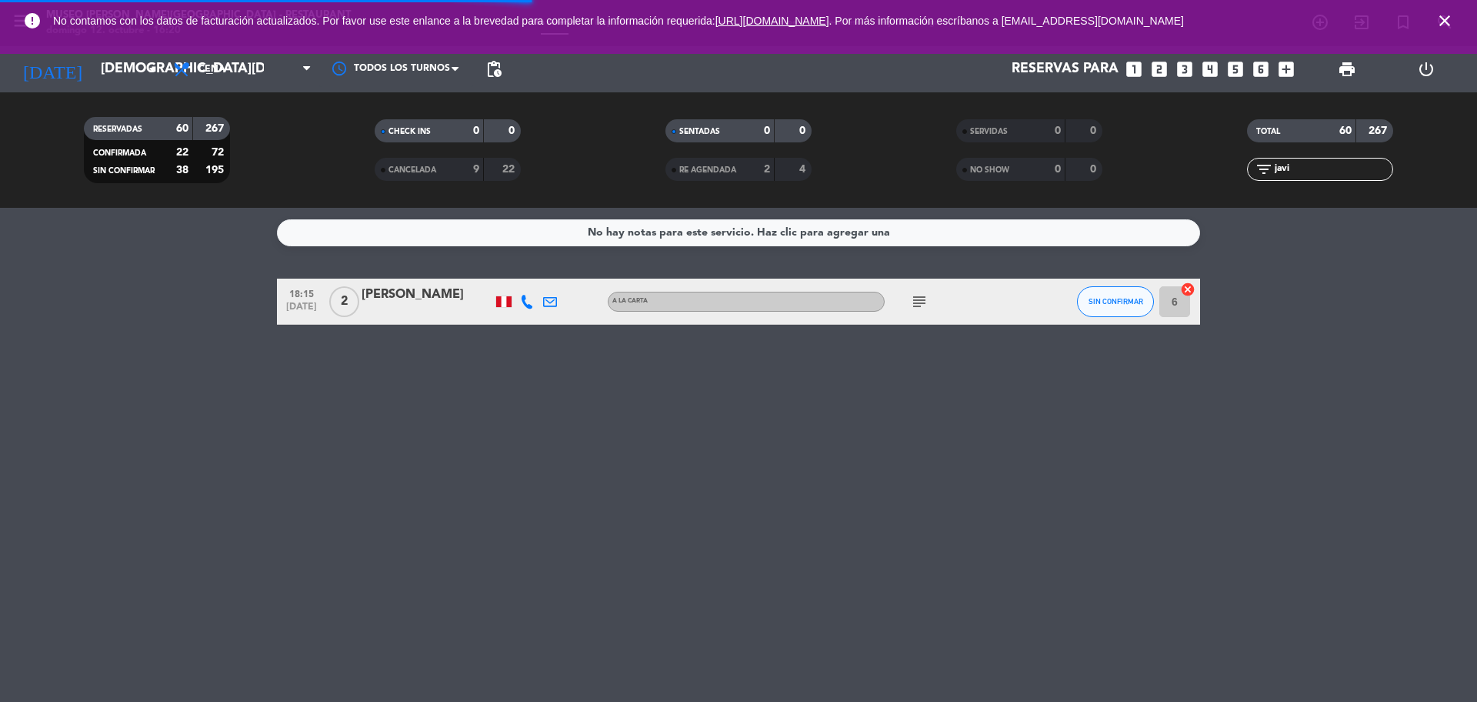
click at [1442, 27] on icon "close" at bounding box center [1445, 21] width 18 height 18
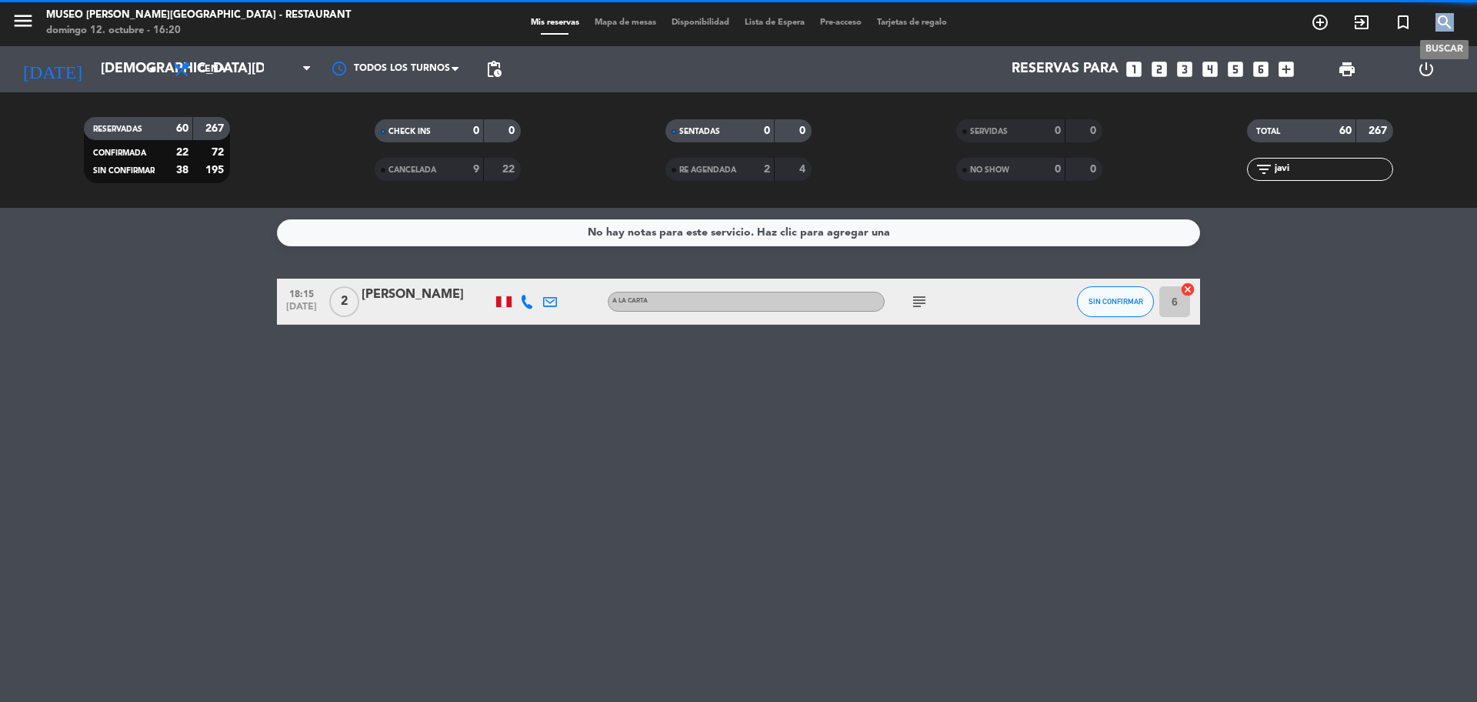
click at [1442, 27] on icon "search" at bounding box center [1445, 22] width 18 height 18
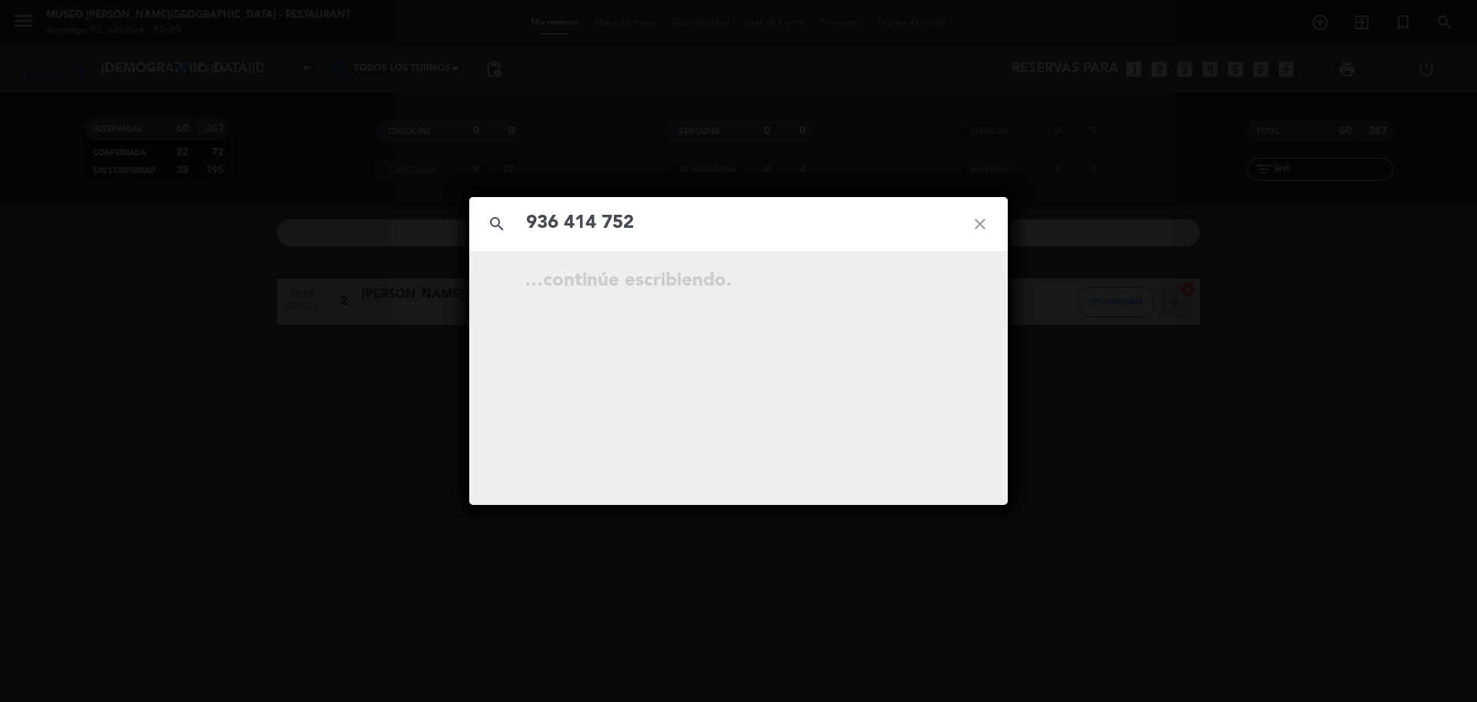
click at [606, 225] on input "936 414 752" at bounding box center [739, 224] width 428 height 32
type input "936414752"
click at [933, 338] on span "open_in_new" at bounding box center [942, 329] width 20 height 20
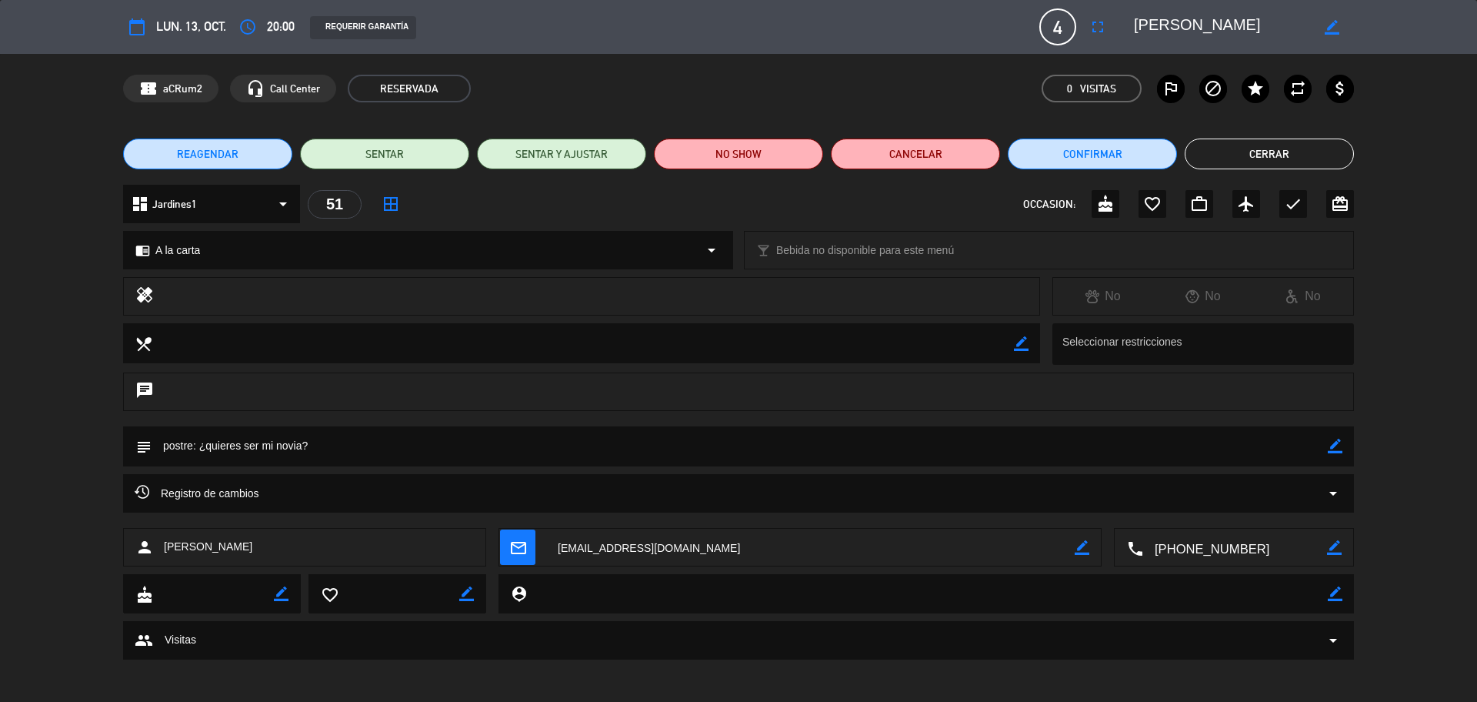
click at [1333, 449] on icon "border_color" at bounding box center [1335, 446] width 15 height 15
click at [162, 442] on textarea at bounding box center [740, 445] width 1176 height 39
click at [354, 442] on textarea at bounding box center [740, 445] width 1176 height 39
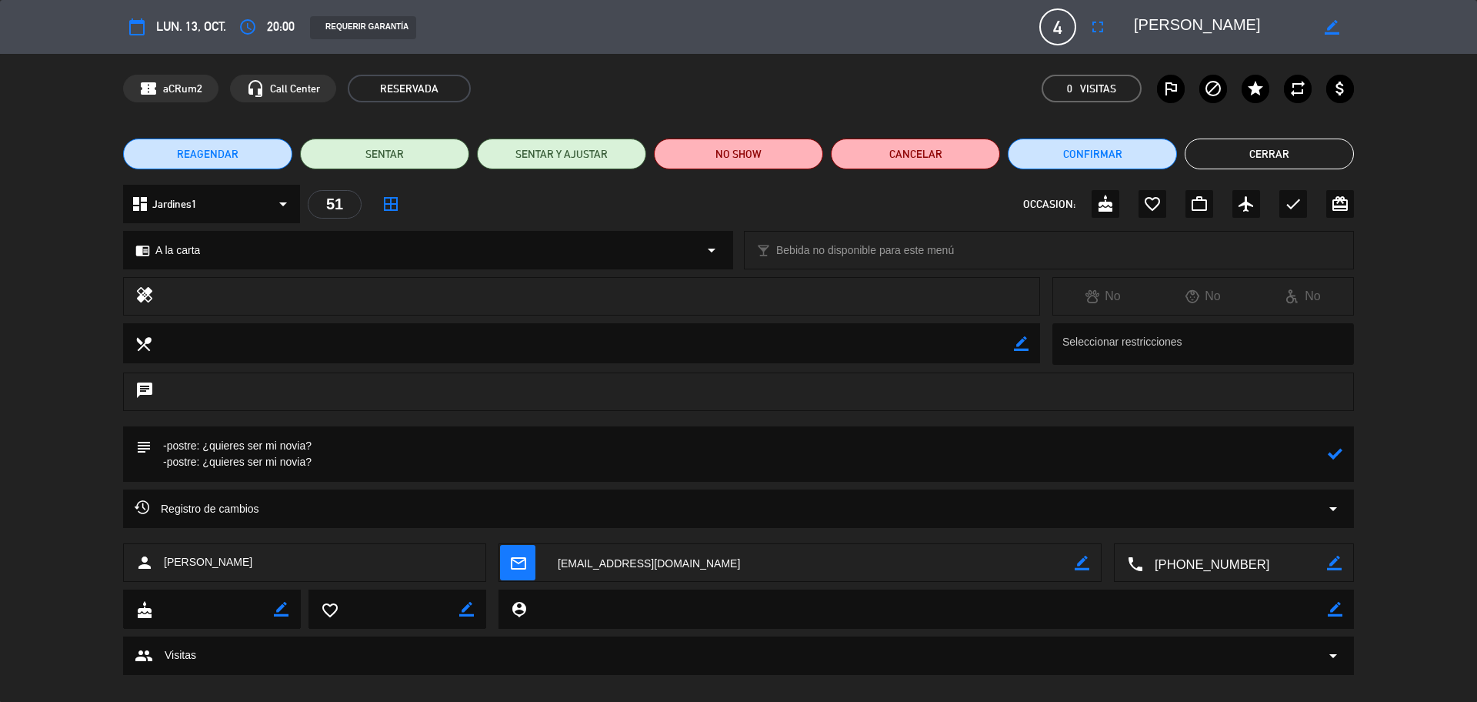
click at [160, 444] on textarea at bounding box center [740, 453] width 1176 height 55
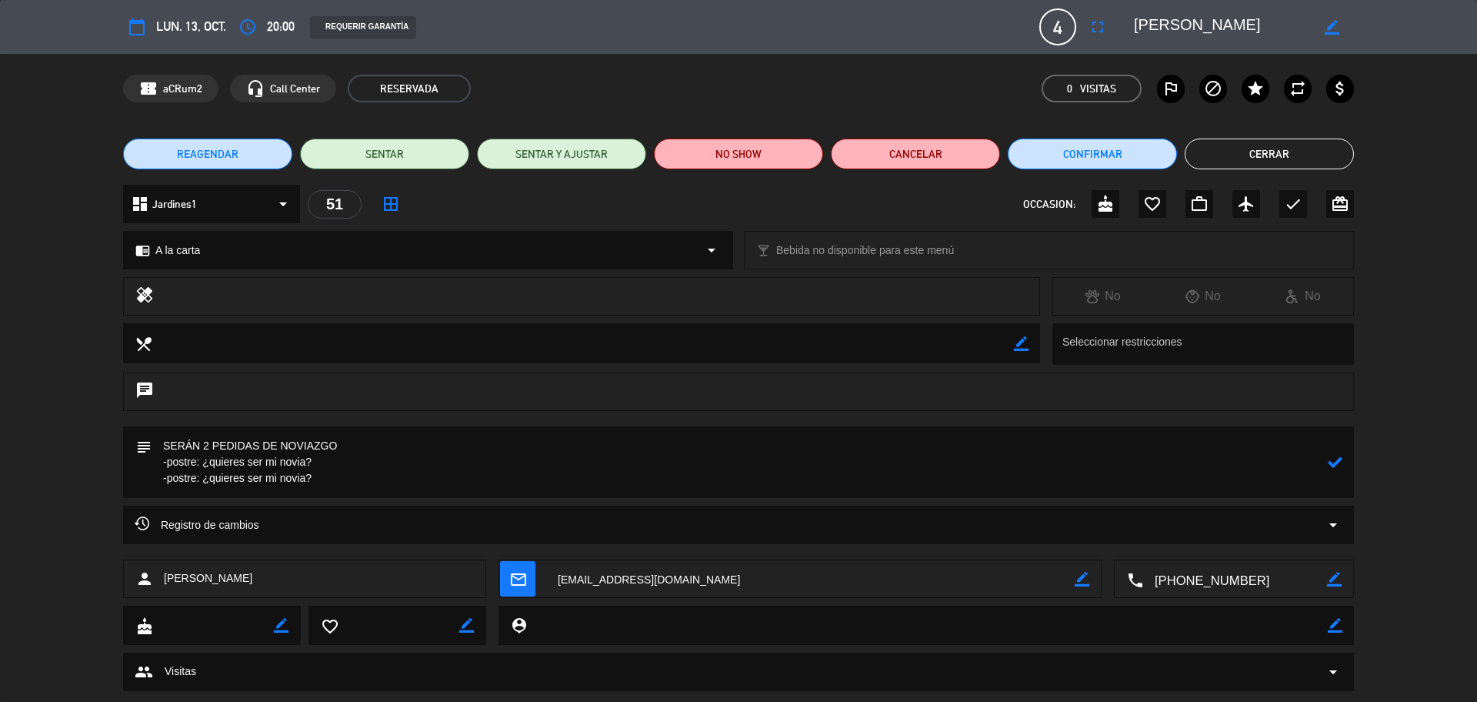
click at [353, 448] on textarea at bounding box center [740, 462] width 1176 height 72
type textarea "SERÁN 2 PEDIDAS DE NOVIAZGO - OJOOOO -postre: ¿quieres ser mi novia? -postre: ¿…"
click at [1337, 465] on icon at bounding box center [1335, 462] width 15 height 15
click at [1270, 148] on button "Cerrar" at bounding box center [1269, 153] width 169 height 31
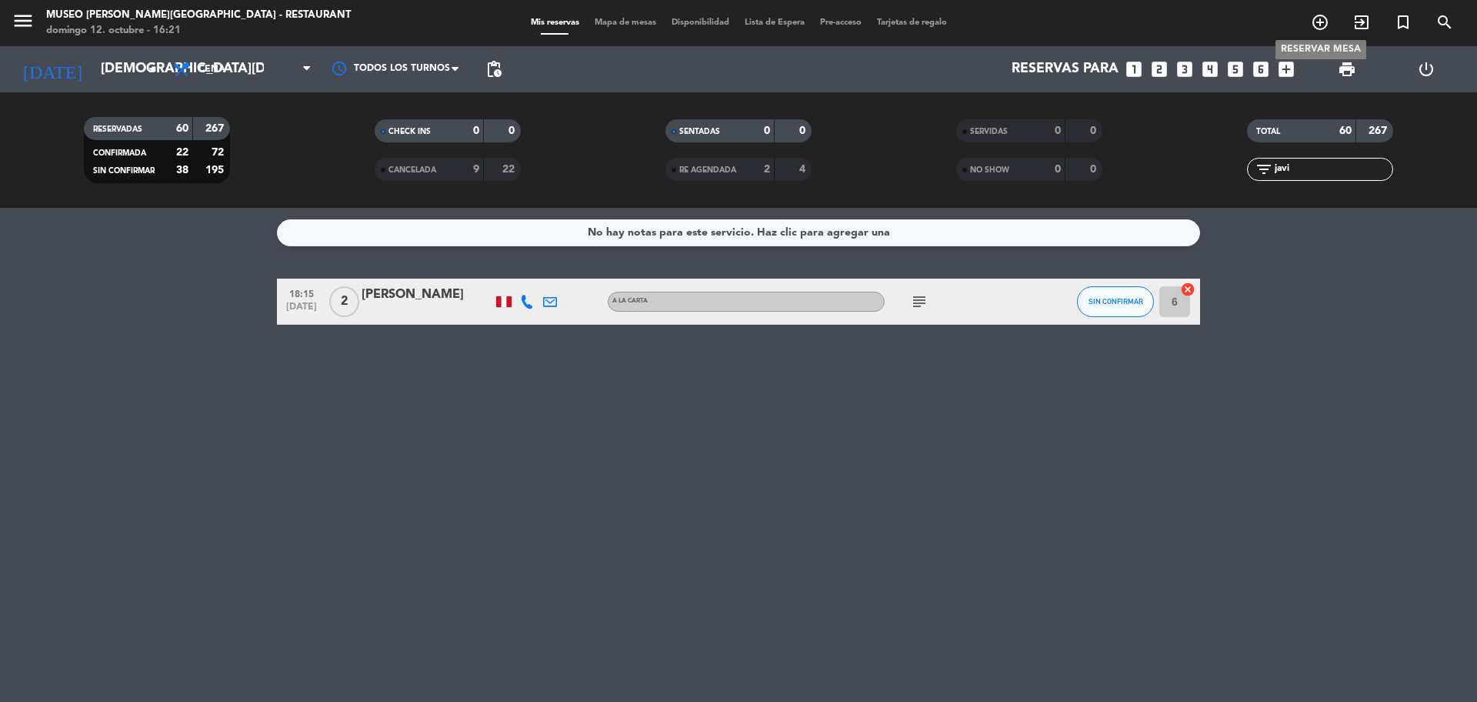
click at [1312, 26] on icon "add_circle_outline" at bounding box center [1320, 22] width 18 height 18
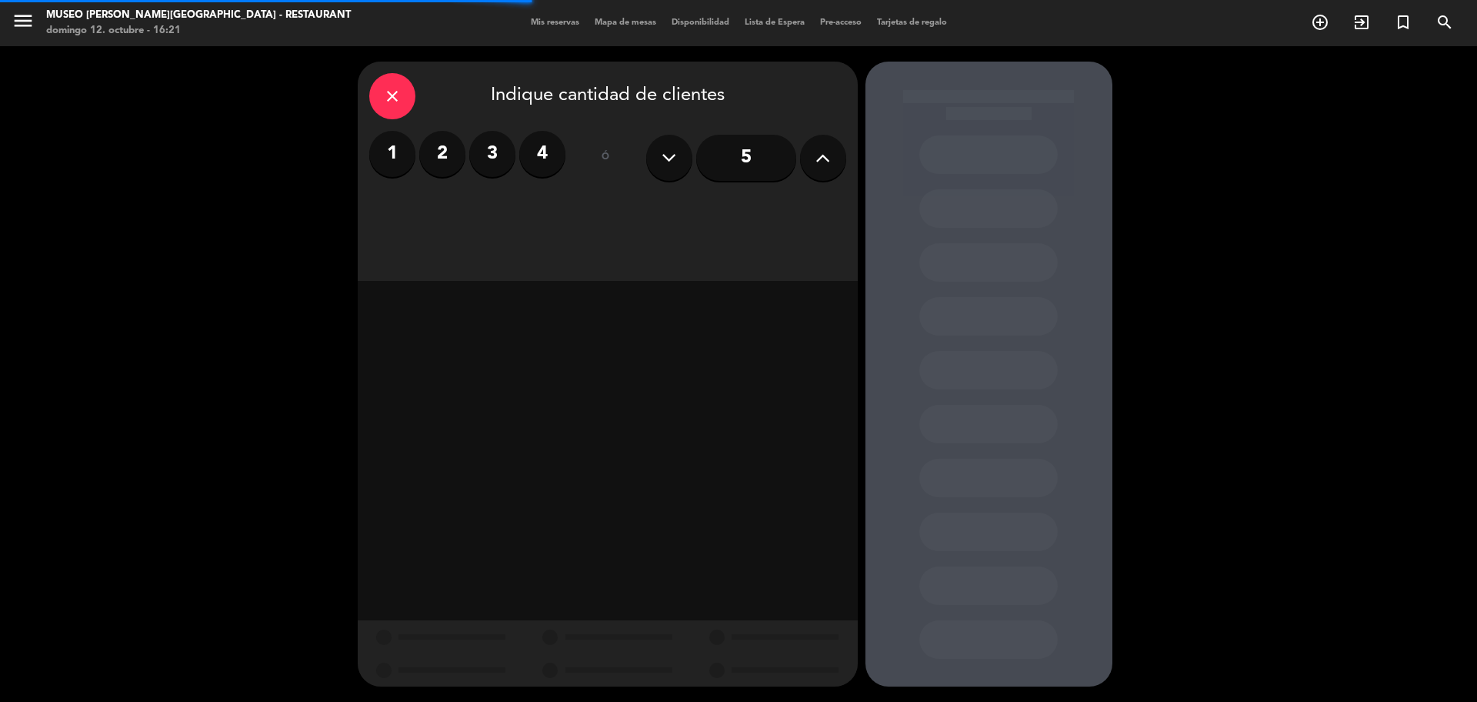
click at [425, 140] on label "2" at bounding box center [442, 154] width 46 height 46
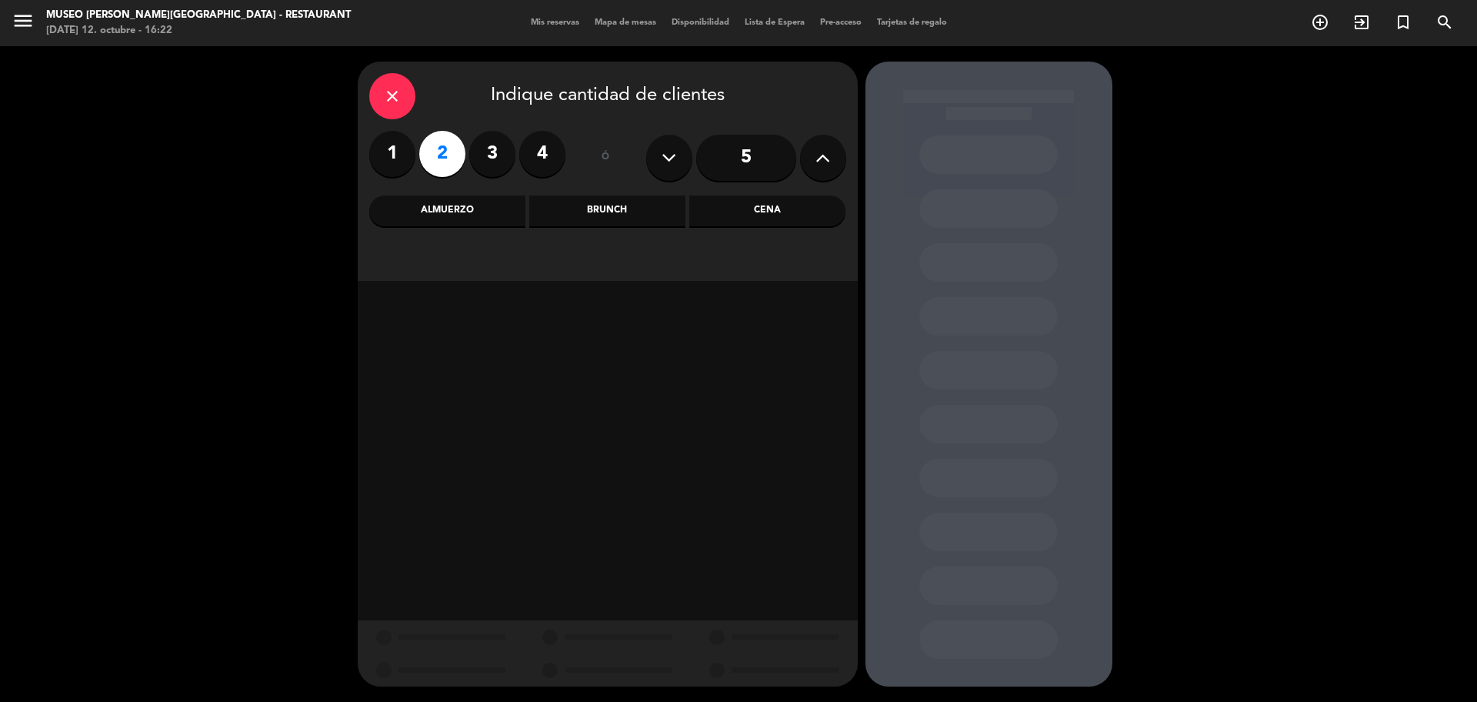
click at [709, 213] on div "Cena" at bounding box center [767, 210] width 156 height 31
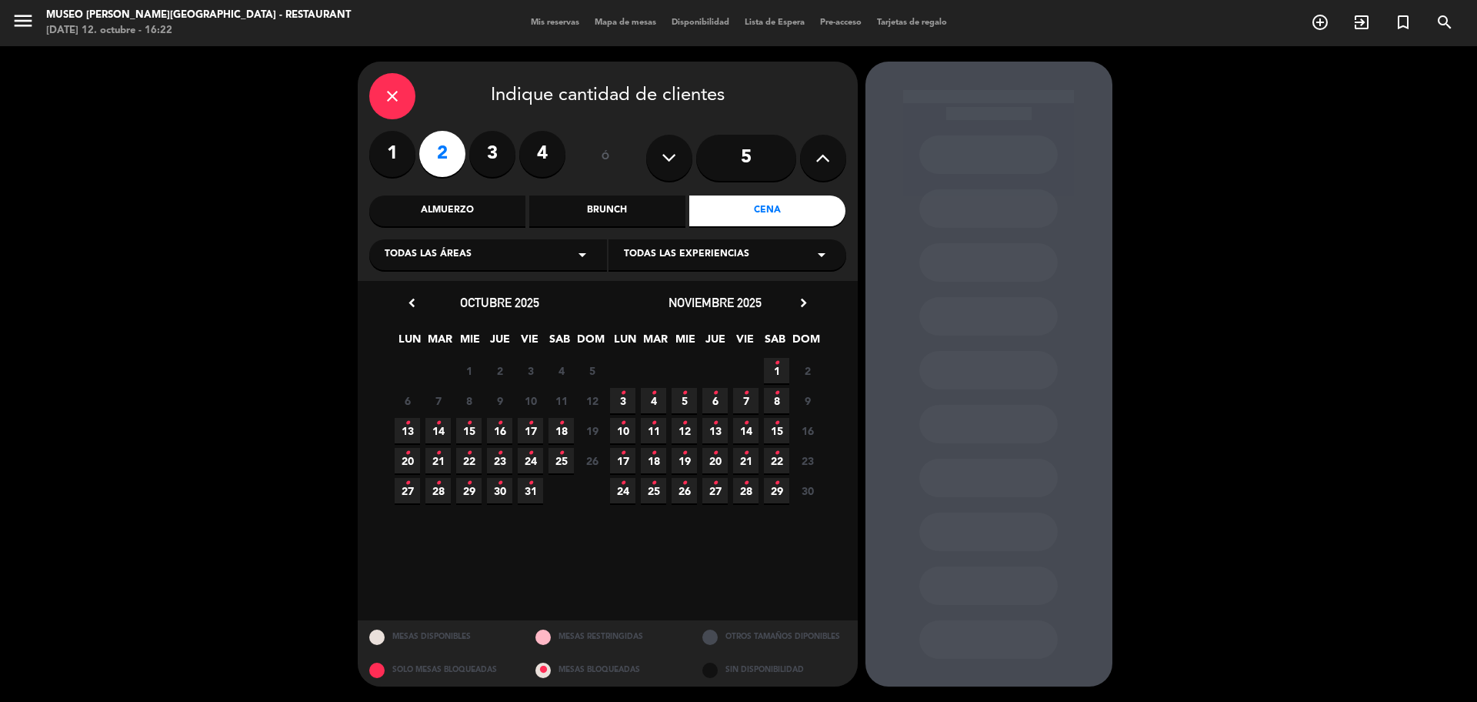
click at [561, 432] on icon "•" at bounding box center [561, 423] width 5 height 25
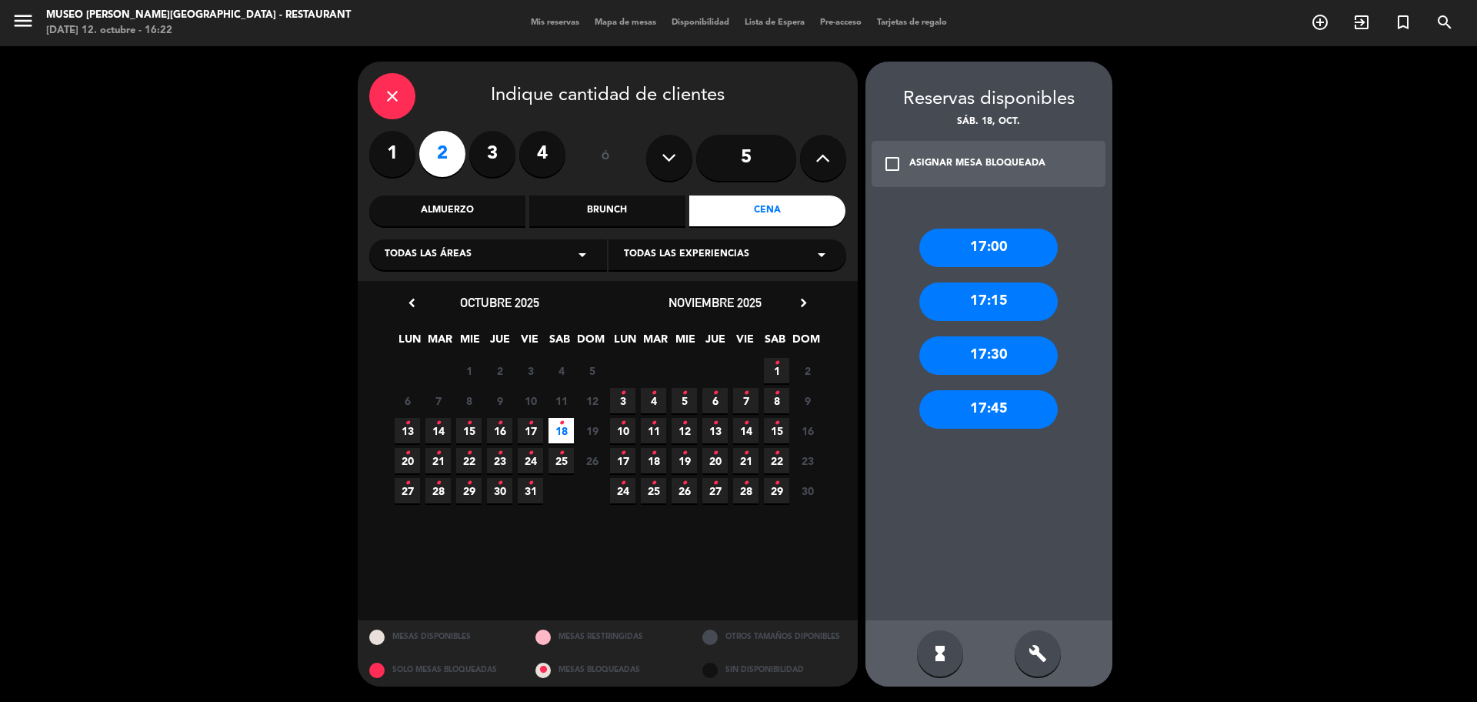
click at [1039, 663] on div "build" at bounding box center [1038, 653] width 46 height 46
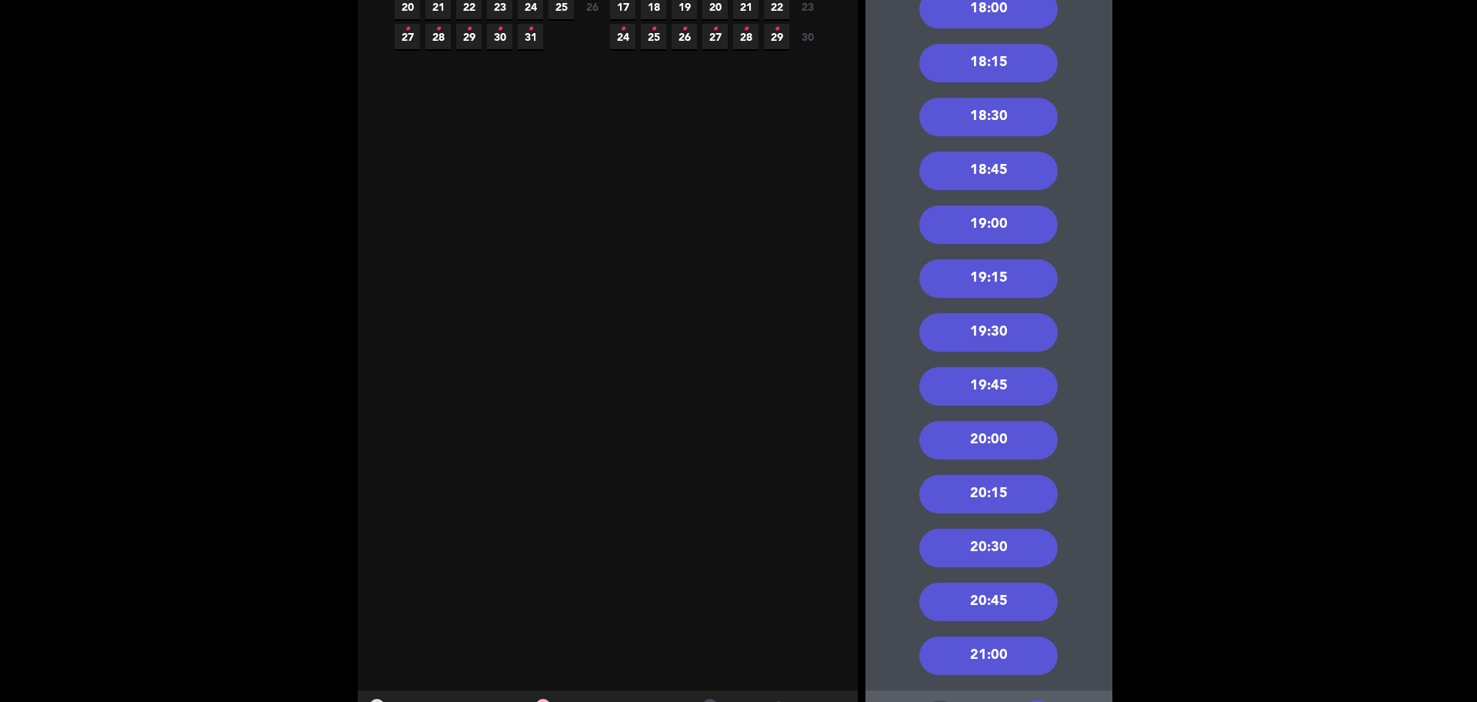
scroll to position [524, 0]
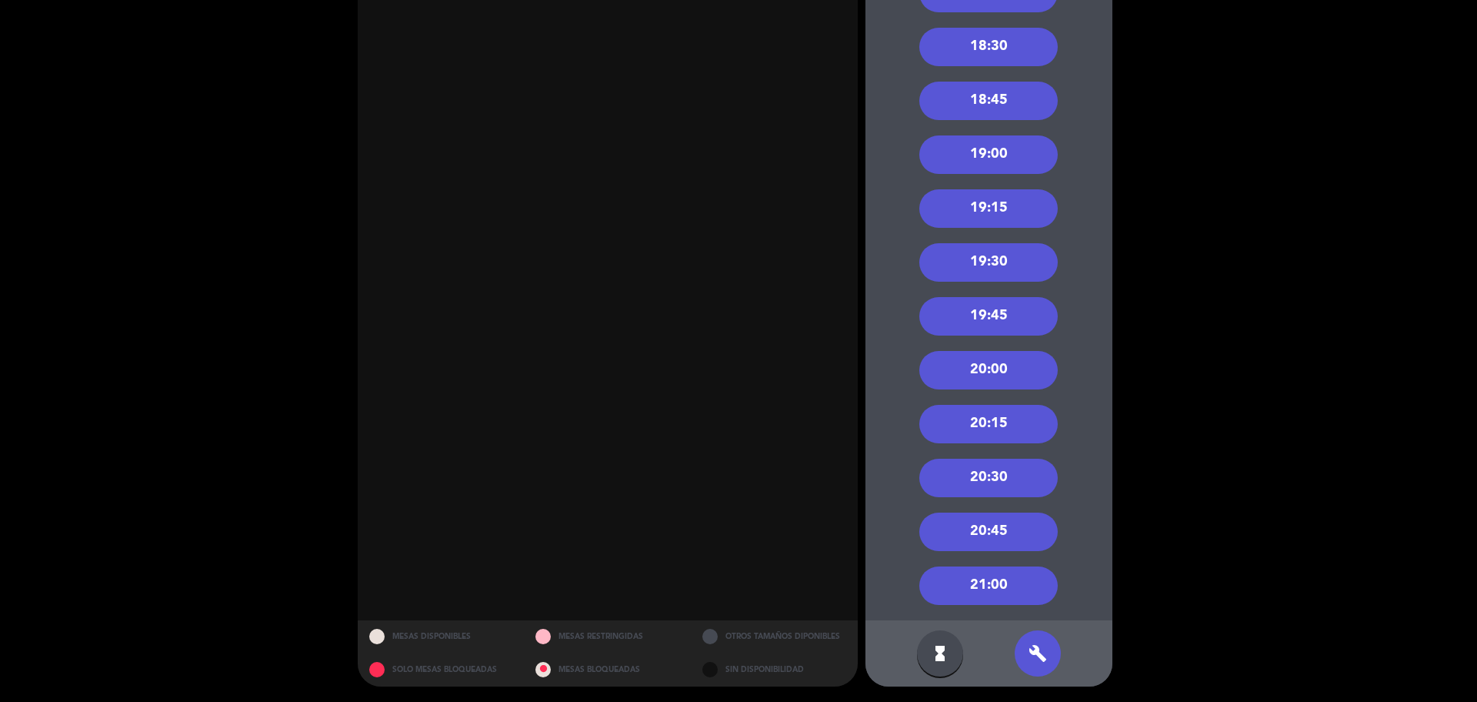
click at [995, 465] on div "20:30" at bounding box center [988, 478] width 138 height 38
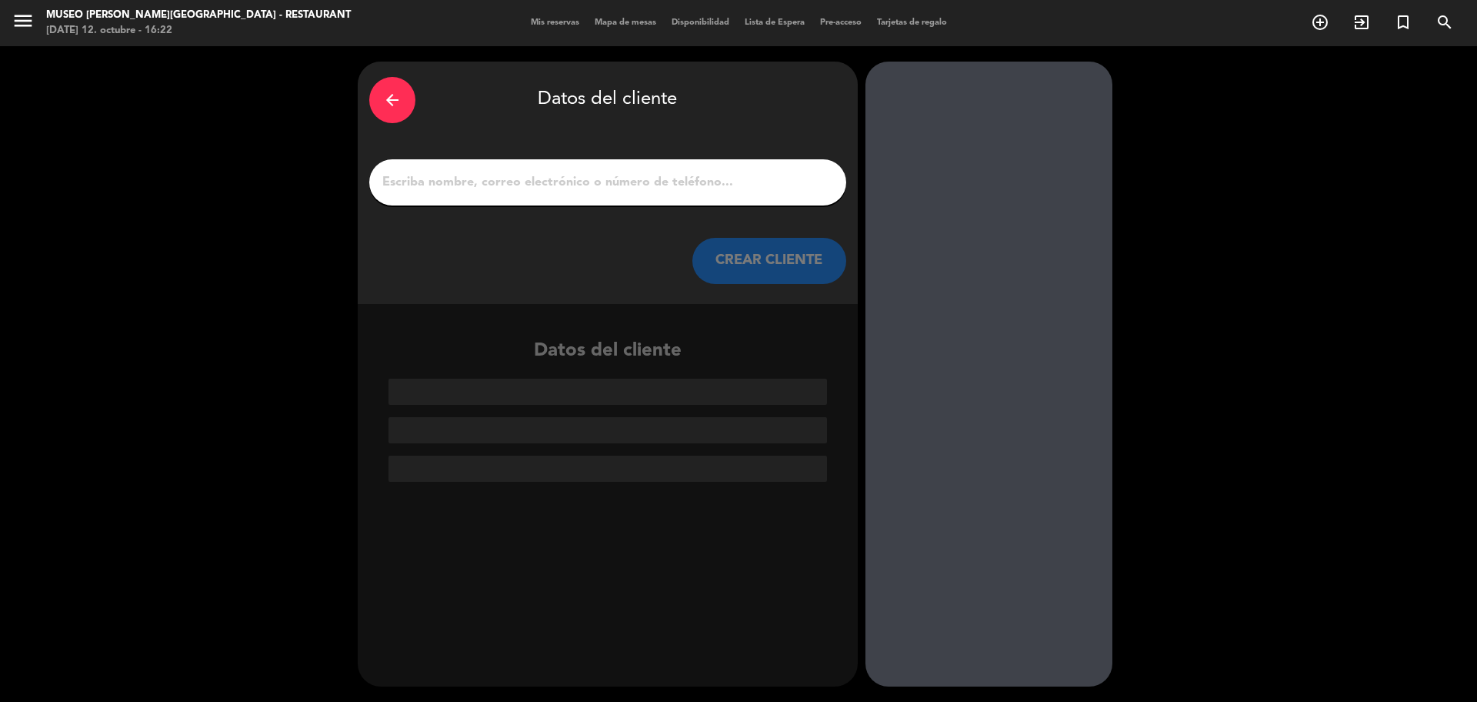
click at [482, 172] on input "1" at bounding box center [608, 183] width 454 height 22
paste input "[PERSON_NAME]"
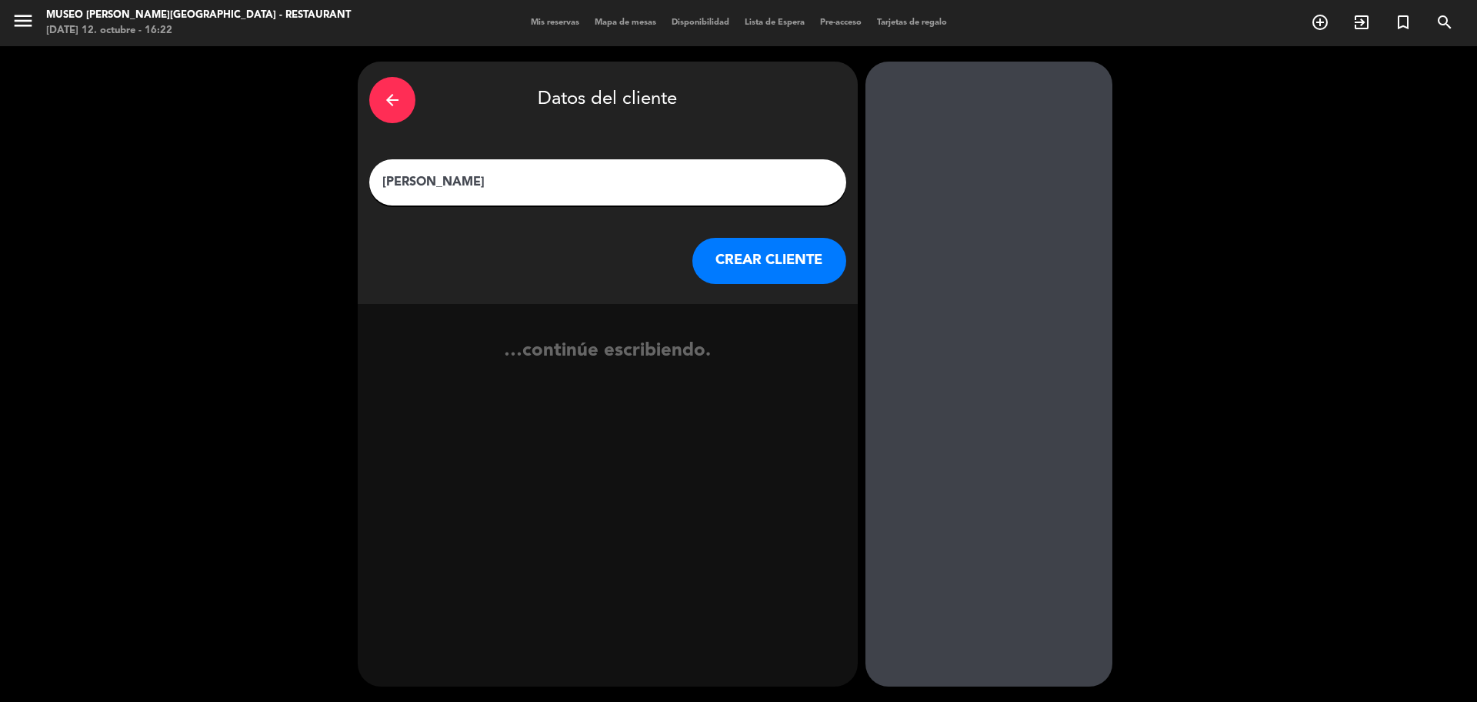
type input "[PERSON_NAME]"
click at [716, 234] on div "arrow_back Datos del cliente [PERSON_NAME] CREAR CLIENTE" at bounding box center [608, 183] width 500 height 242
click at [738, 262] on button "CREAR CLIENTE" at bounding box center [769, 261] width 154 height 46
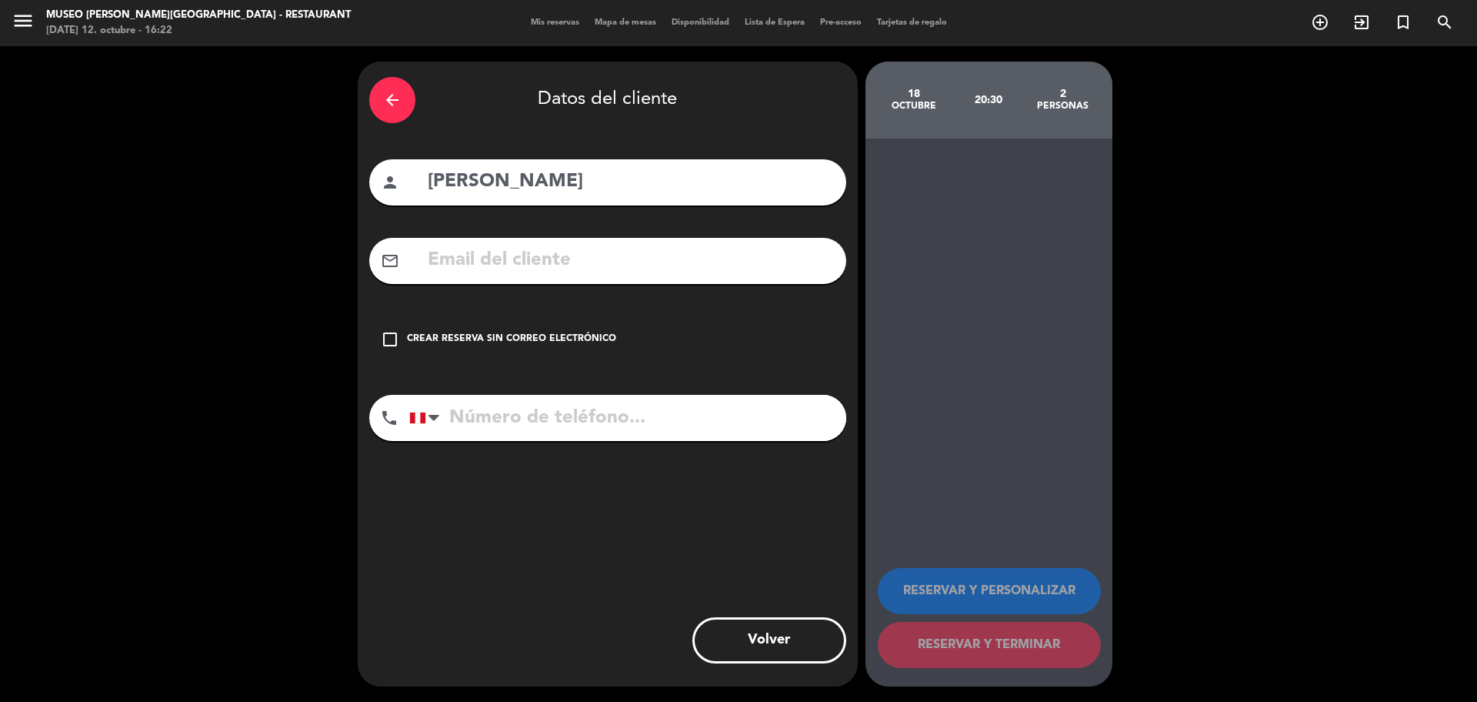
click at [512, 269] on input "text" at bounding box center [630, 261] width 409 height 32
paste input "[PERSON_NAME][EMAIL_ADDRESS][DOMAIN_NAME]"
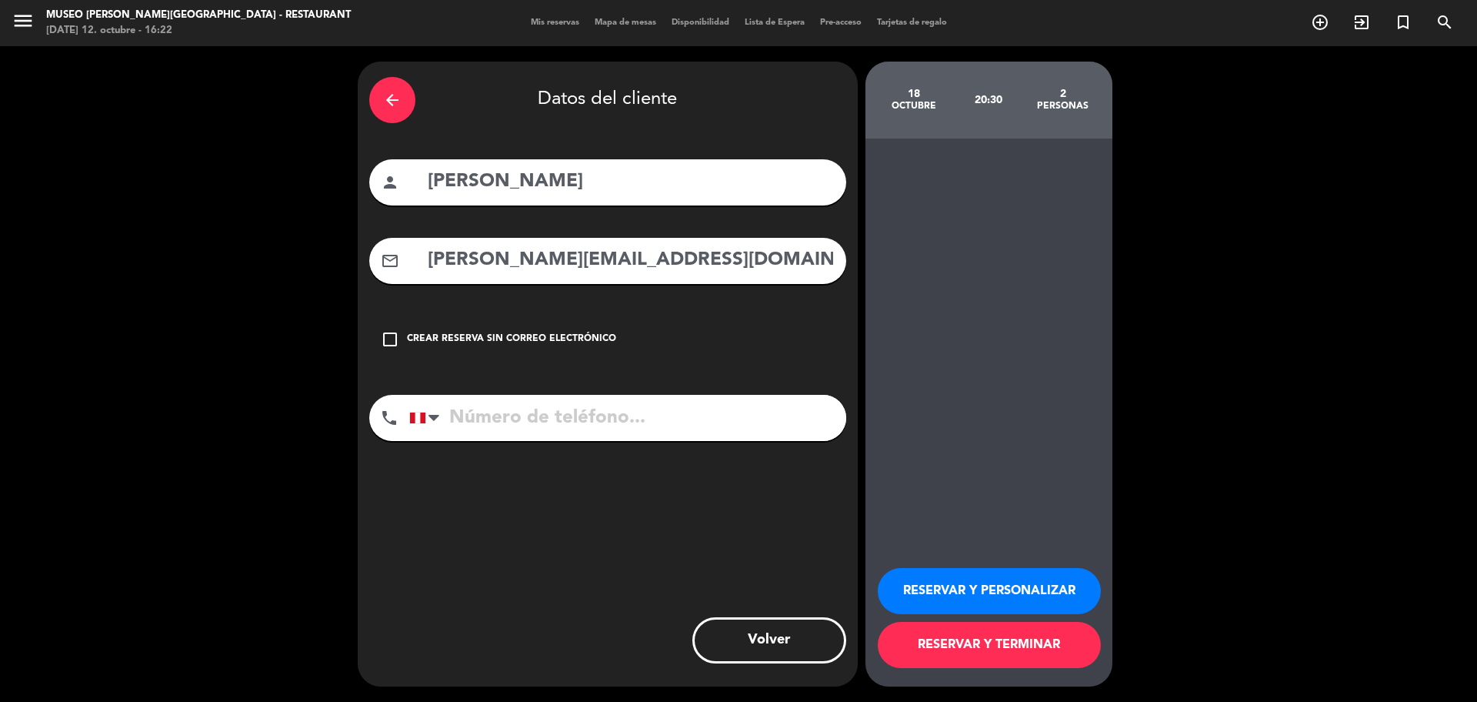
type input "[PERSON_NAME][EMAIL_ADDRESS][DOMAIN_NAME]"
click at [564, 405] on input "tel" at bounding box center [627, 418] width 437 height 46
paste input "965316589"
type input "965316589"
click at [934, 570] on button "RESERVAR Y PERSONALIZAR" at bounding box center [989, 591] width 223 height 46
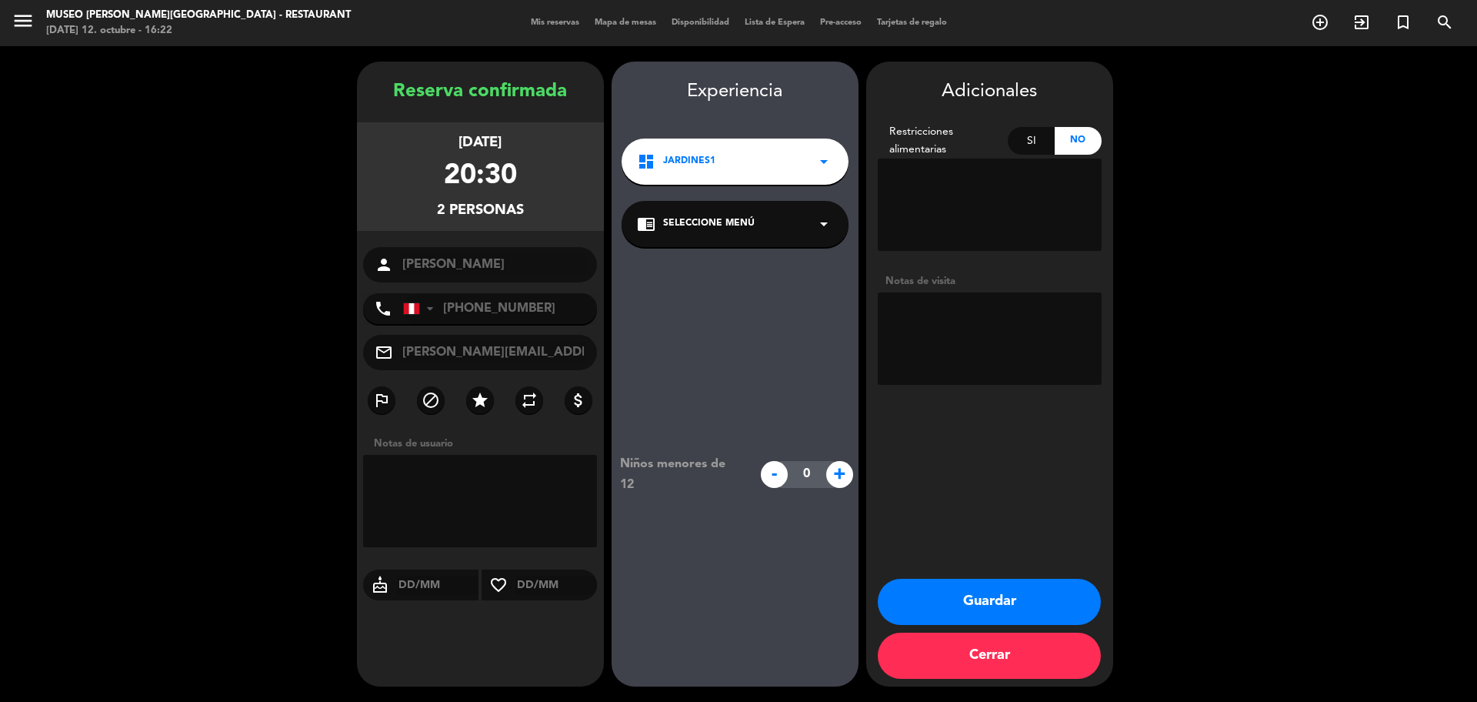
click at [713, 222] on span "Seleccione Menú" at bounding box center [709, 223] width 92 height 15
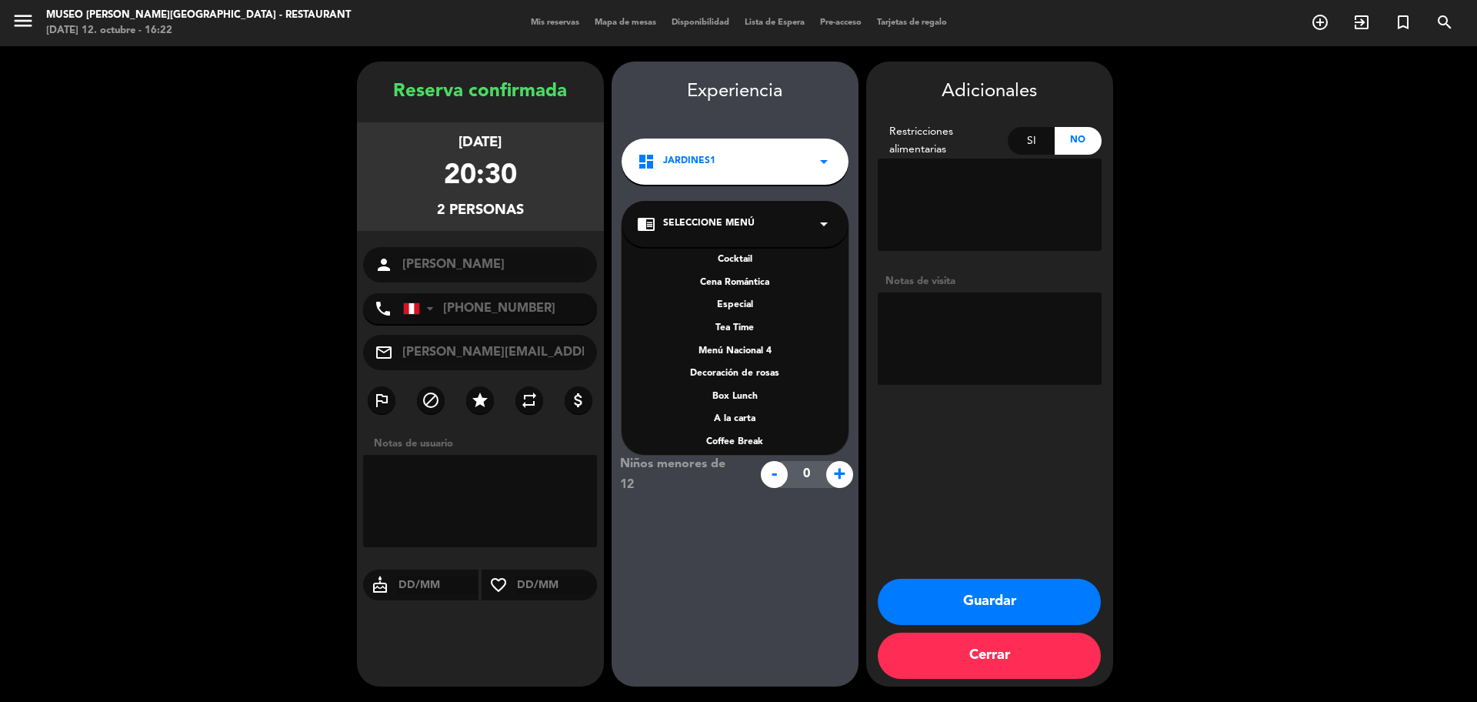
scroll to position [210, 0]
click at [731, 368] on div "A la carta" at bounding box center [735, 374] width 196 height 15
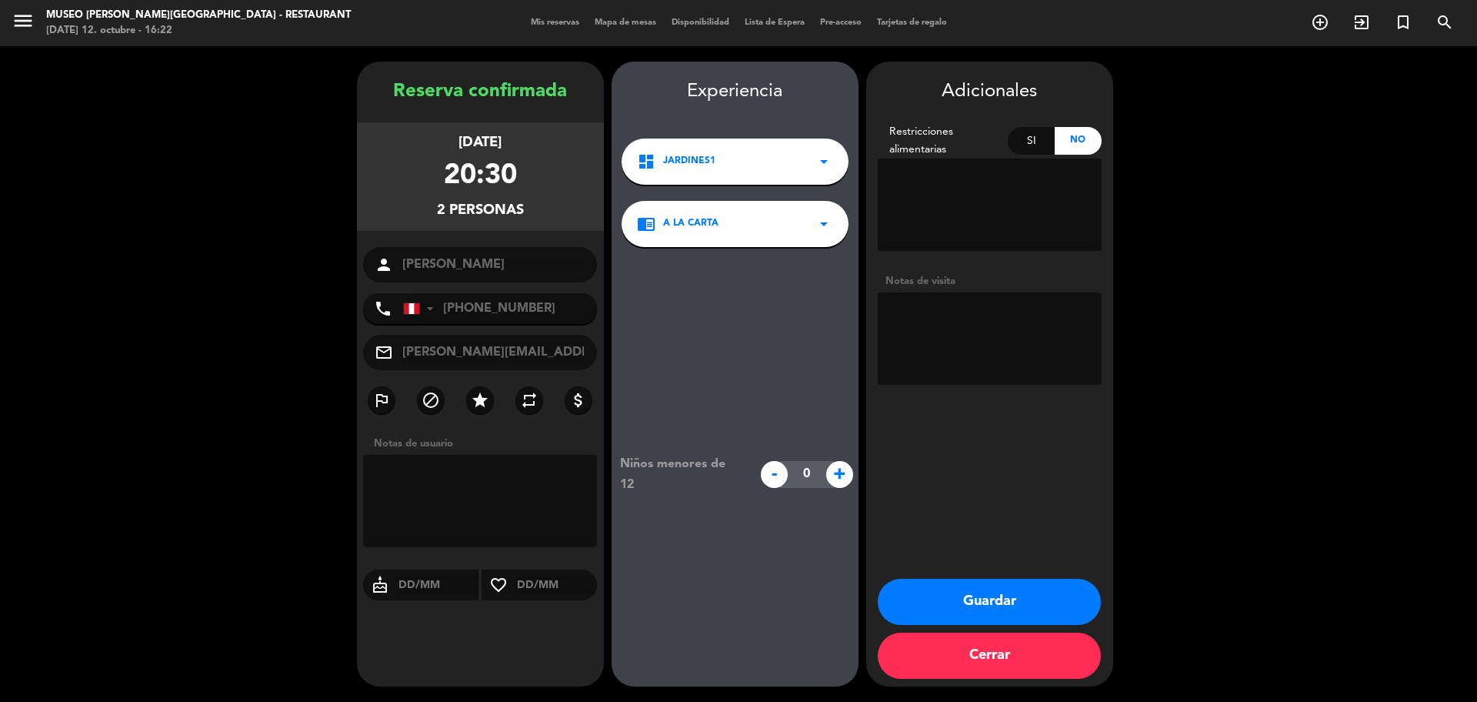
click at [958, 589] on button "Guardar" at bounding box center [989, 602] width 223 height 46
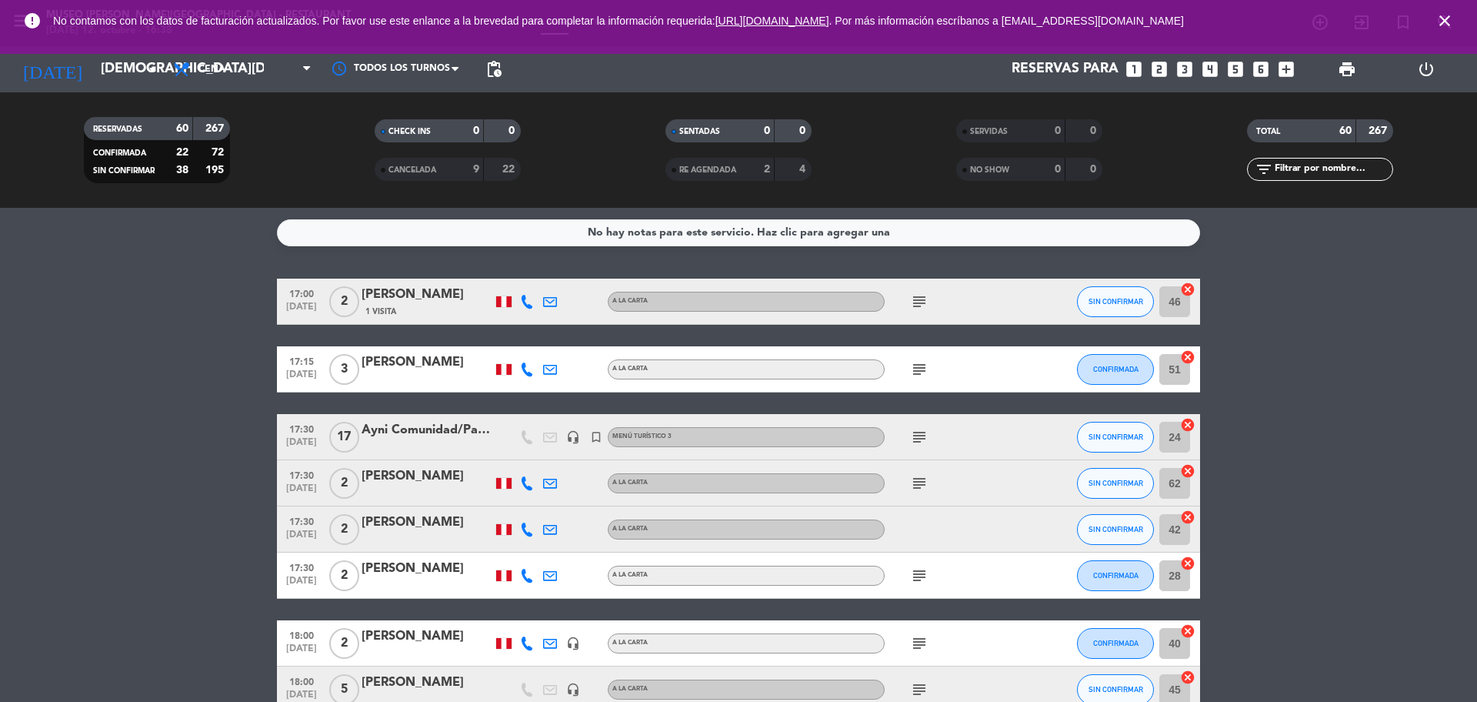
click at [1449, 13] on icon "close" at bounding box center [1445, 21] width 18 height 18
click at [108, 38] on div "error No contamos con los datos de facturación actualizados. Por favor use este…" at bounding box center [738, 21] width 1477 height 42
click at [110, 73] on input "[DEMOGRAPHIC_DATA][DATE]" at bounding box center [182, 69] width 179 height 31
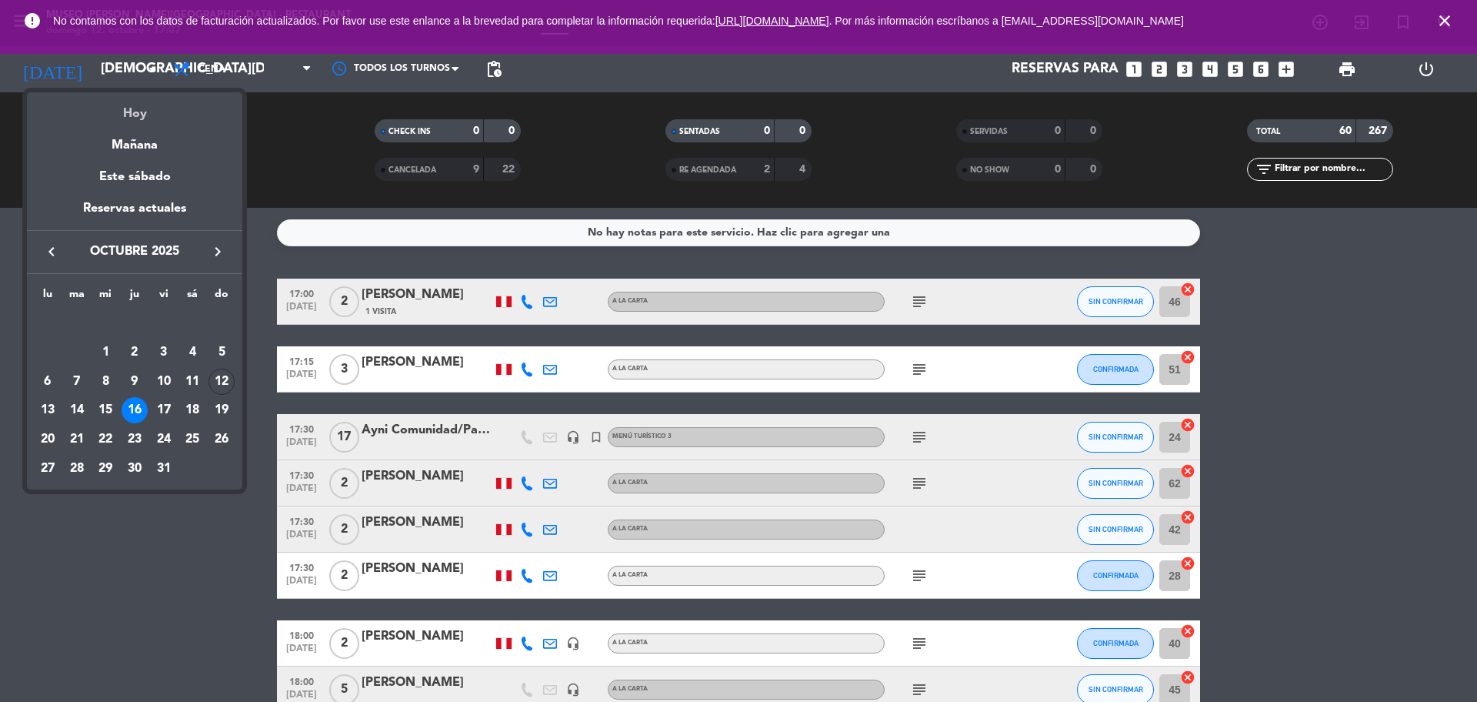
click at [118, 108] on div "Hoy" at bounding box center [134, 108] width 215 height 32
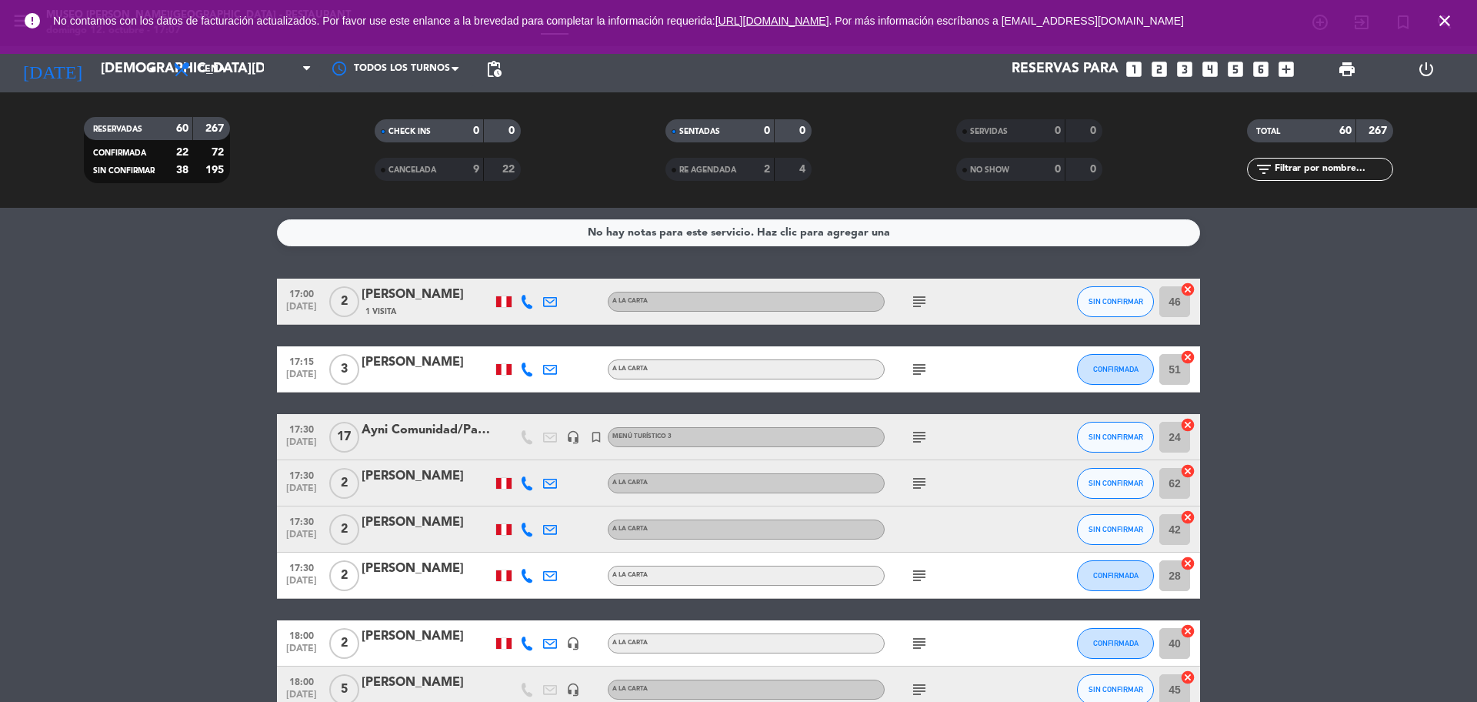
type input "[DATE]"
click at [228, 72] on span "Cena" at bounding box center [242, 69] width 154 height 34
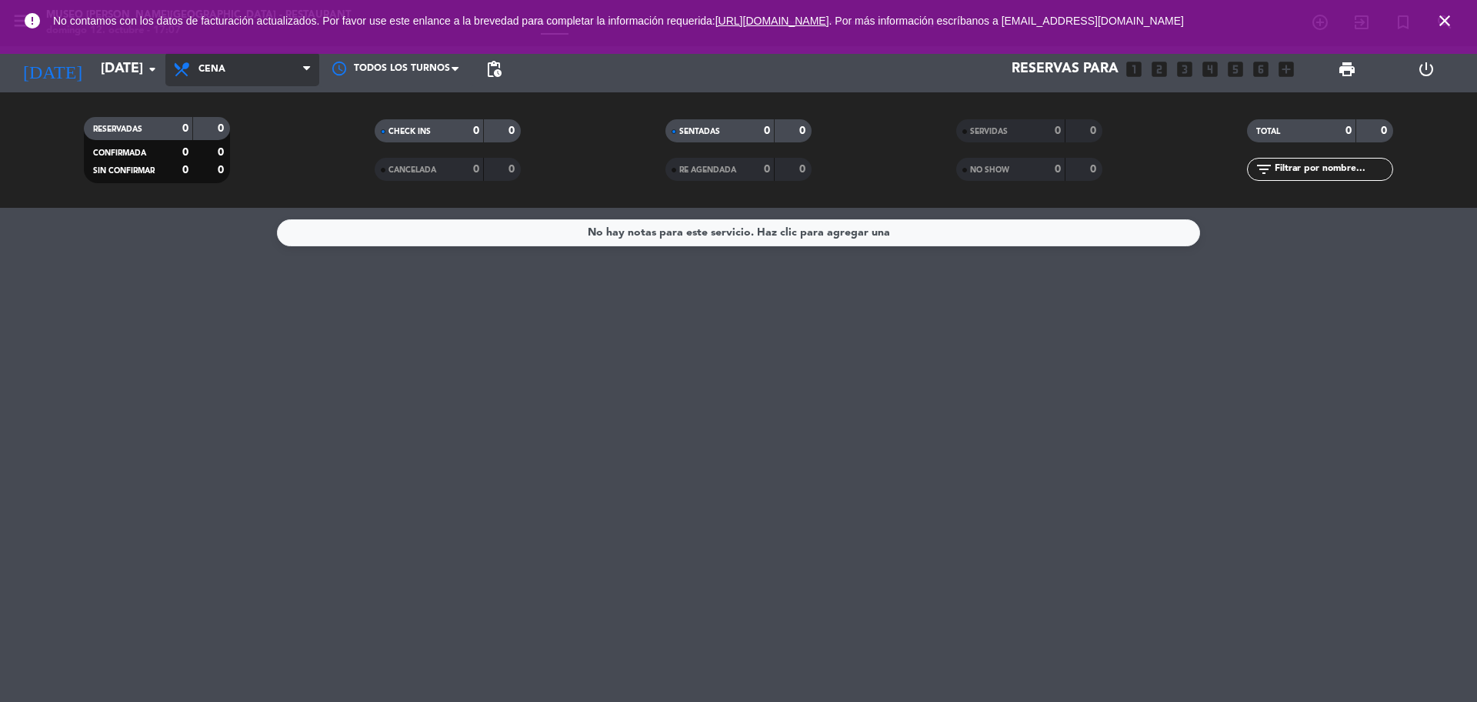
click at [235, 72] on span "Cena" at bounding box center [242, 69] width 154 height 34
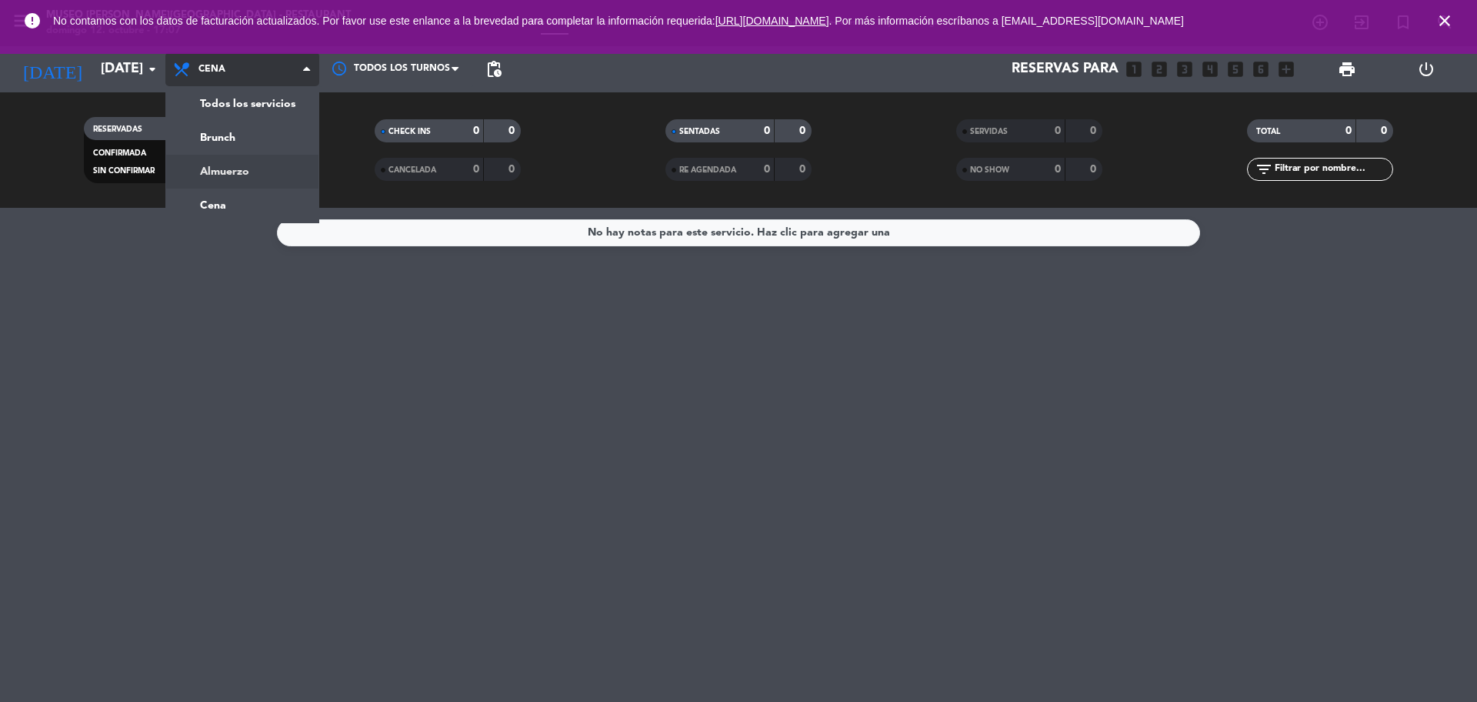
click at [235, 175] on div "menu [GEOGRAPHIC_DATA][PERSON_NAME] - Restaurant [DATE] 12. octubre - 17:07 Mis…" at bounding box center [738, 104] width 1477 height 208
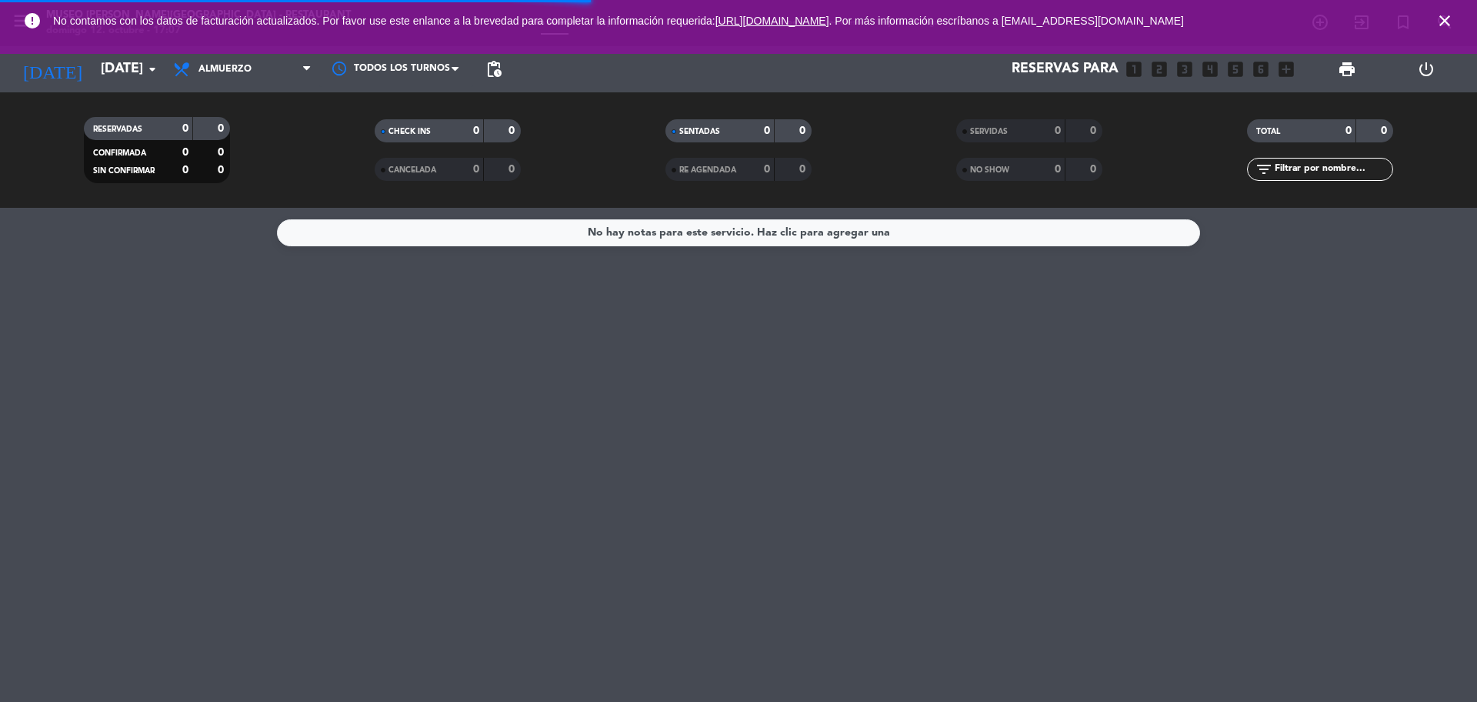
click at [1324, 172] on input "text" at bounding box center [1332, 169] width 119 height 17
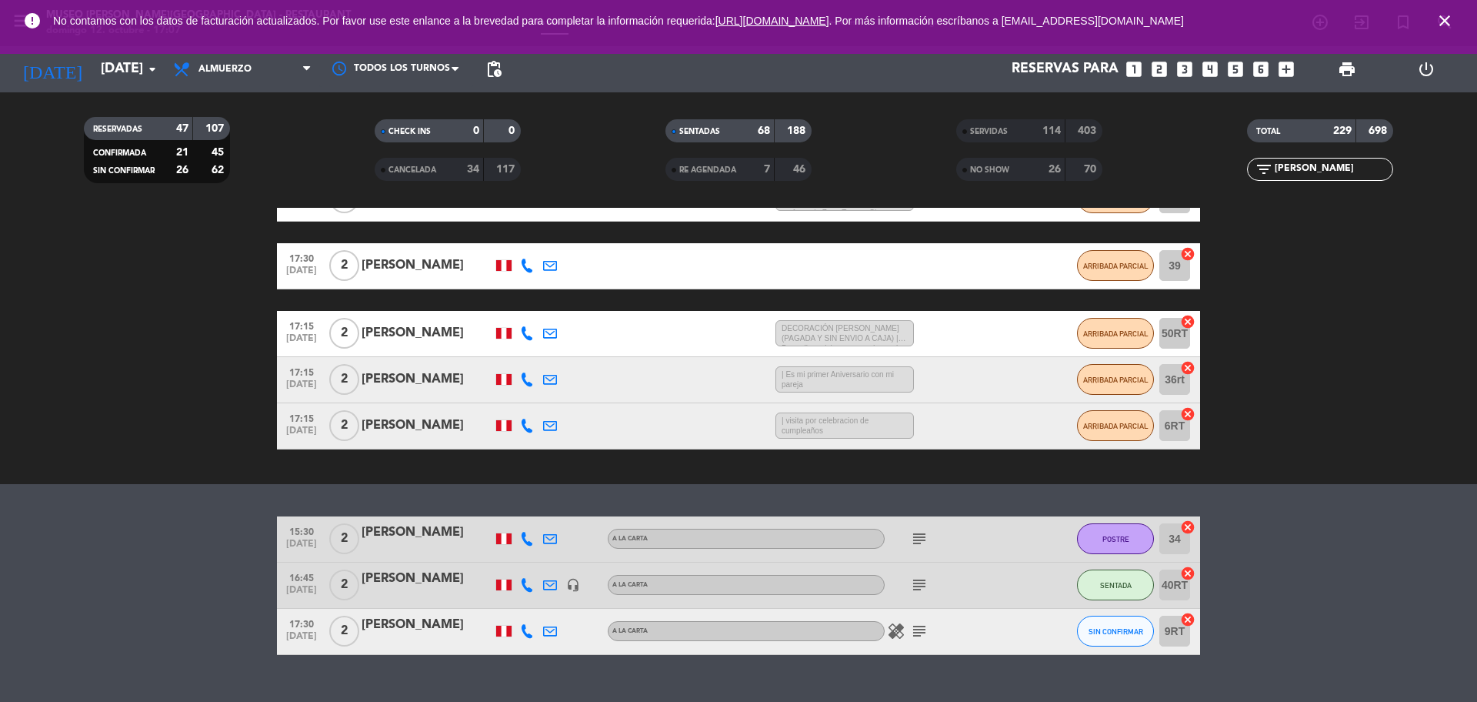
scroll to position [269, 0]
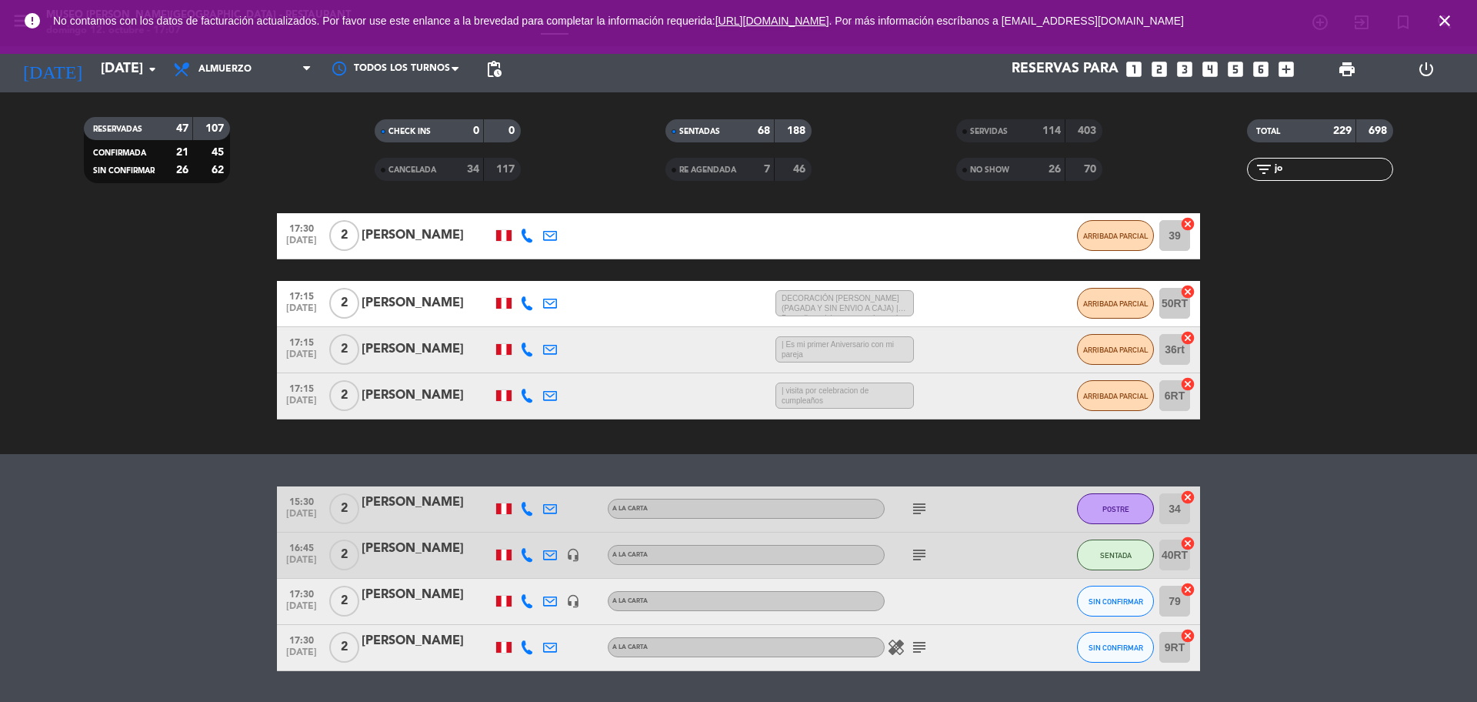
type input "j"
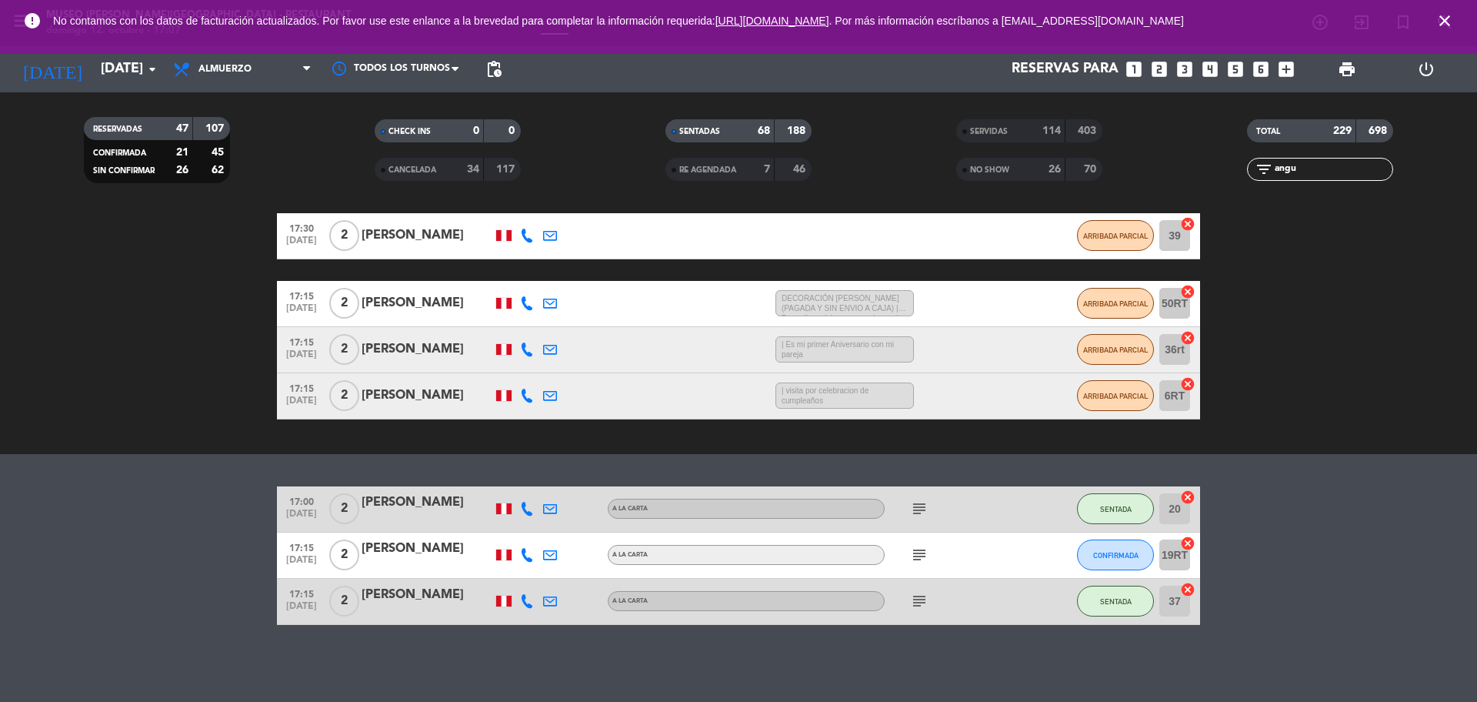
scroll to position [177, 0]
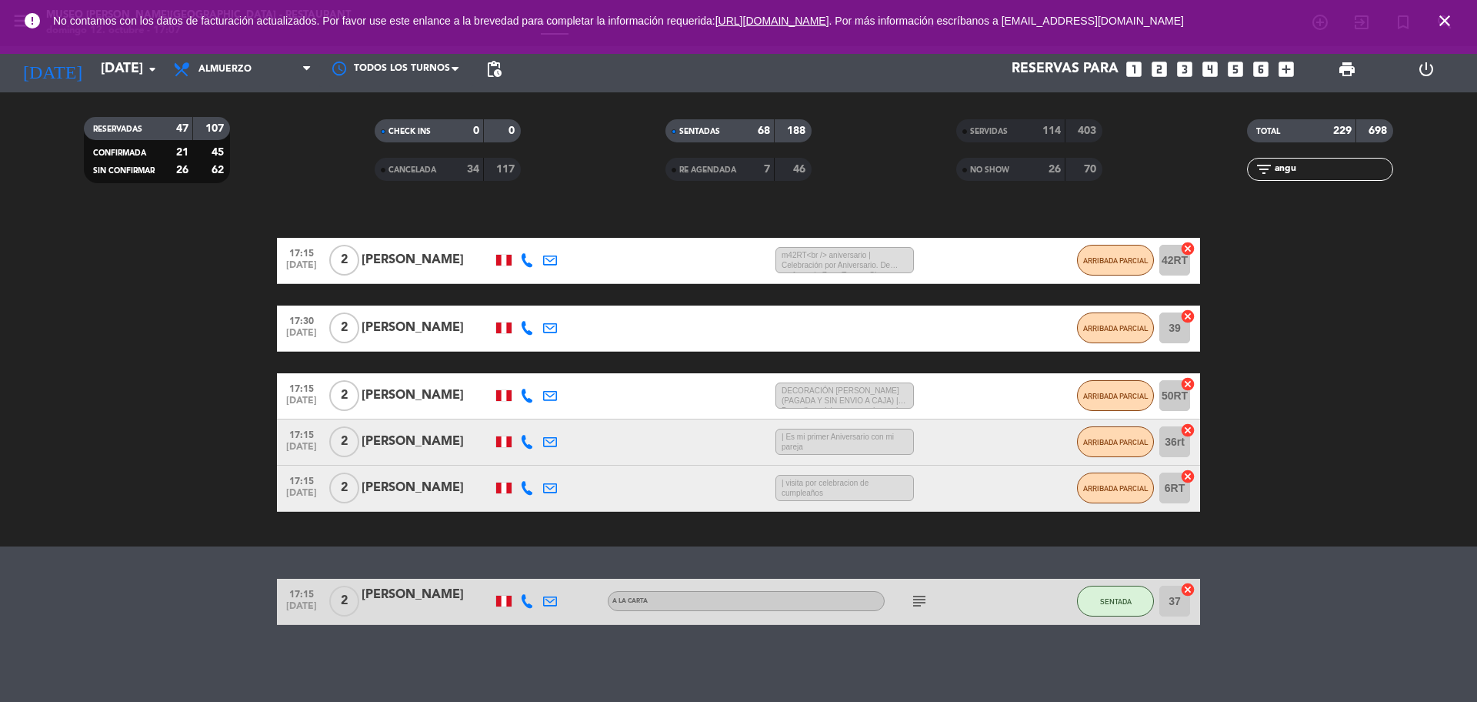
type input "angu"
click at [923, 599] on icon "subject" at bounding box center [919, 601] width 18 height 18
drag, startPoint x: 1323, startPoint y: 166, endPoint x: 1233, endPoint y: 173, distance: 89.5
click at [1236, 173] on div "filter_list angu" at bounding box center [1320, 169] width 291 height 23
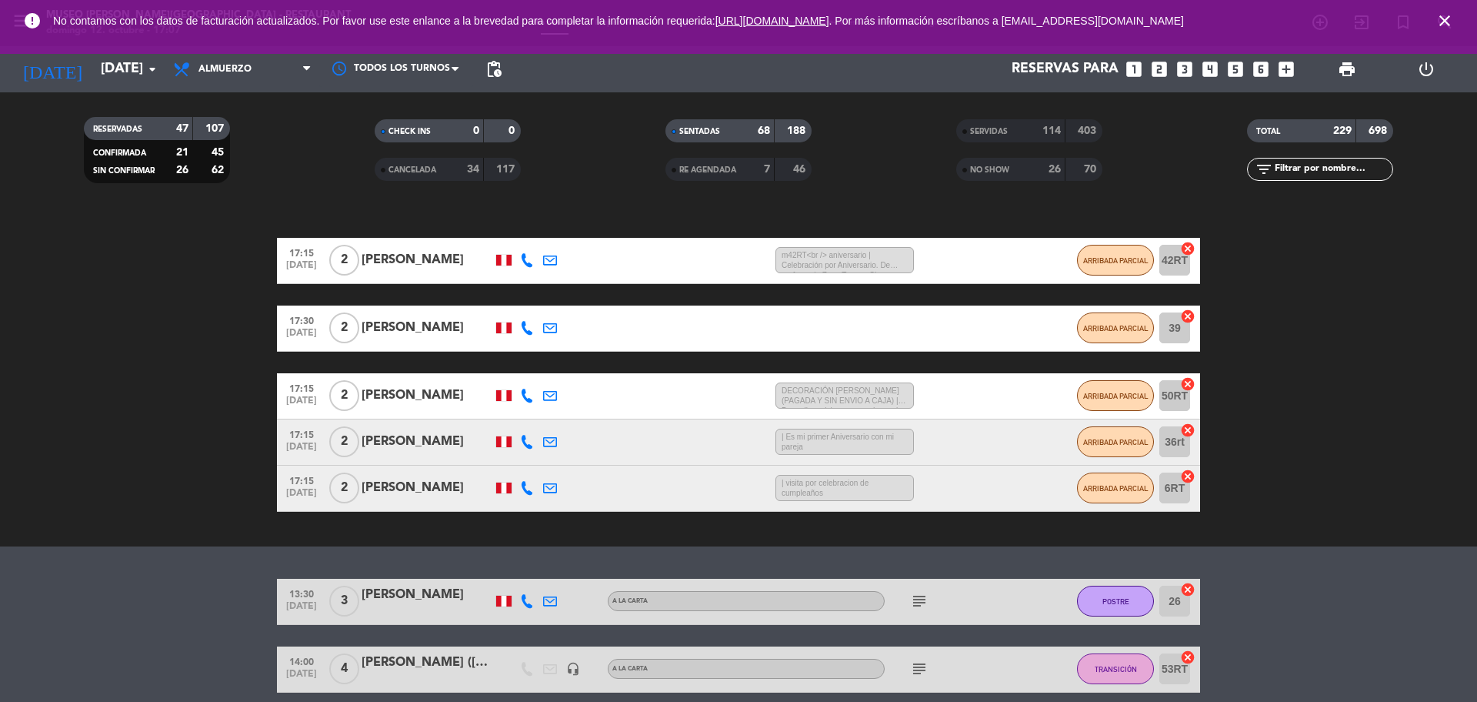
scroll to position [269, 0]
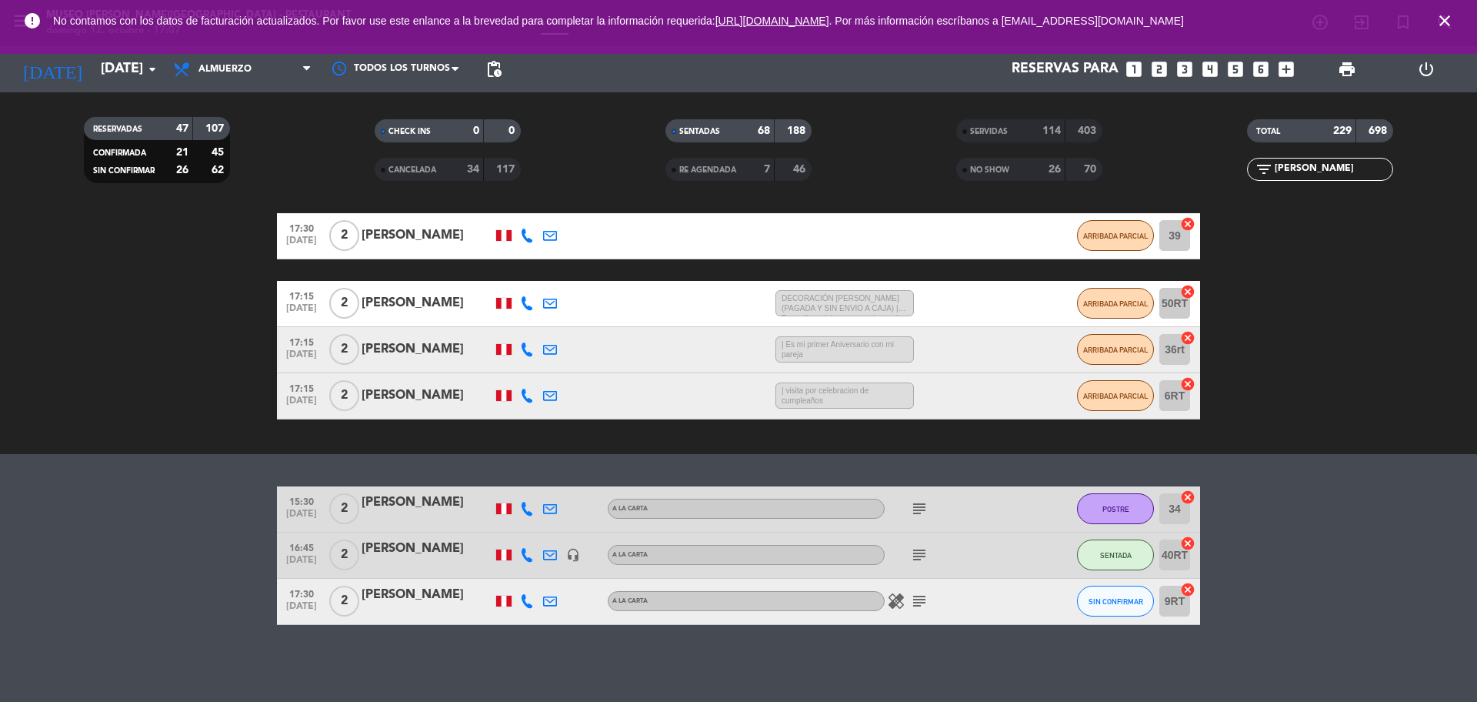
type input "[PERSON_NAME]"
click at [1442, 25] on icon "close" at bounding box center [1445, 21] width 18 height 18
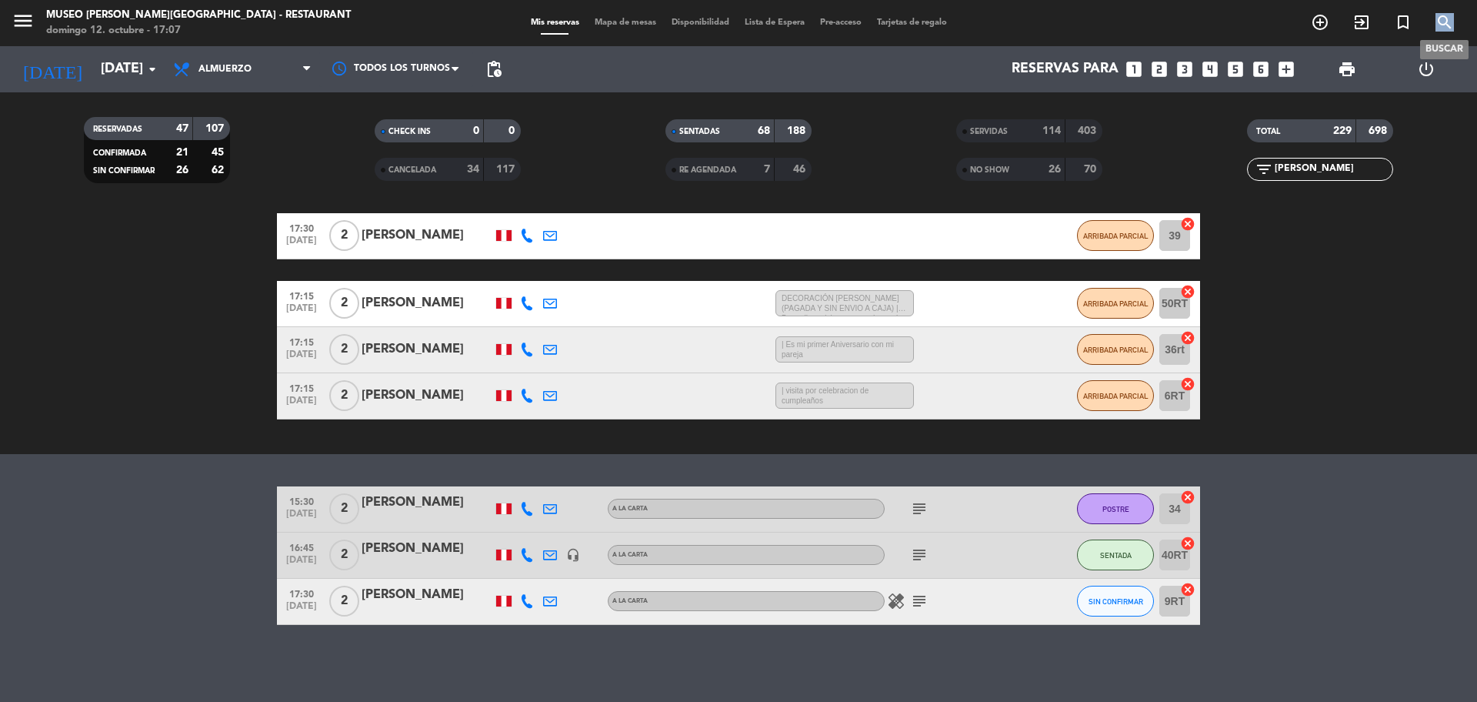
click at [1442, 25] on icon "search" at bounding box center [1445, 22] width 18 height 18
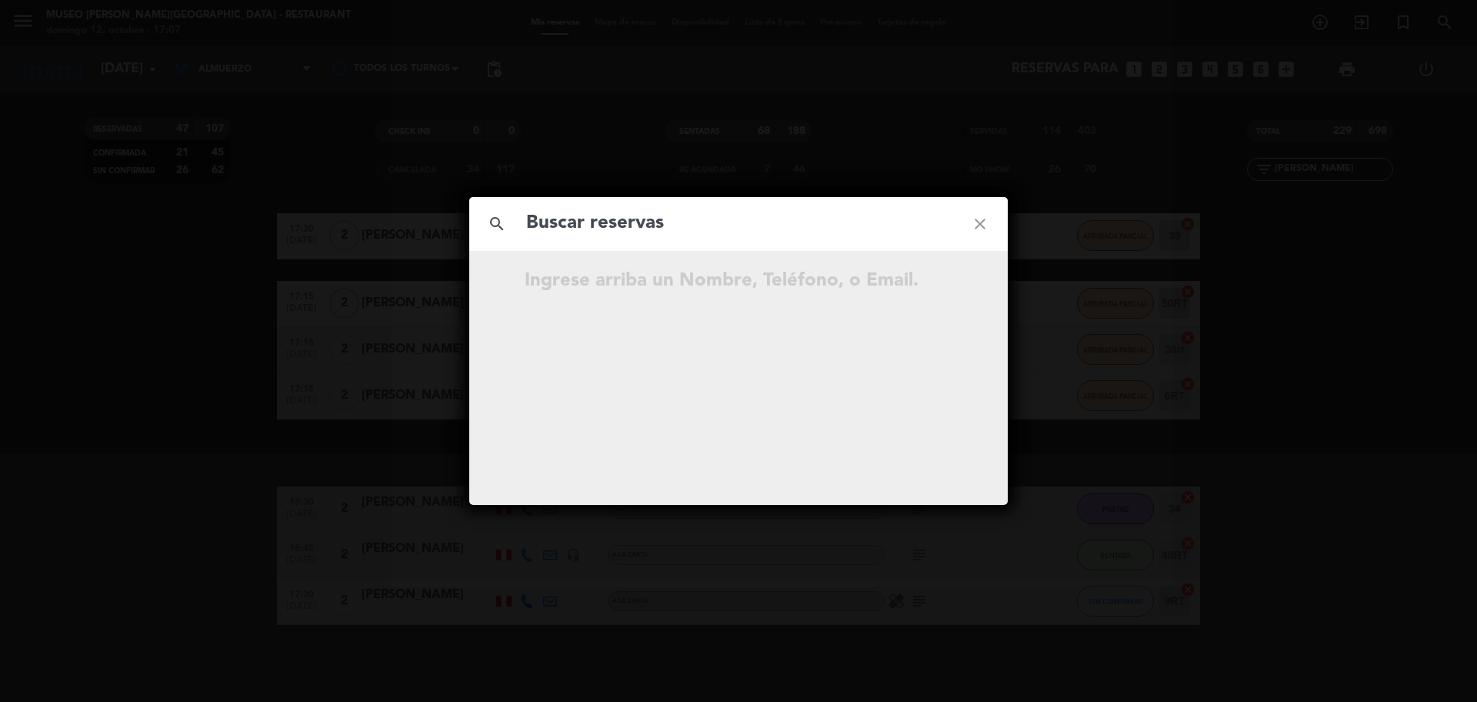
click at [662, 220] on input "text" at bounding box center [739, 224] width 428 height 32
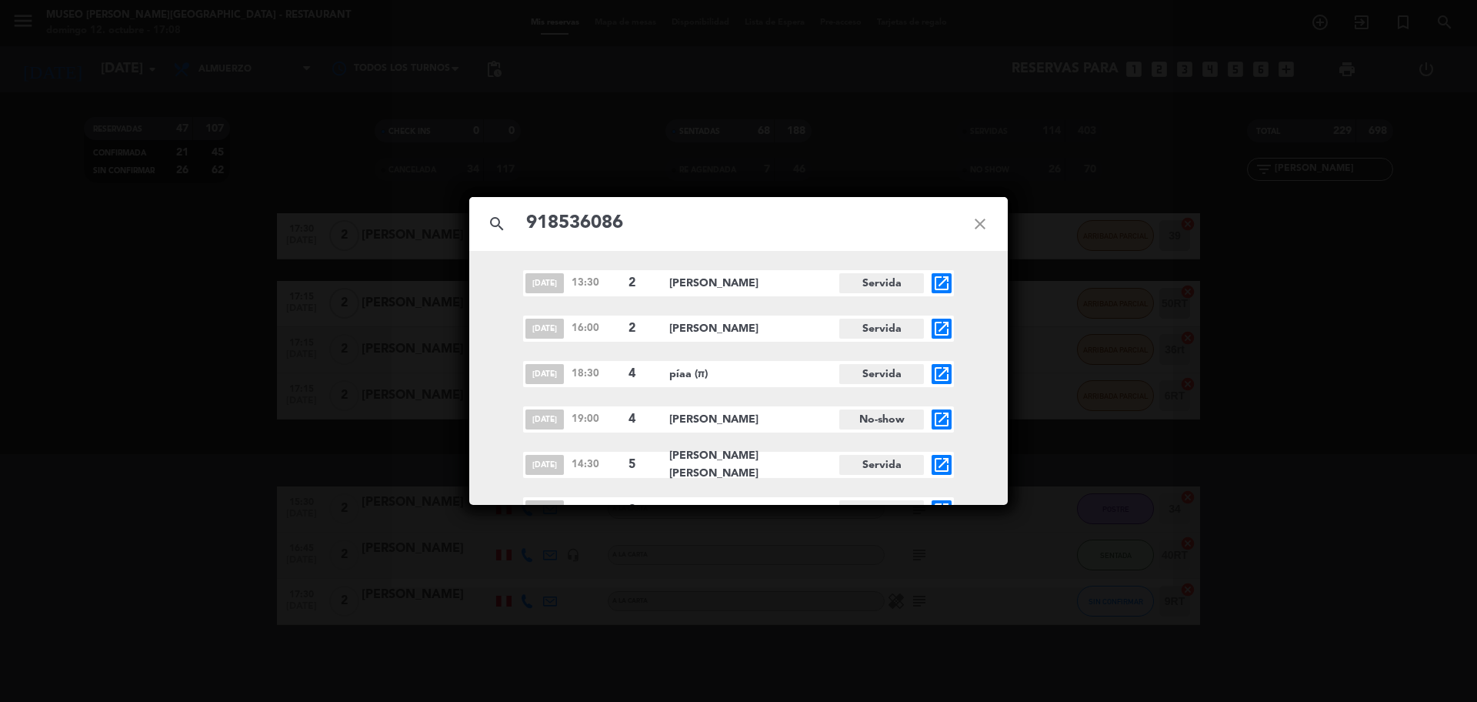
type input "918536086"
click at [716, 222] on input "918536086" at bounding box center [739, 224] width 428 height 32
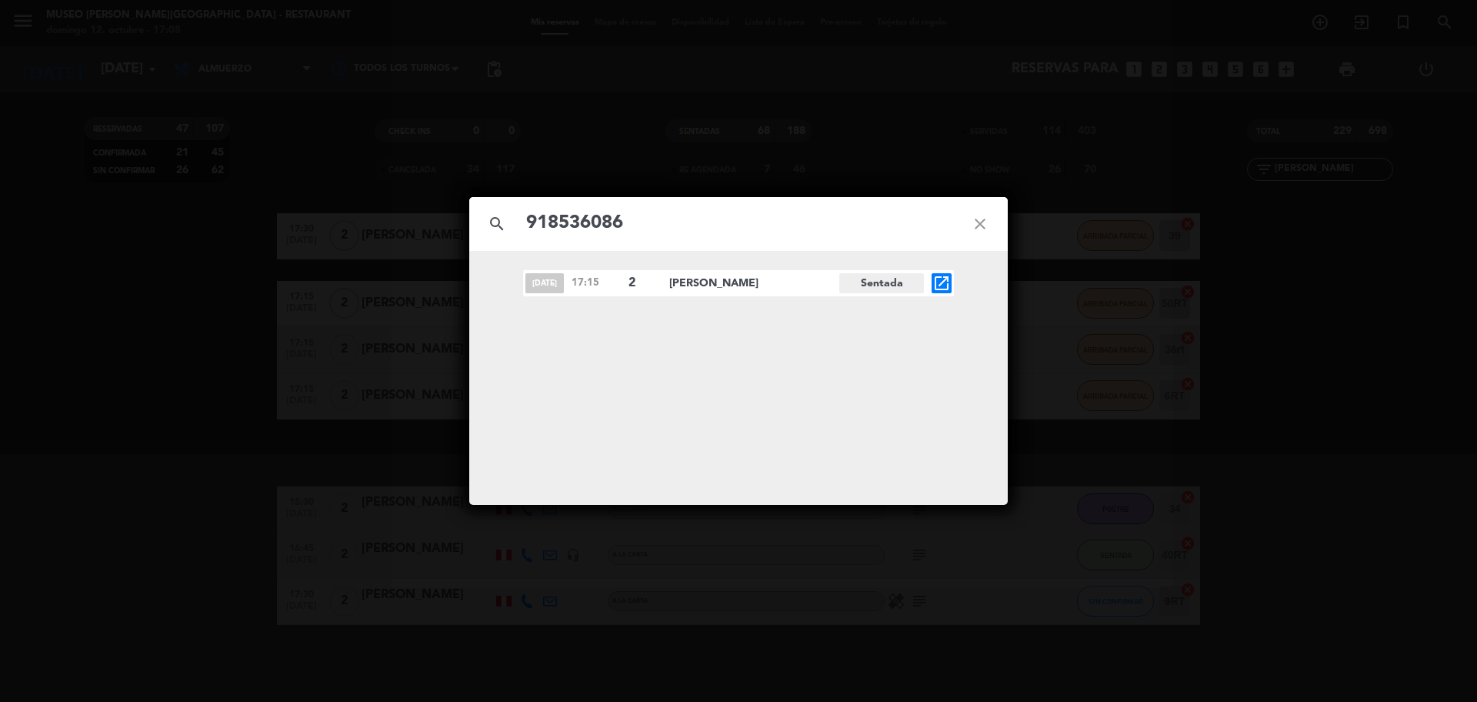
click at [940, 282] on icon "open_in_new" at bounding box center [942, 283] width 18 height 18
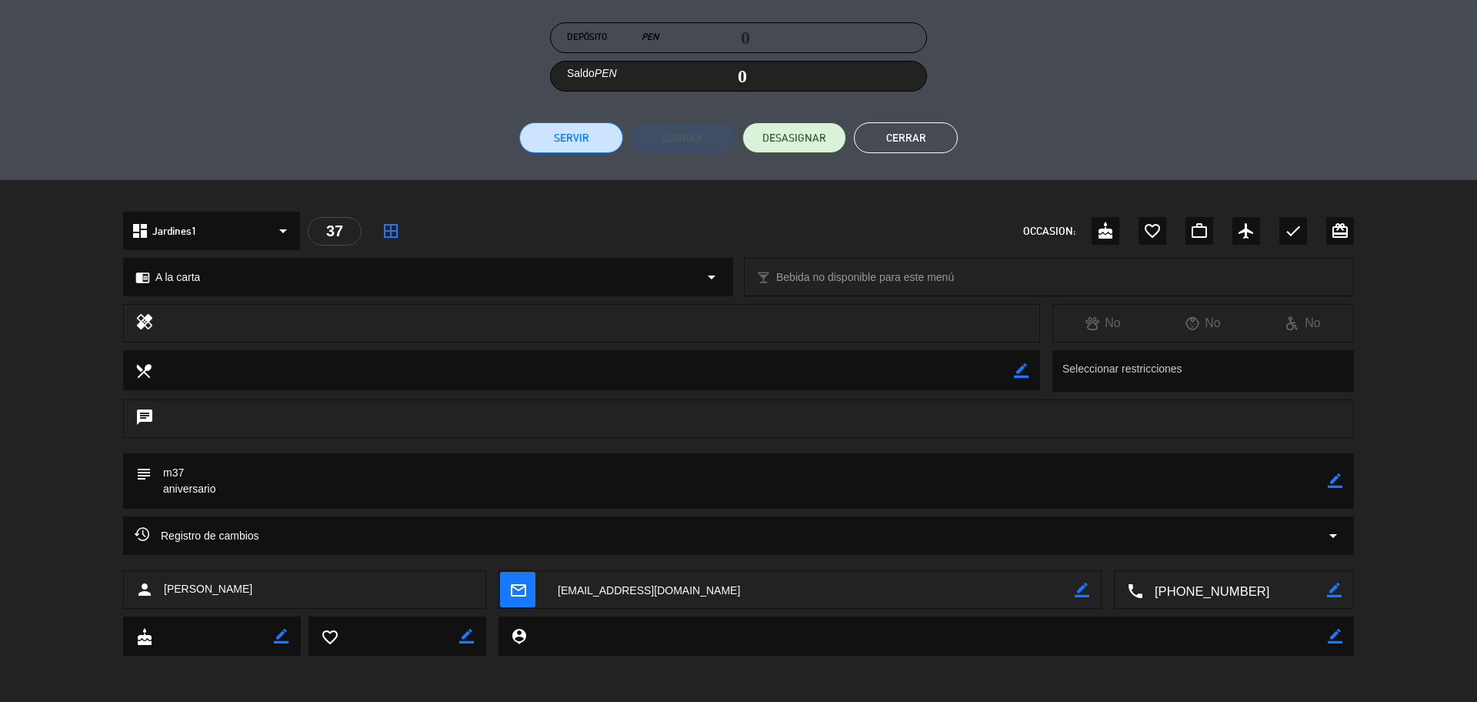
scroll to position [0, 0]
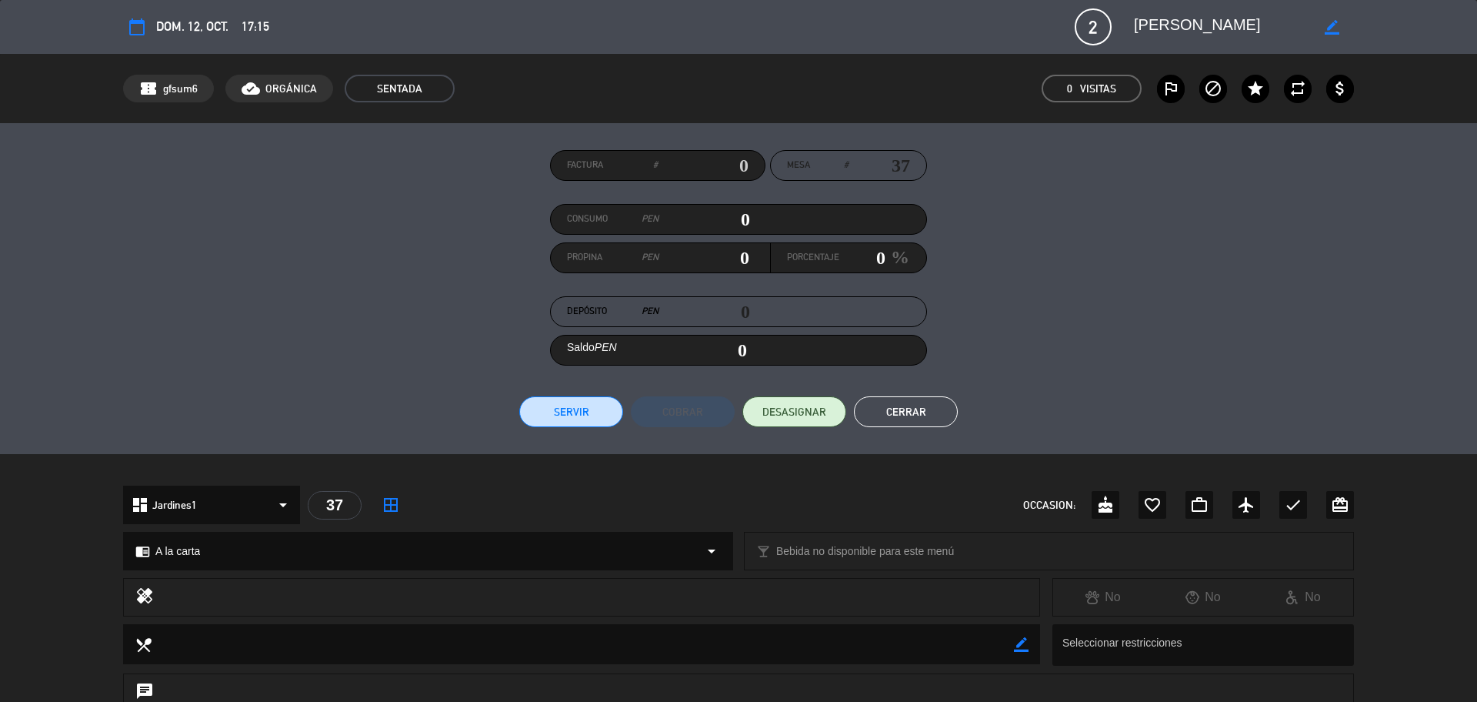
click at [893, 423] on button "Cerrar" at bounding box center [906, 411] width 104 height 31
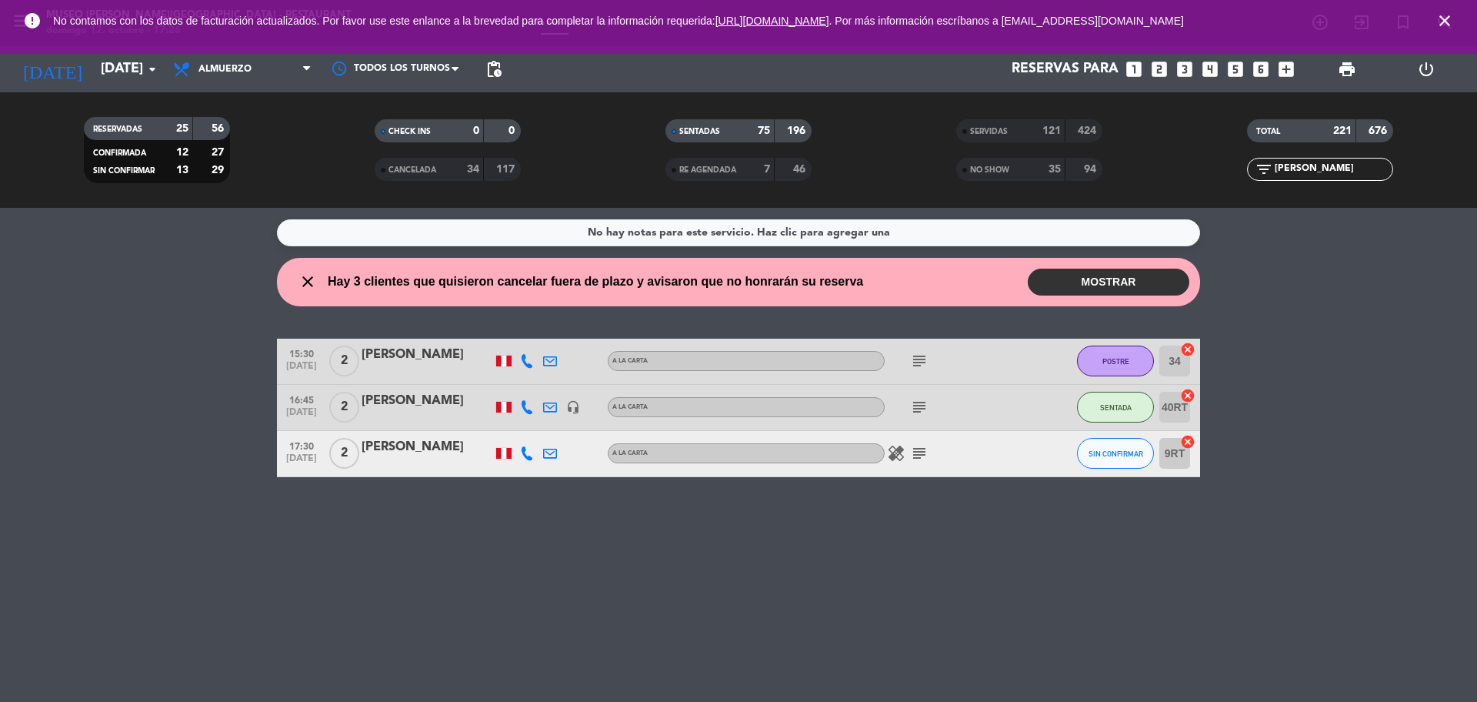
drag, startPoint x: 1295, startPoint y: 175, endPoint x: 1252, endPoint y: 169, distance: 43.5
click at [1256, 178] on div "filter_list [PERSON_NAME]" at bounding box center [1320, 169] width 146 height 23
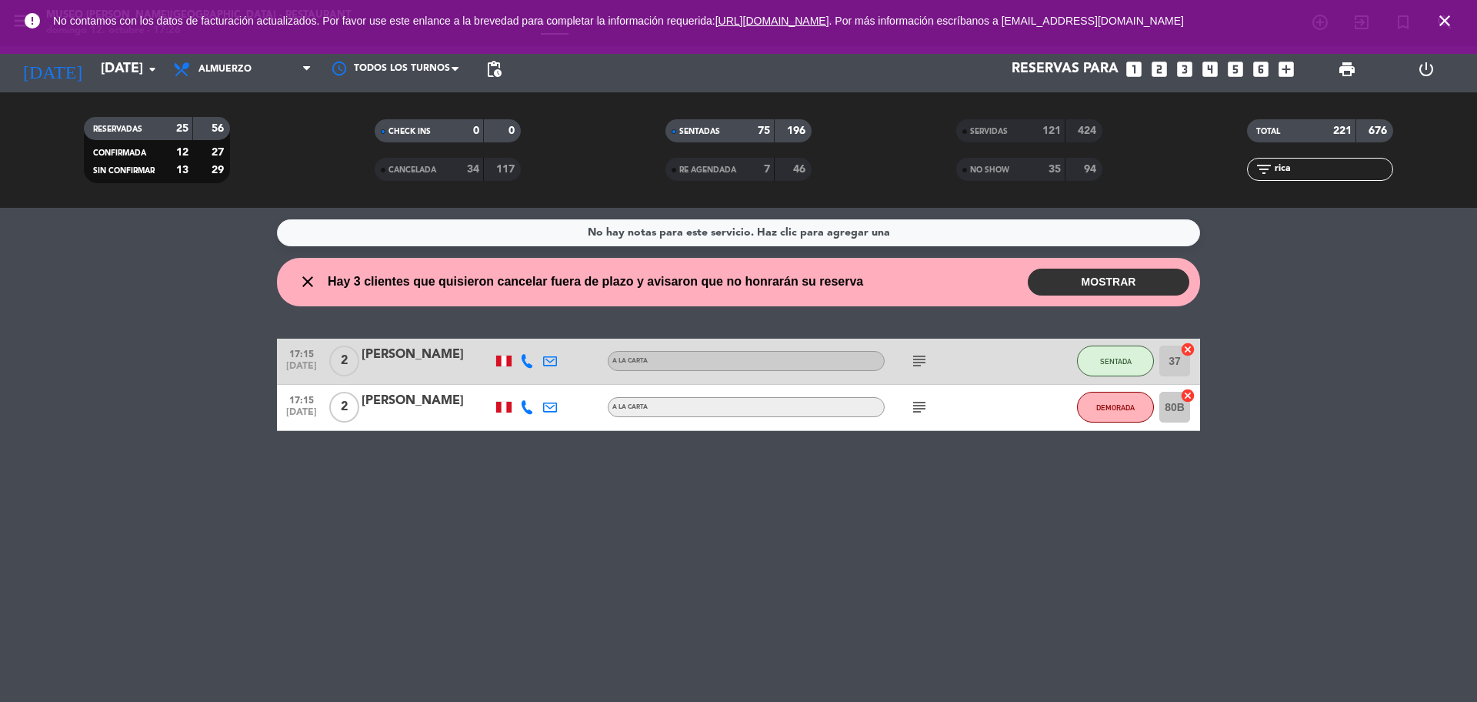
type input "rica"
click at [915, 359] on icon "subject" at bounding box center [919, 361] width 18 height 18
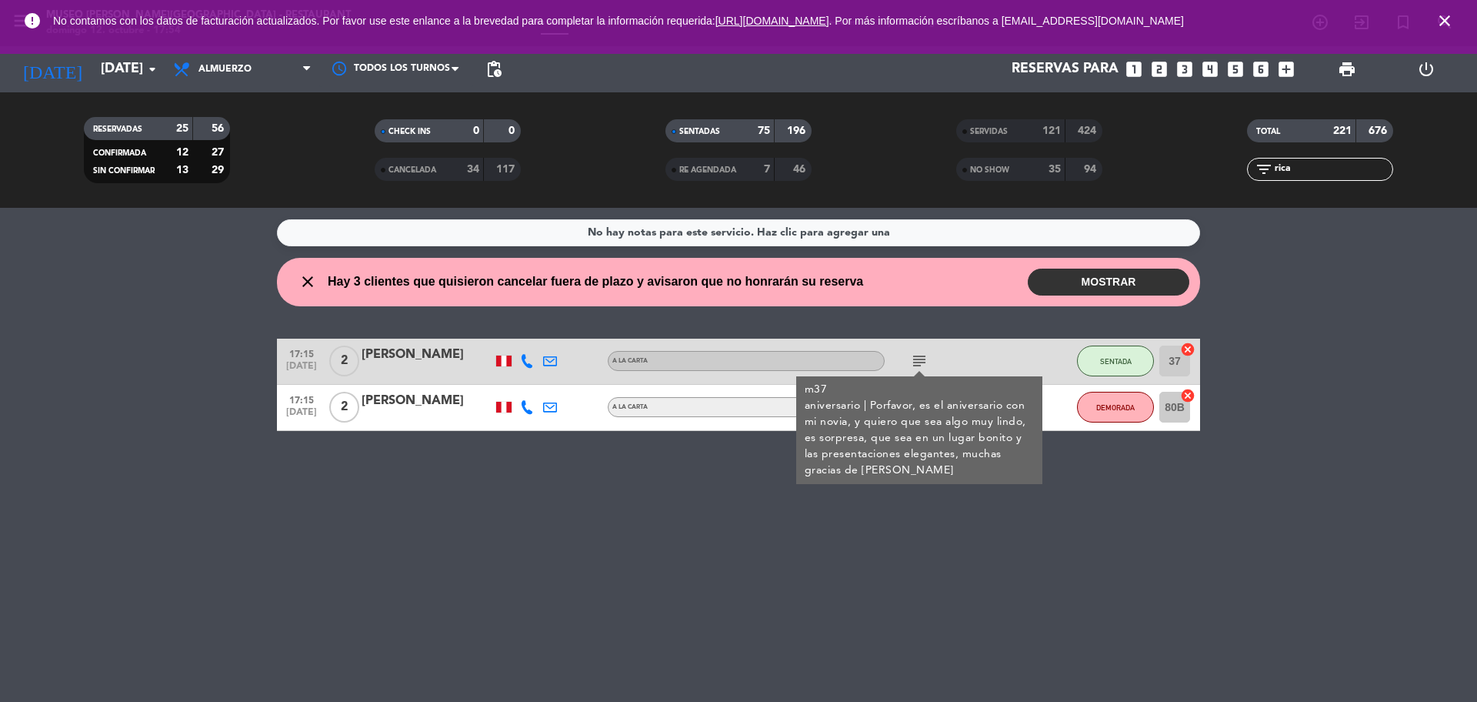
drag, startPoint x: 1284, startPoint y: 169, endPoint x: 1238, endPoint y: 175, distance: 46.7
click at [1238, 175] on div "filter_list rica" at bounding box center [1320, 169] width 291 height 23
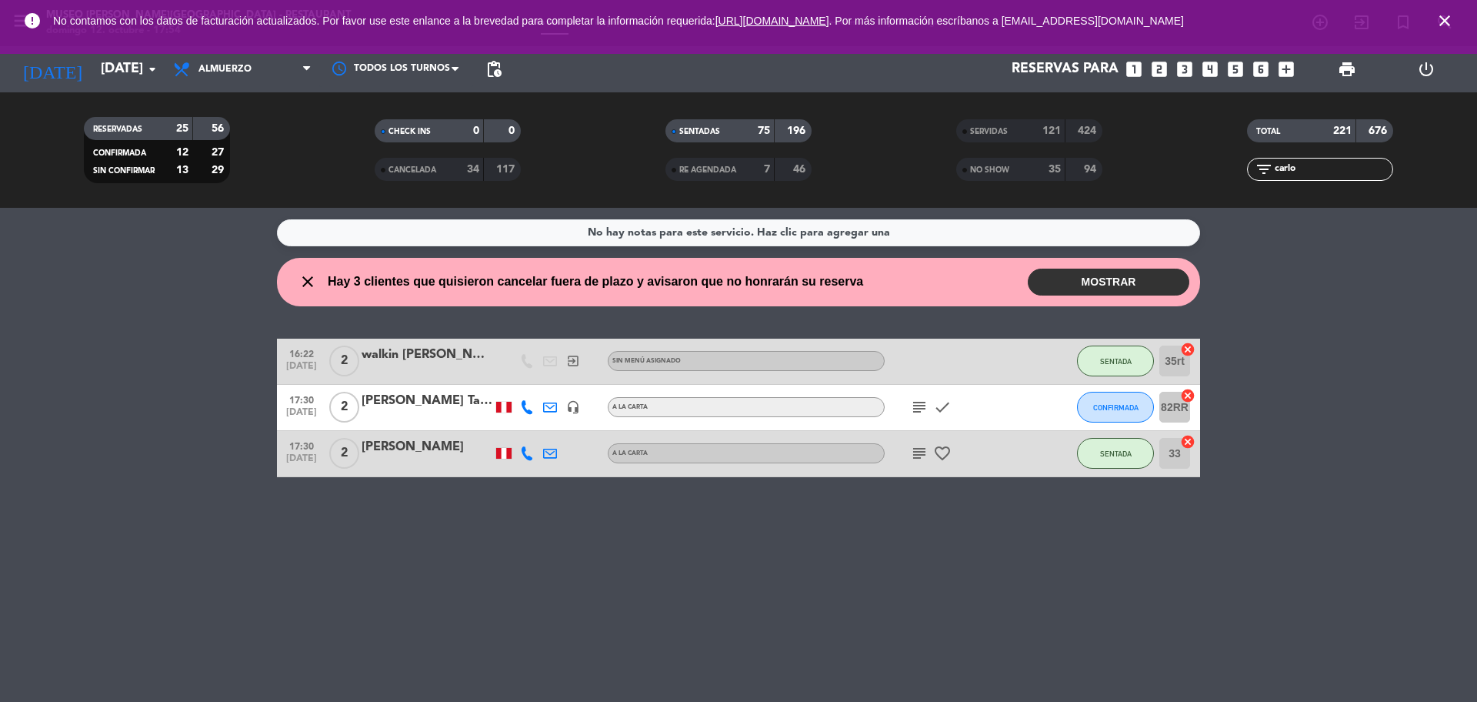
type input "carlo"
click at [924, 409] on icon "subject" at bounding box center [919, 407] width 18 height 18
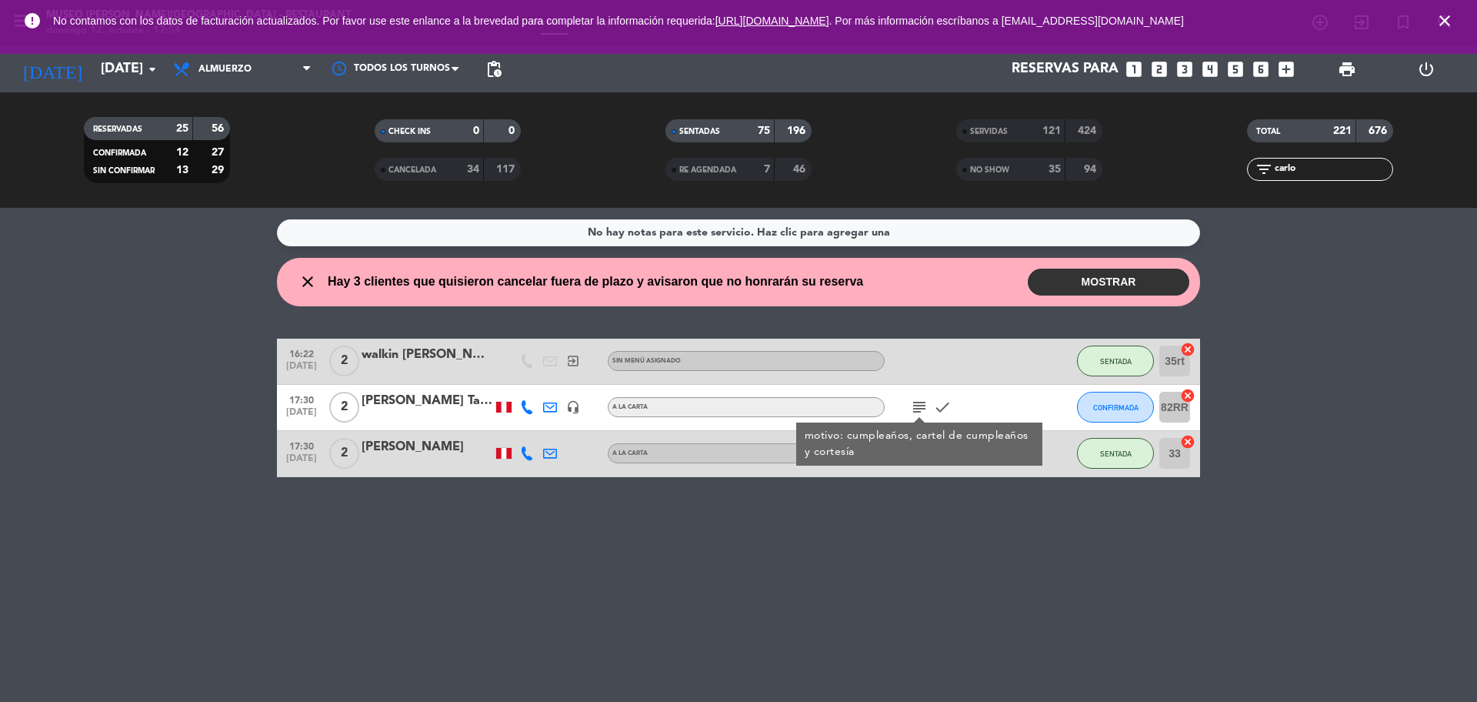
click at [415, 412] on div at bounding box center [427, 417] width 131 height 12
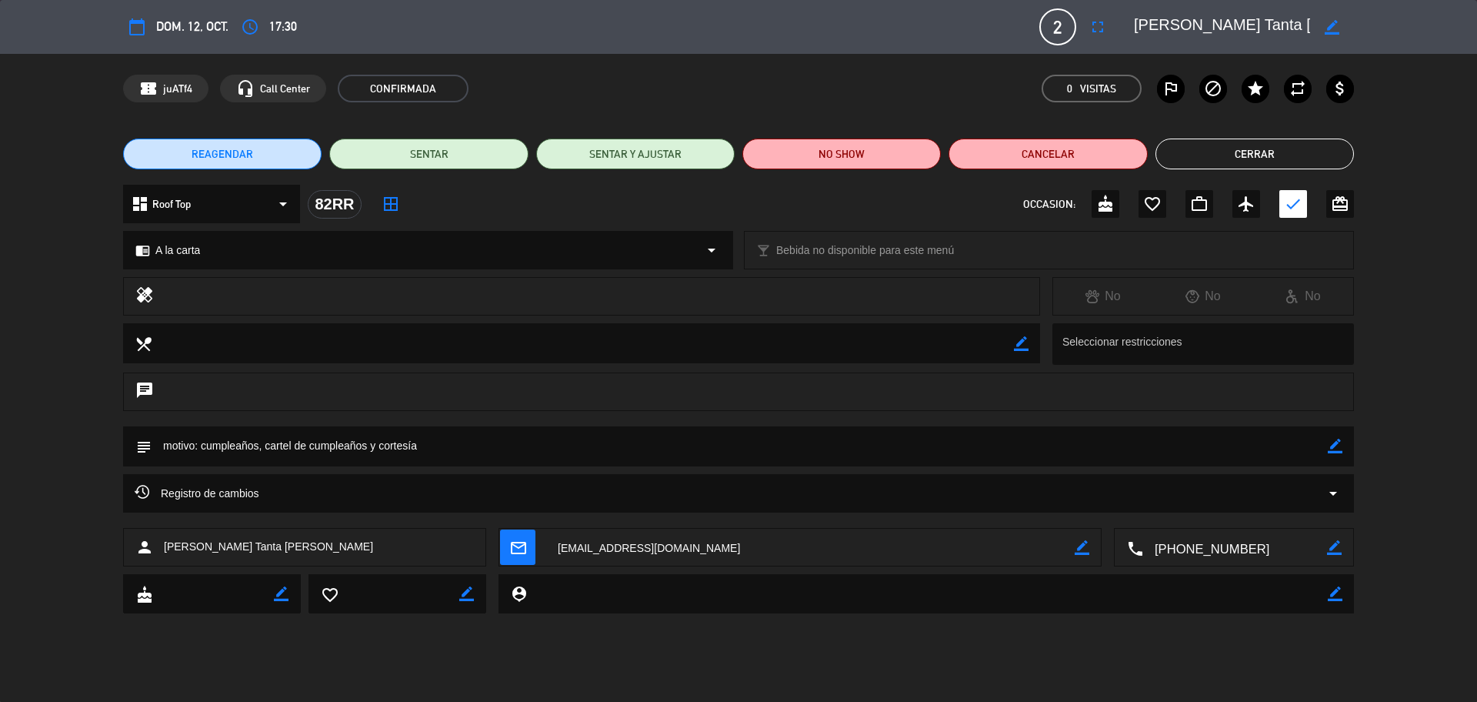
scroll to position [0, 40]
drag, startPoint x: 1135, startPoint y: 24, endPoint x: 1274, endPoint y: 24, distance: 139.3
click at [1342, 24] on div "border_color" at bounding box center [1238, 27] width 231 height 28
click at [1263, 150] on button "Cerrar" at bounding box center [1255, 153] width 199 height 31
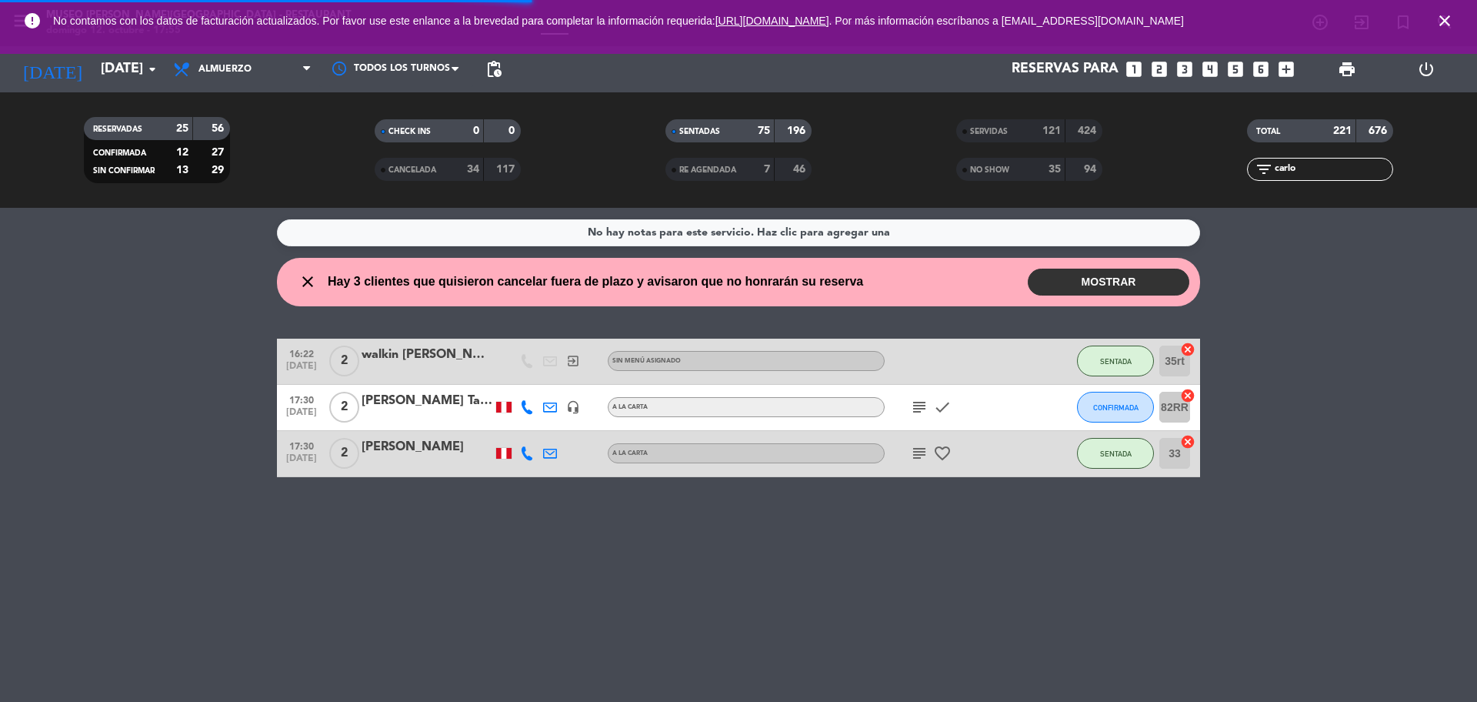
click at [1450, 17] on icon "close" at bounding box center [1445, 21] width 18 height 18
click at [1448, 18] on icon "search" at bounding box center [1445, 22] width 18 height 18
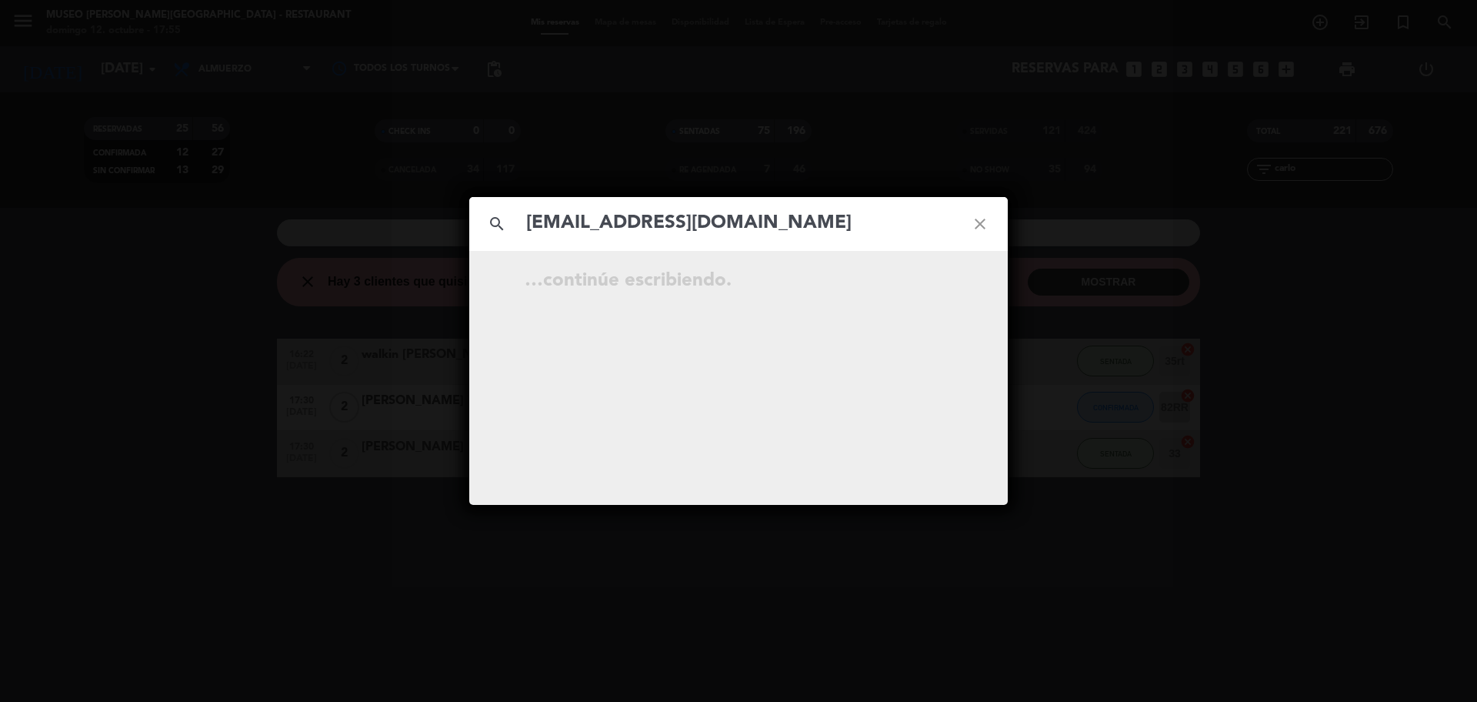
type input "[EMAIL_ADDRESS][DOMAIN_NAME]"
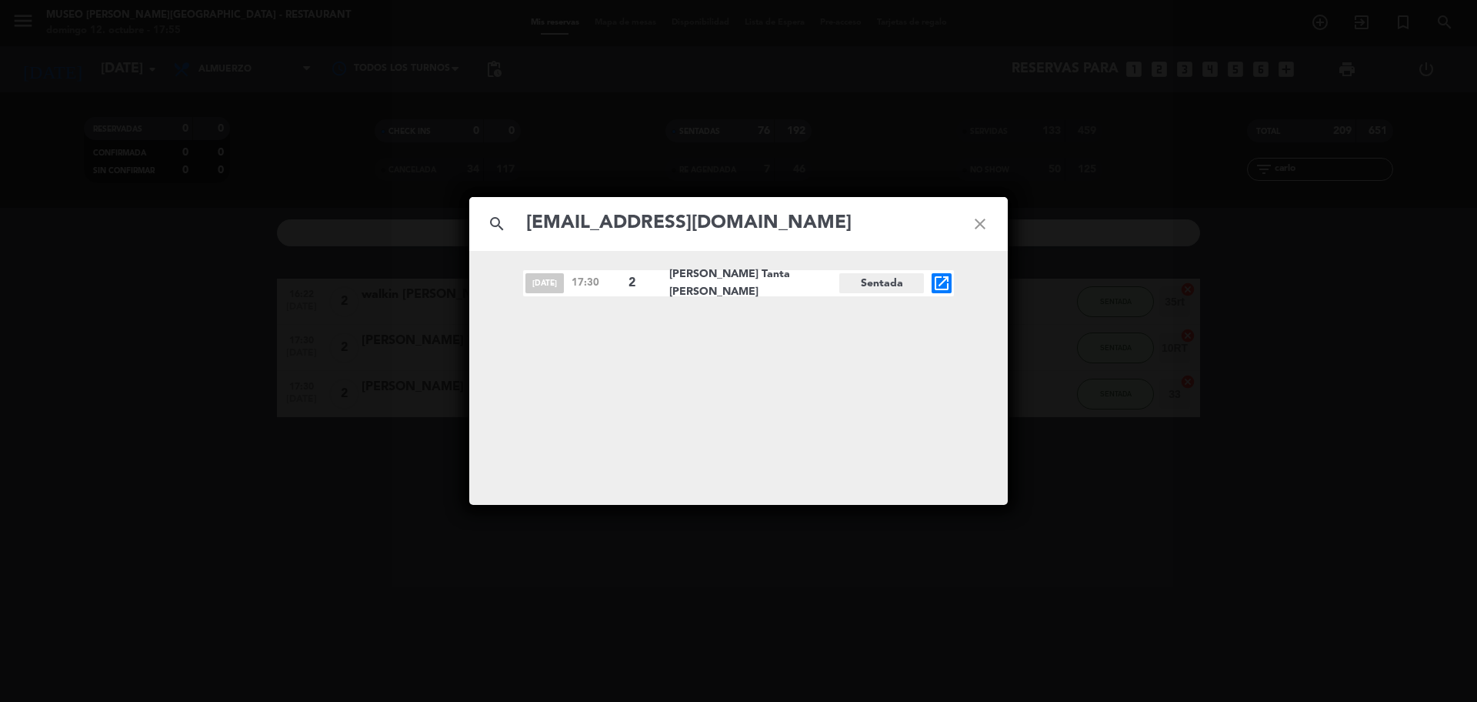
click at [938, 286] on icon "open_in_new" at bounding box center [942, 283] width 18 height 18
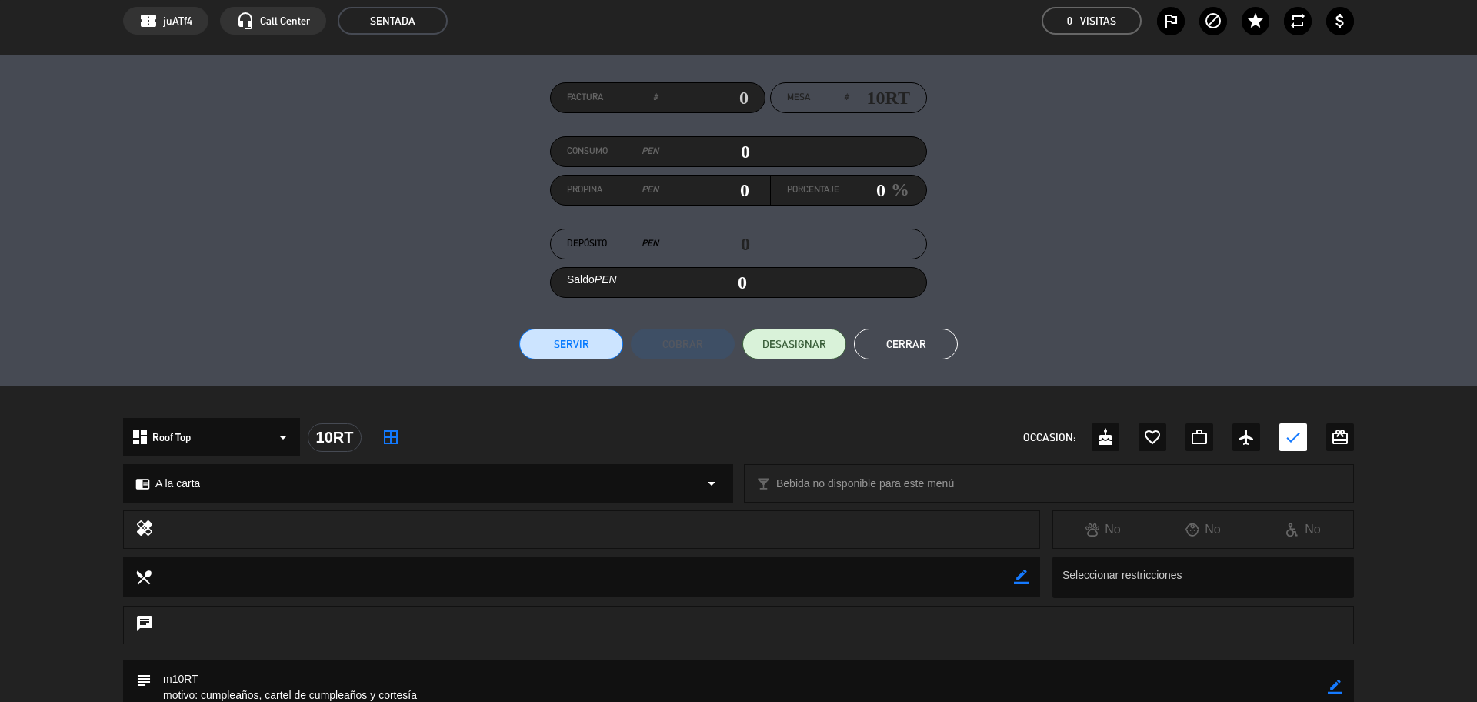
scroll to position [0, 0]
